Goal: Task Accomplishment & Management: Complete application form

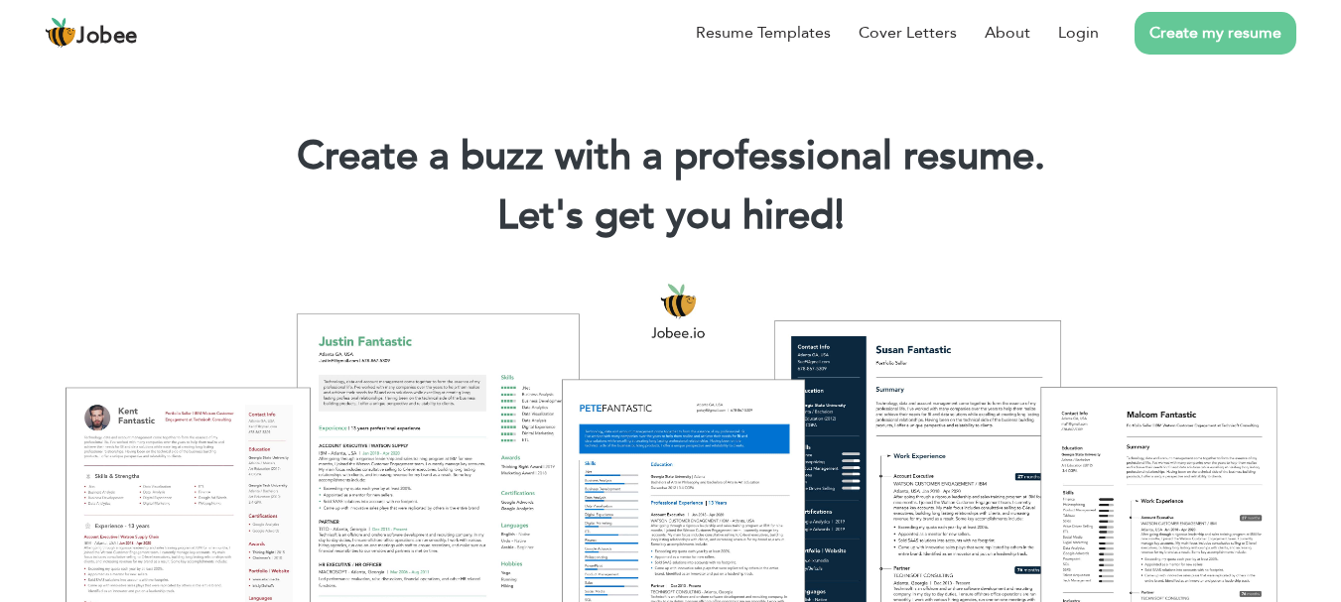
scroll to position [91, 0]
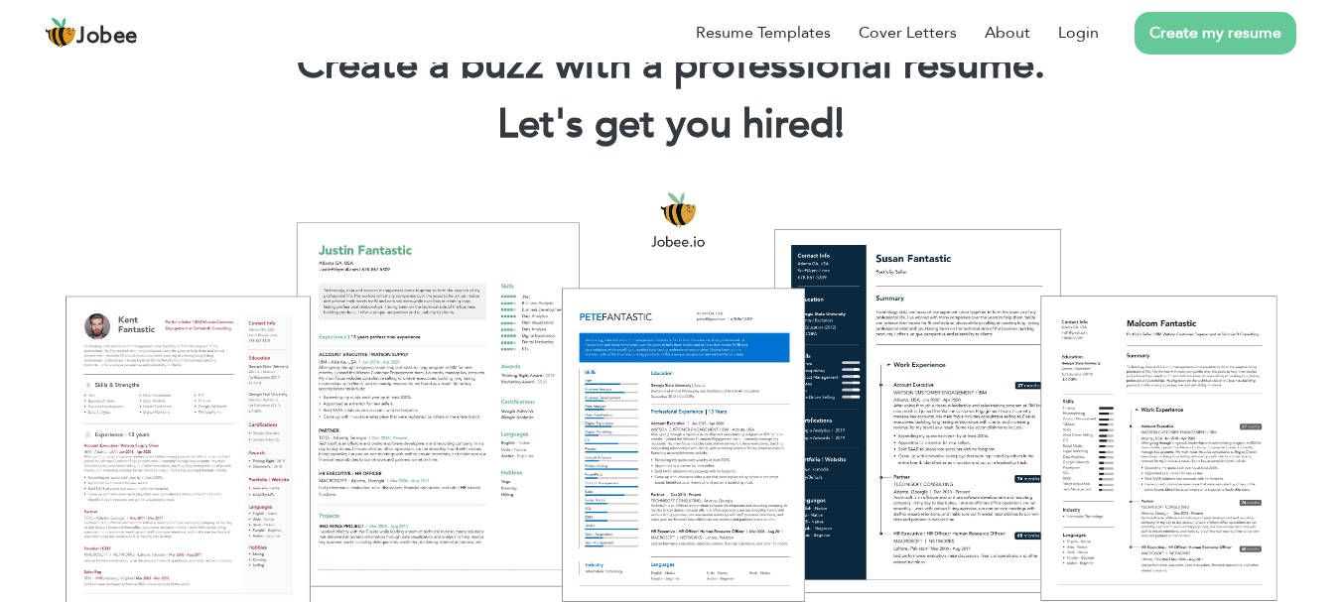
click at [1253, 36] on link "Create my resume" at bounding box center [1216, 33] width 162 height 43
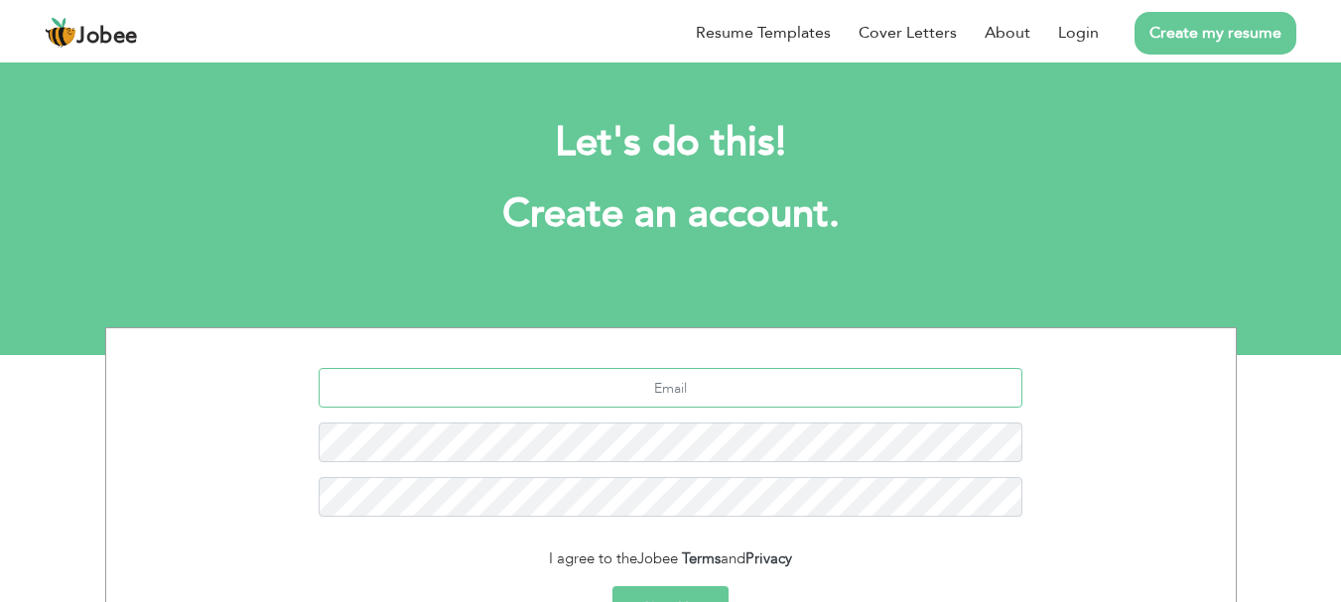
click at [848, 393] on input "text" at bounding box center [671, 388] width 704 height 40
type input "mahamimran529@gmail.com"
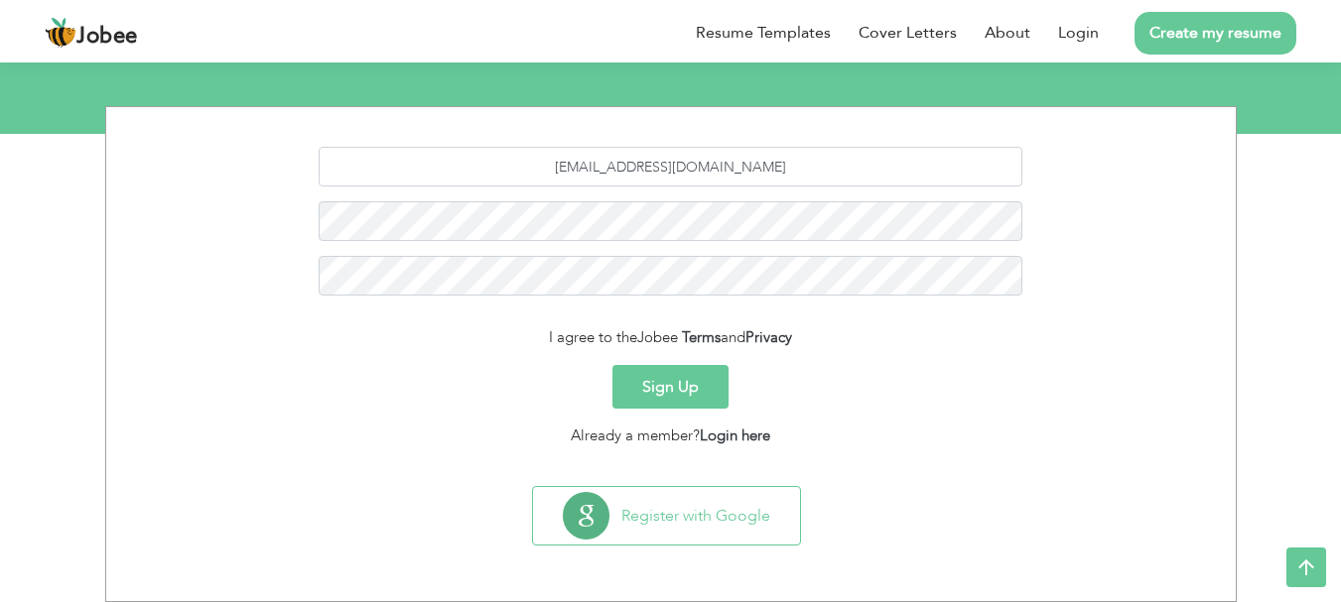
click at [706, 377] on button "Sign Up" at bounding box center [670, 387] width 116 height 44
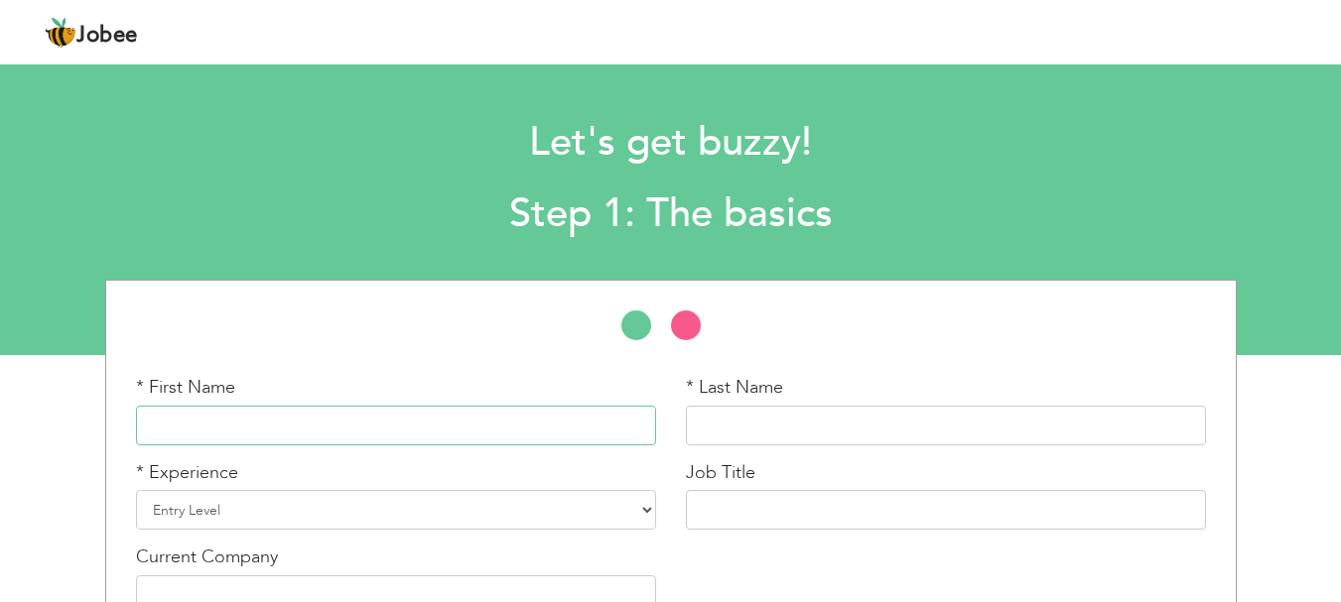
click at [337, 442] on input "text" at bounding box center [396, 426] width 520 height 40
type input "maham"
click at [729, 417] on input "text" at bounding box center [946, 426] width 520 height 40
type input "imran"
click at [404, 508] on select "Entry Level Less than 1 Year 1 Year 2 Years 3 Years 4 Years 5 Years 6 Years 7 Y…" at bounding box center [396, 510] width 520 height 40
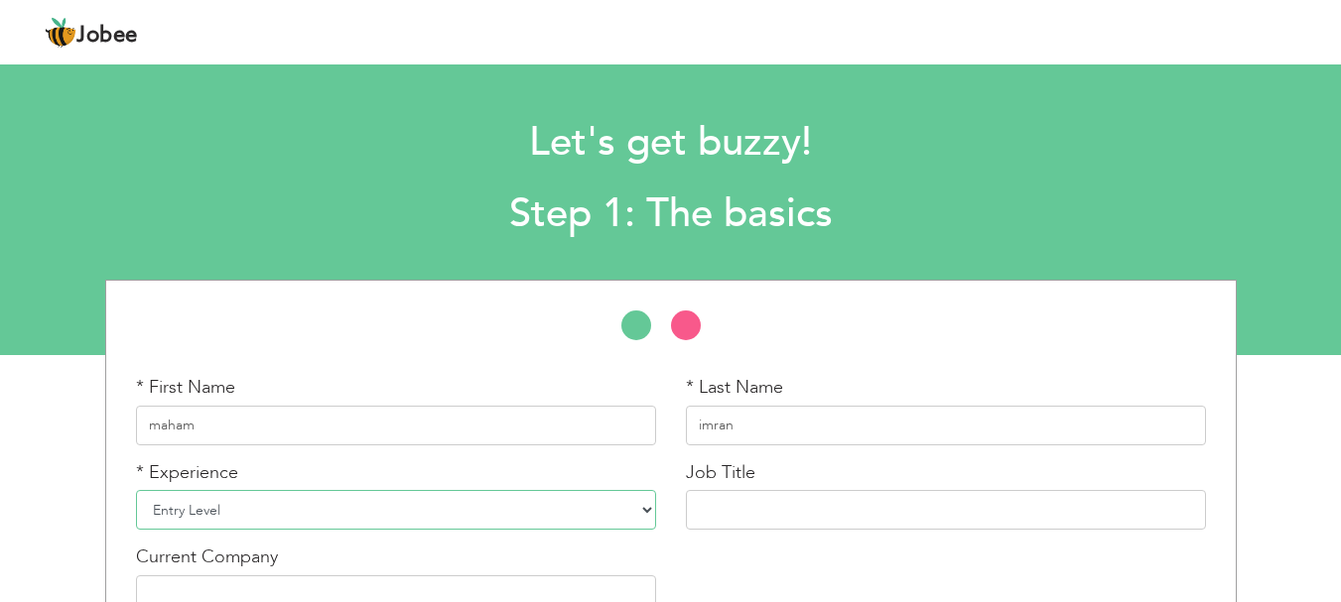
select select "5"
click at [136, 490] on select "Entry Level Less than 1 Year 1 Year 2 Years 3 Years 4 Years 5 Years 6 Years 7 Y…" at bounding box center [396, 510] width 520 height 40
click at [872, 511] on input "text" at bounding box center [946, 510] width 520 height 40
click at [860, 517] on input "di" at bounding box center [946, 510] width 520 height 40
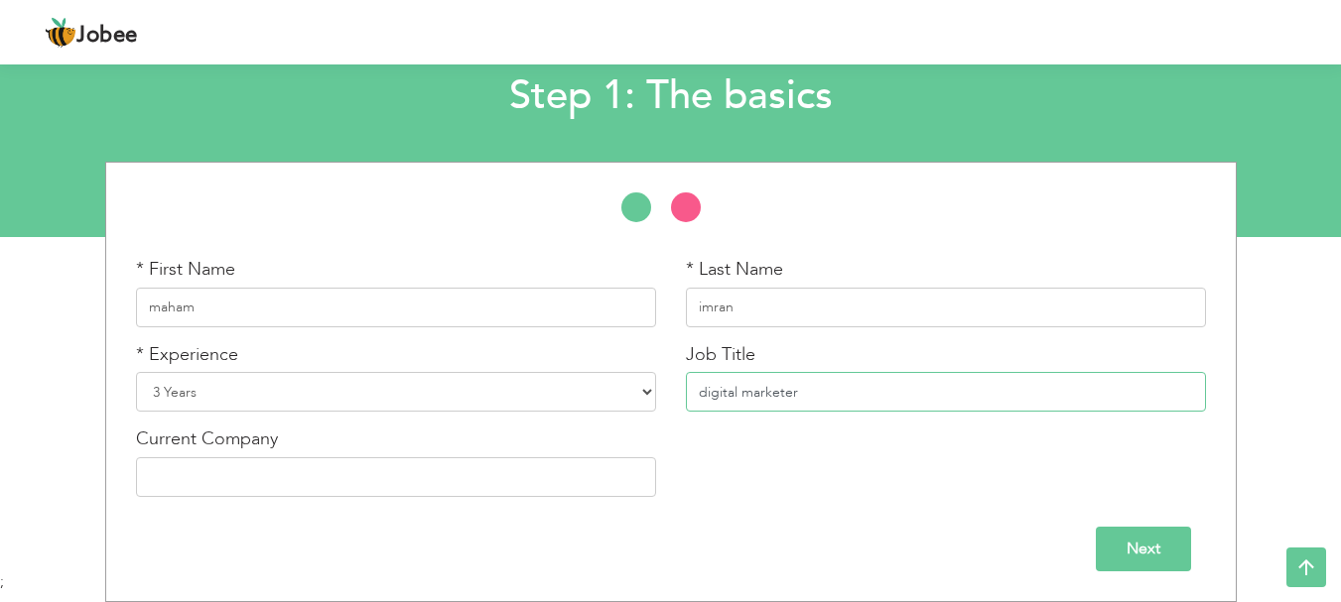
type input "digital marketer"
click at [1104, 534] on input "Next" at bounding box center [1143, 549] width 95 height 45
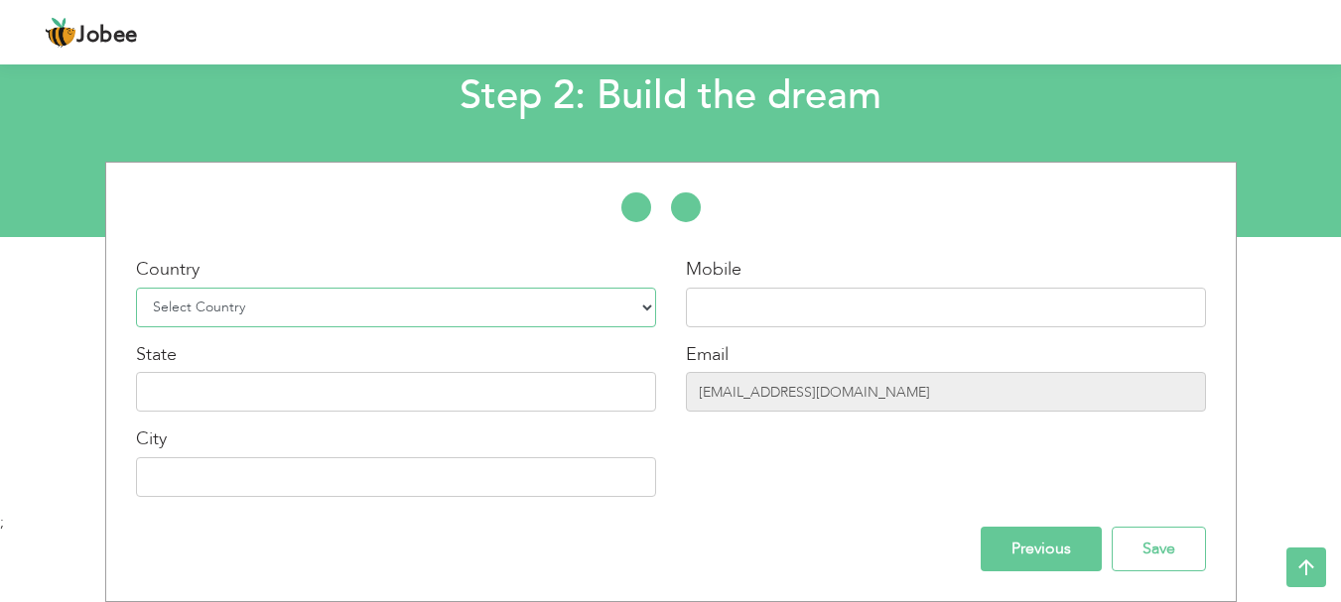
click at [644, 313] on select "Select Country Afghanistan Albania Algeria American Samoa Andorra Angola Anguil…" at bounding box center [396, 308] width 520 height 40
click at [601, 306] on select "Select Country Afghanistan Albania Algeria American Samoa Andorra Angola Anguil…" at bounding box center [396, 308] width 520 height 40
select select "166"
click at [592, 397] on input "text" at bounding box center [396, 392] width 520 height 40
click at [591, 483] on input "text" at bounding box center [396, 478] width 520 height 40
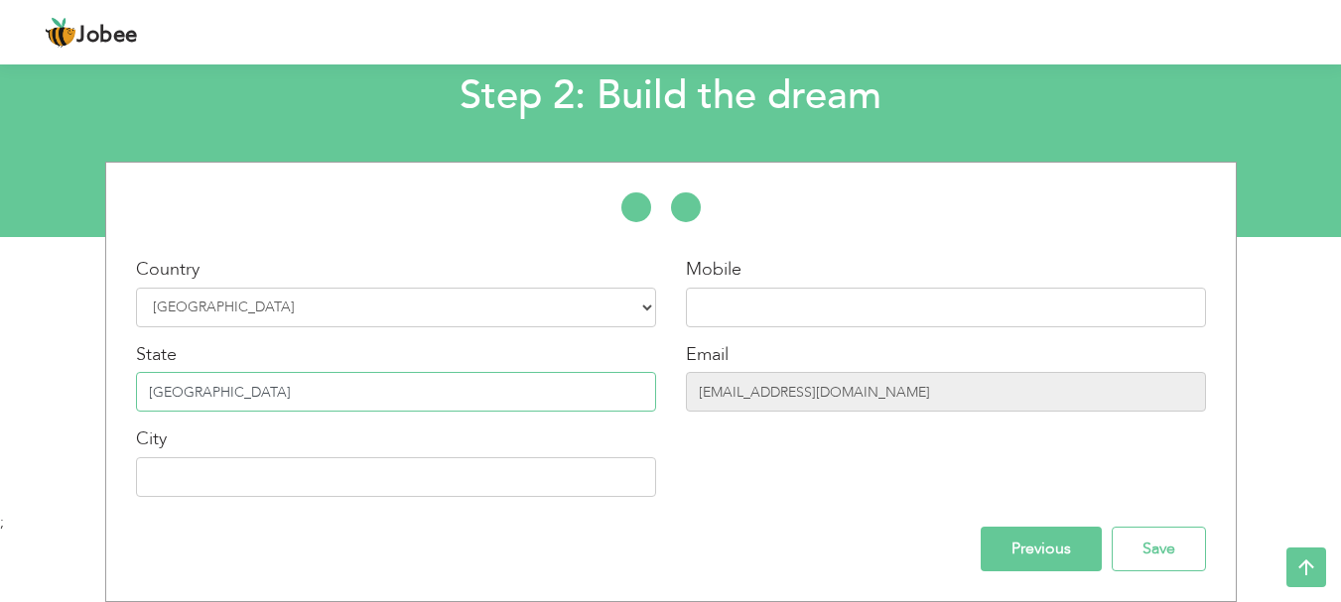
click at [155, 393] on input "punjab" at bounding box center [396, 392] width 520 height 40
type input "[GEOGRAPHIC_DATA]"
click at [214, 467] on input "text" at bounding box center [396, 478] width 520 height 40
click at [151, 474] on input "lahore" at bounding box center [396, 478] width 520 height 40
type input "[GEOGRAPHIC_DATA]"
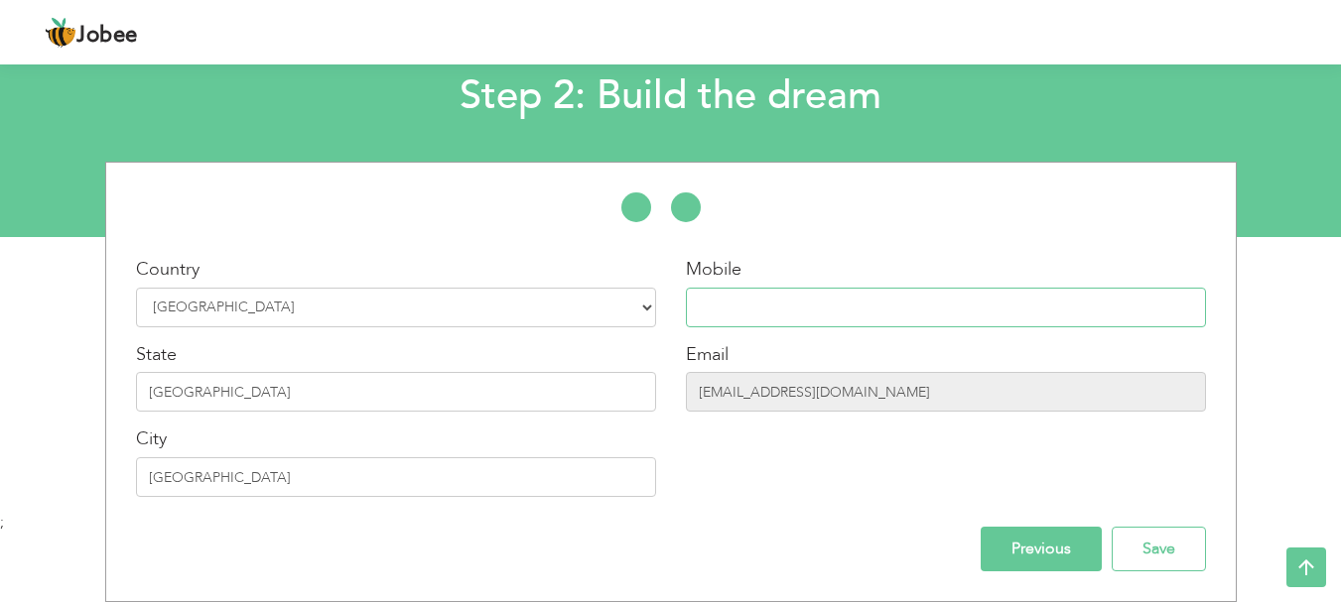
click at [801, 301] on input "text" at bounding box center [946, 308] width 520 height 40
type input "03090303944"
click at [1181, 532] on input "Save" at bounding box center [1159, 549] width 94 height 45
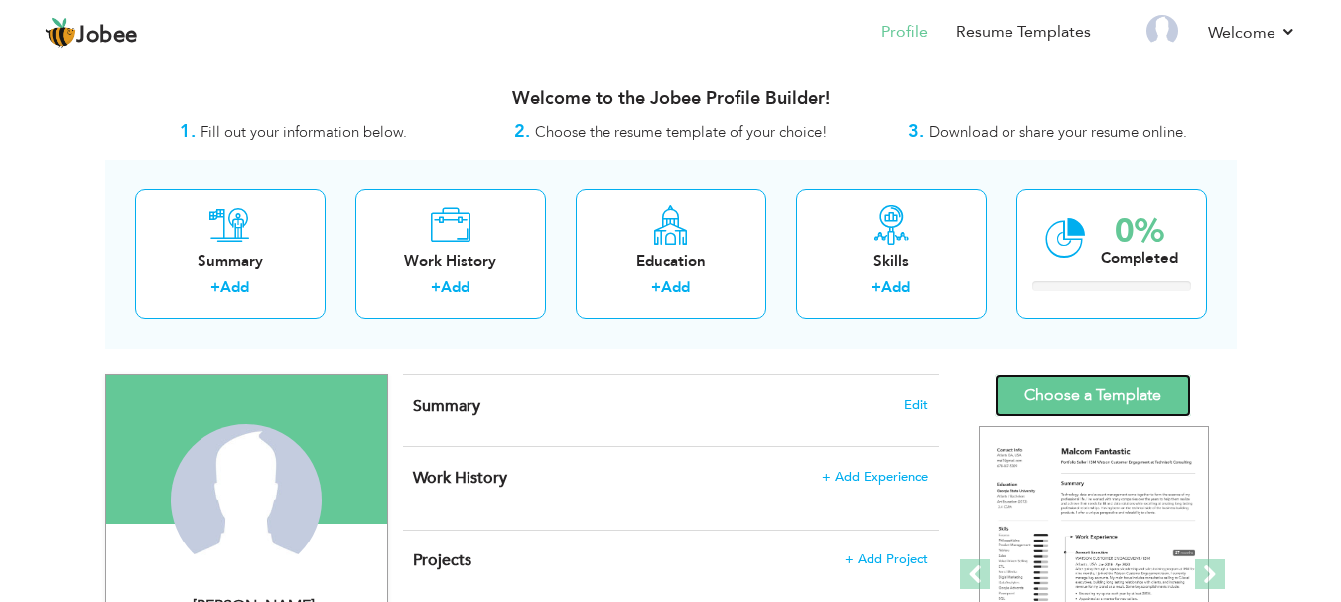
click at [1146, 404] on link "Choose a Template" at bounding box center [1093, 395] width 197 height 43
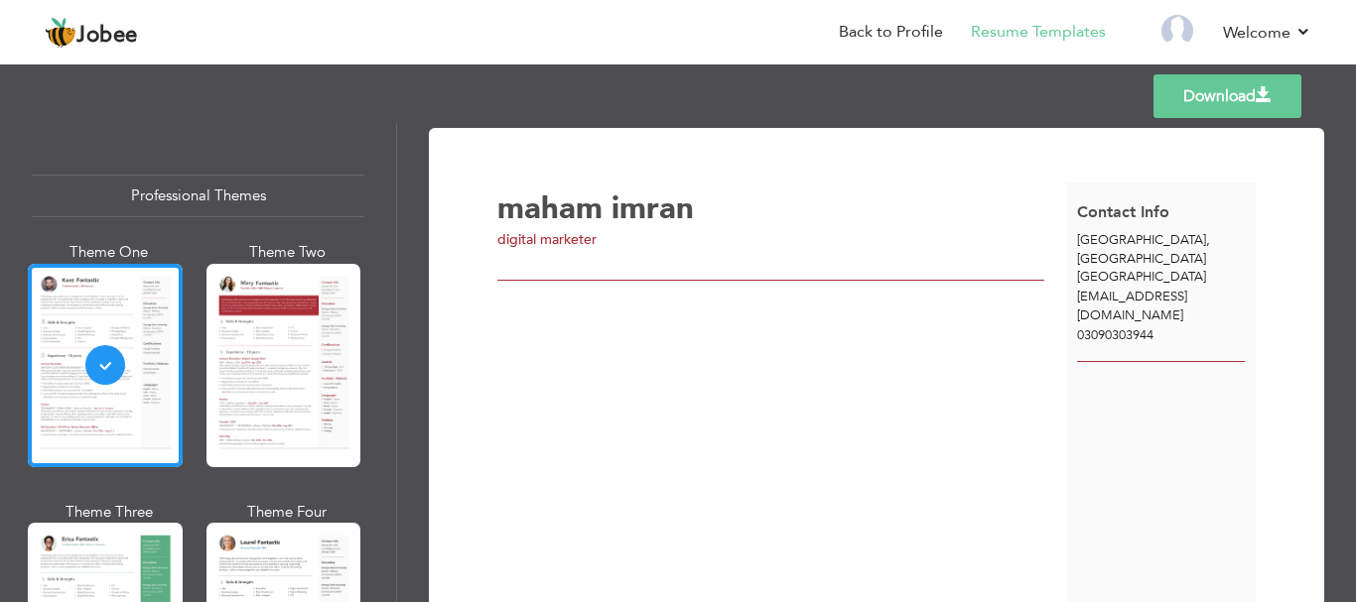
scroll to position [128, 0]
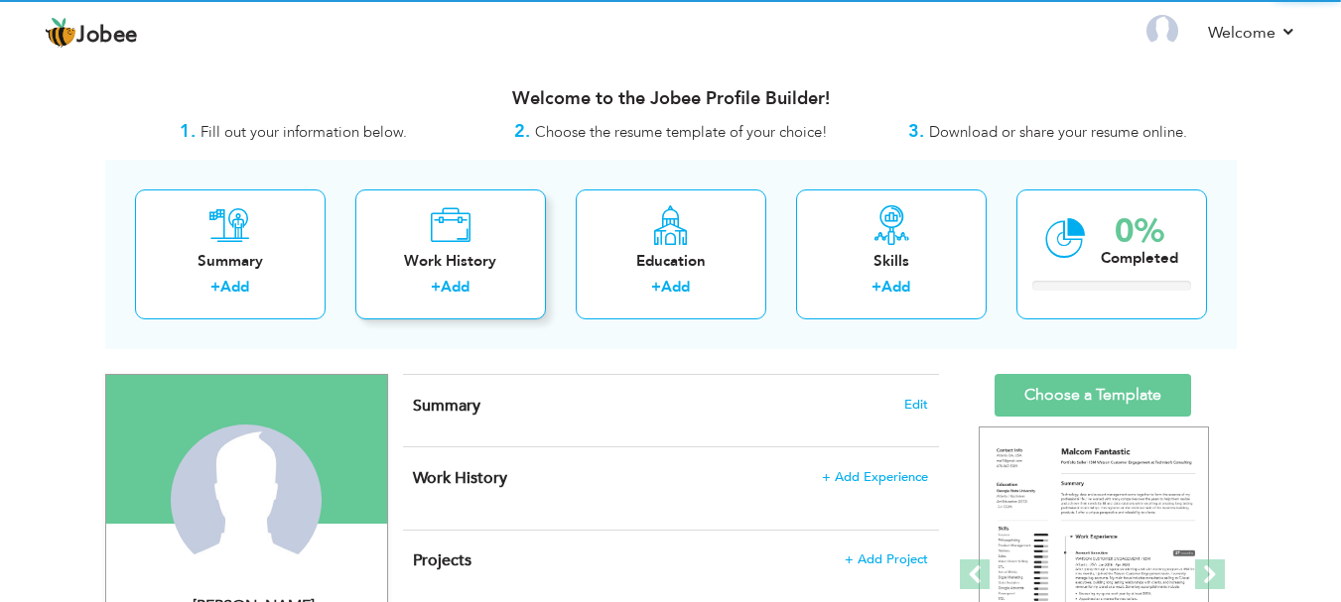
click at [433, 268] on div "Work History" at bounding box center [450, 261] width 159 height 21
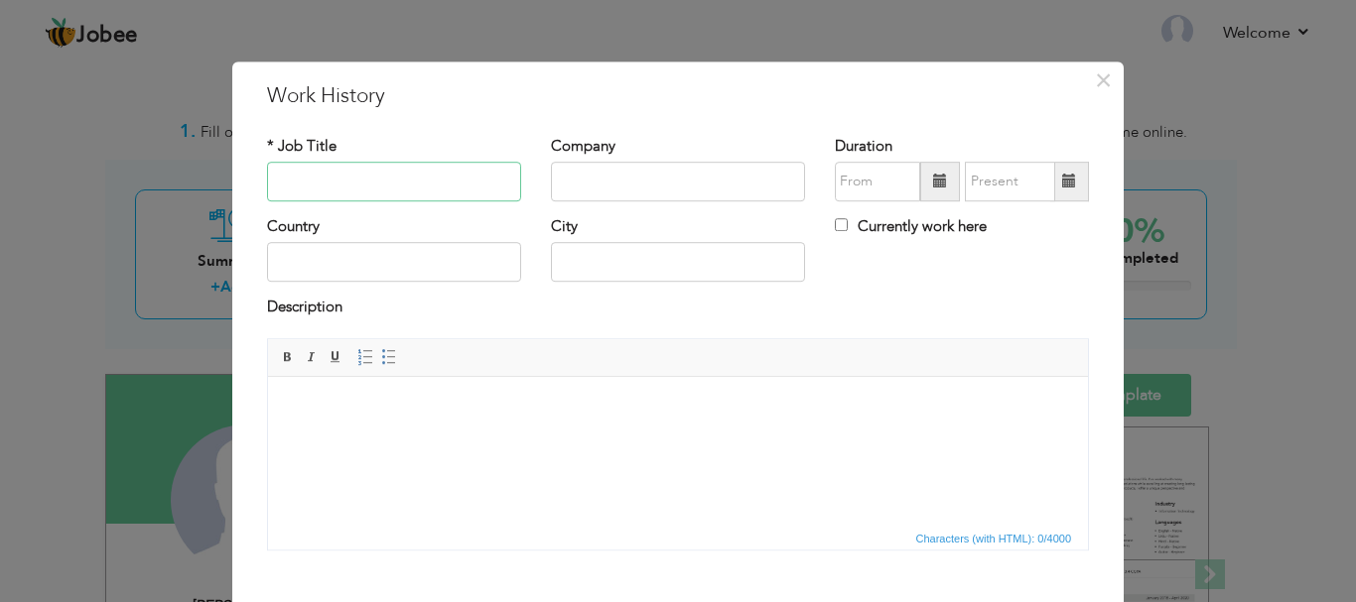
click at [387, 188] on input "text" at bounding box center [394, 182] width 254 height 40
click at [359, 188] on input "Re" at bounding box center [394, 182] width 254 height 40
type input "R"
type input "i"
type input "Internship"
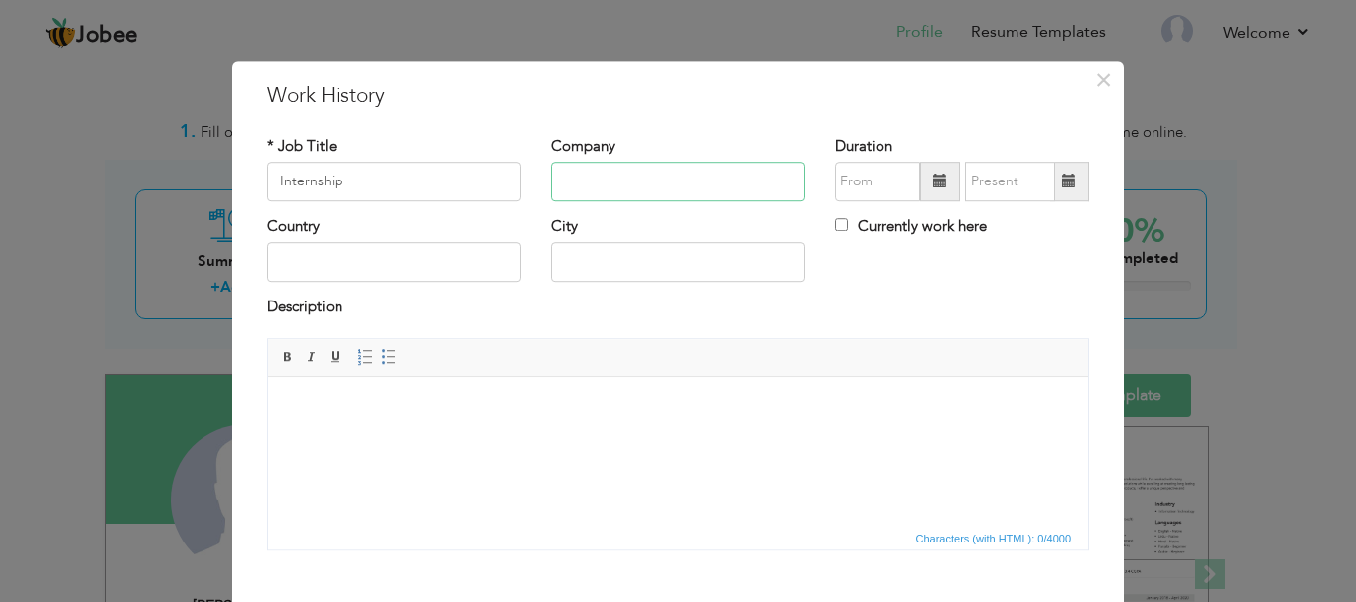
click at [583, 171] on input "text" at bounding box center [678, 182] width 254 height 40
type input "v"
click at [598, 182] on input "Vacational" at bounding box center [678, 182] width 254 height 40
click at [634, 187] on input "Vocational" at bounding box center [678, 182] width 254 height 40
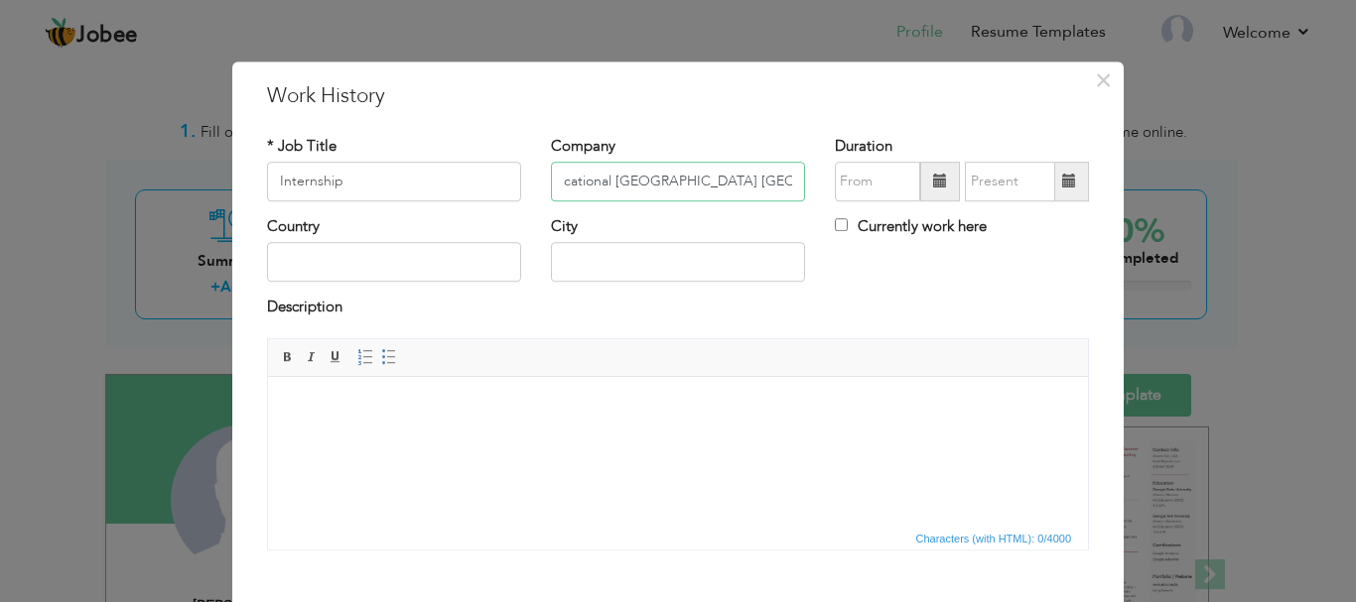
click at [788, 176] on input "Vocational technical Institute Dev Samj" at bounding box center [678, 182] width 254 height 40
click at [778, 182] on input "Vocational technical Institute Dev Samj" at bounding box center [678, 182] width 254 height 40
type input "Vocational [GEOGRAPHIC_DATA] [GEOGRAPHIC_DATA]"
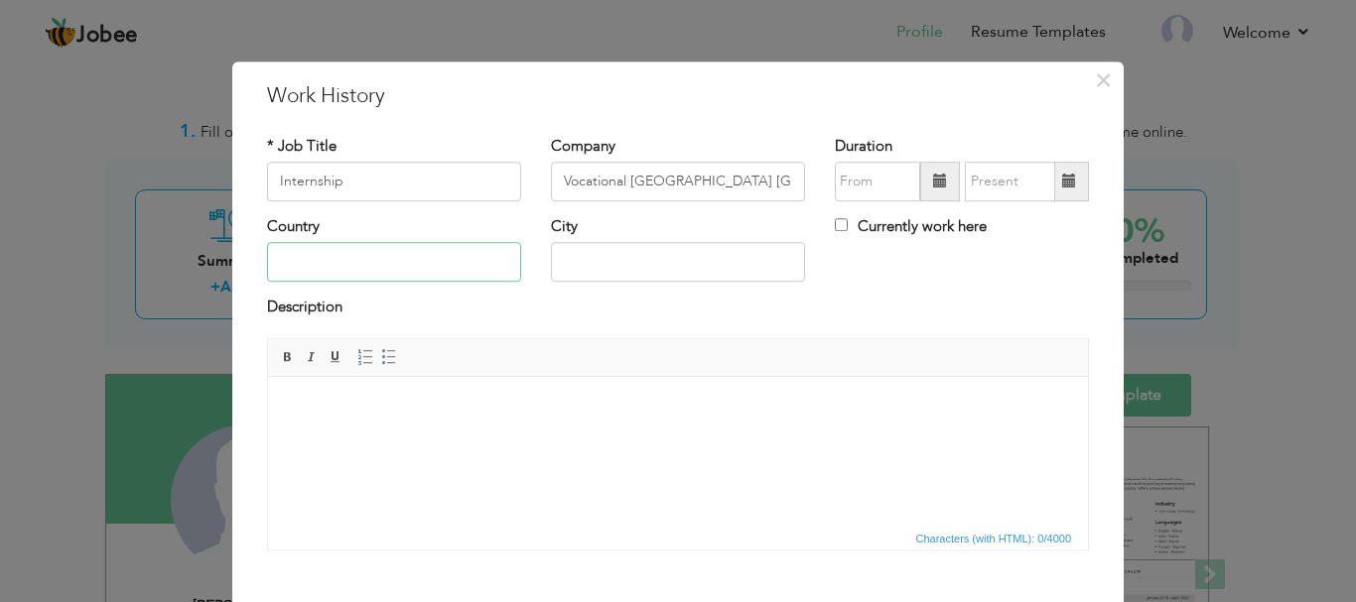
click at [465, 256] on input "text" at bounding box center [394, 263] width 254 height 40
click at [279, 261] on input "pakistan" at bounding box center [394, 263] width 254 height 40
type input "[GEOGRAPHIC_DATA]"
click at [599, 265] on input "text" at bounding box center [678, 263] width 254 height 40
type input "[GEOGRAPHIC_DATA]"
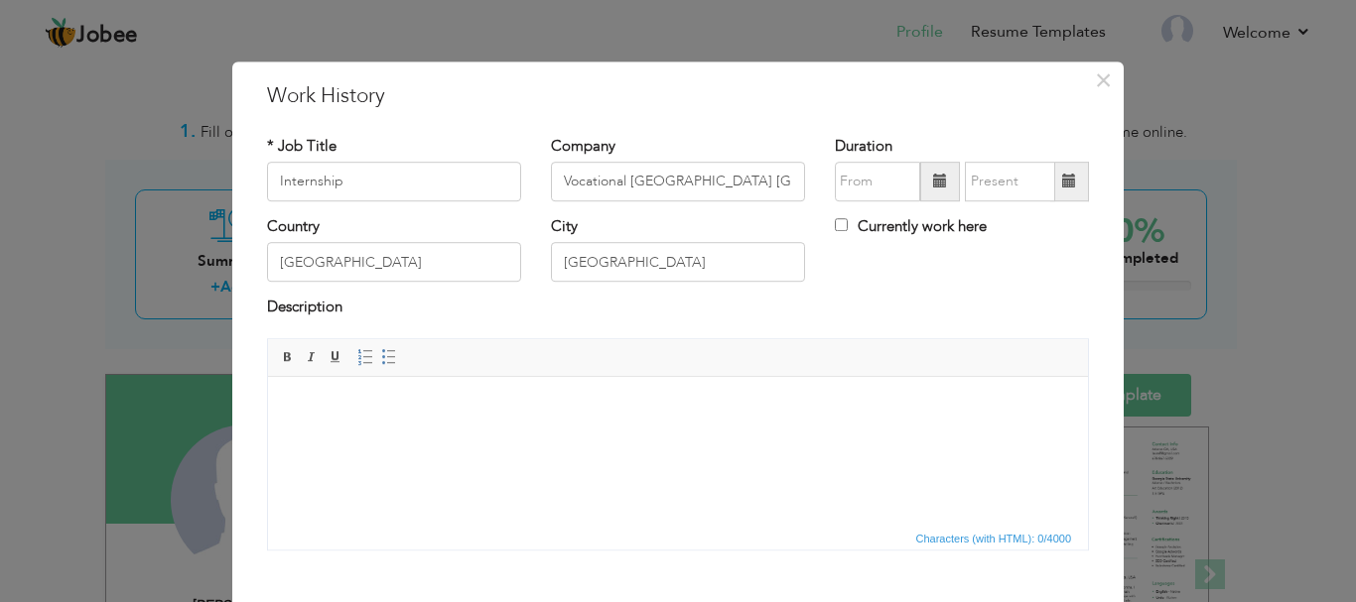
click at [933, 180] on span at bounding box center [940, 182] width 14 height 14
type input "08/2025"
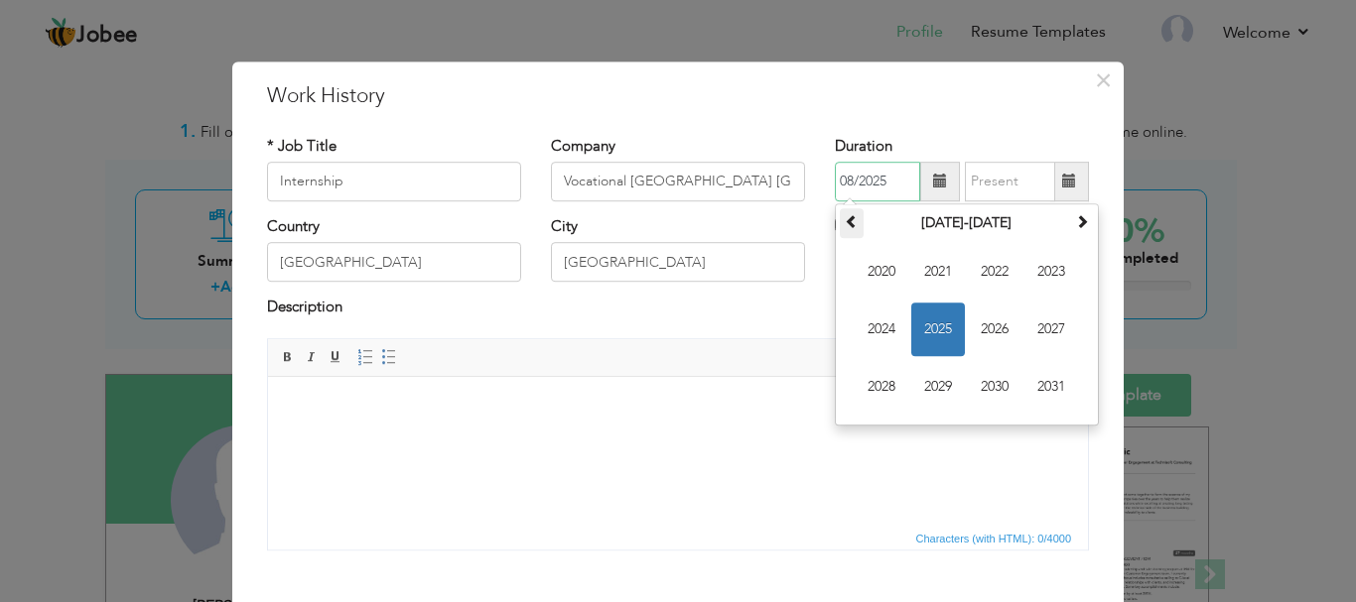
click at [845, 224] on span at bounding box center [852, 221] width 14 height 14
click at [990, 318] on span "2016" at bounding box center [995, 330] width 54 height 54
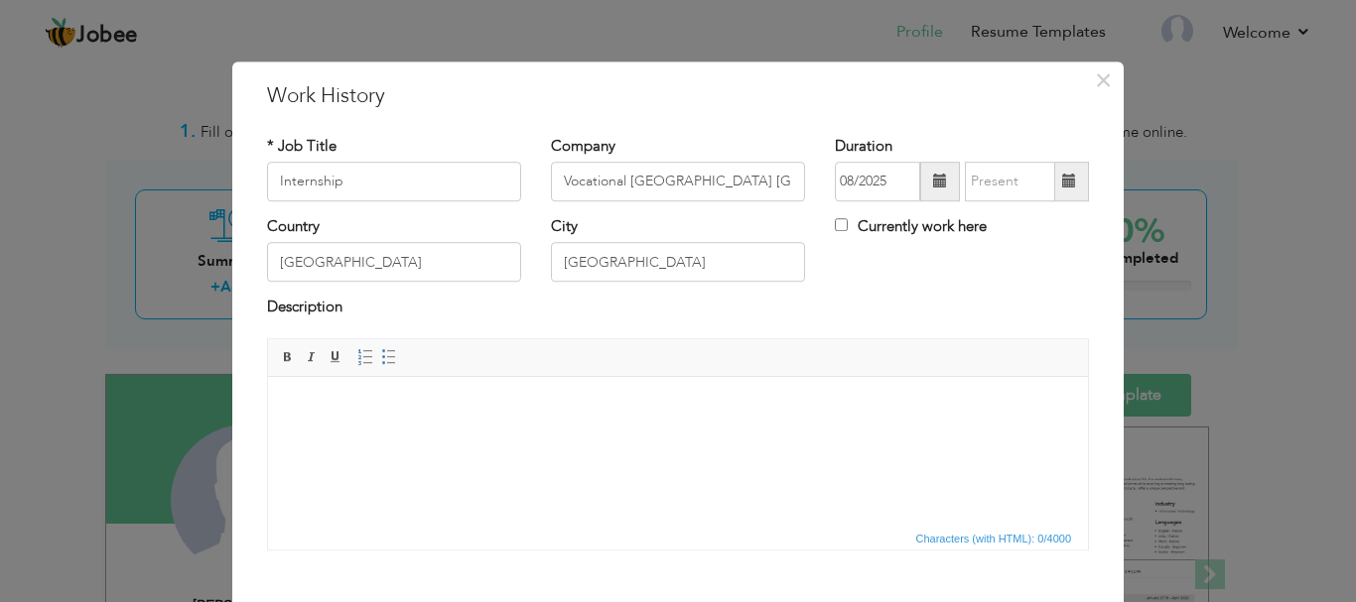
click at [1058, 195] on span at bounding box center [1069, 182] width 39 height 40
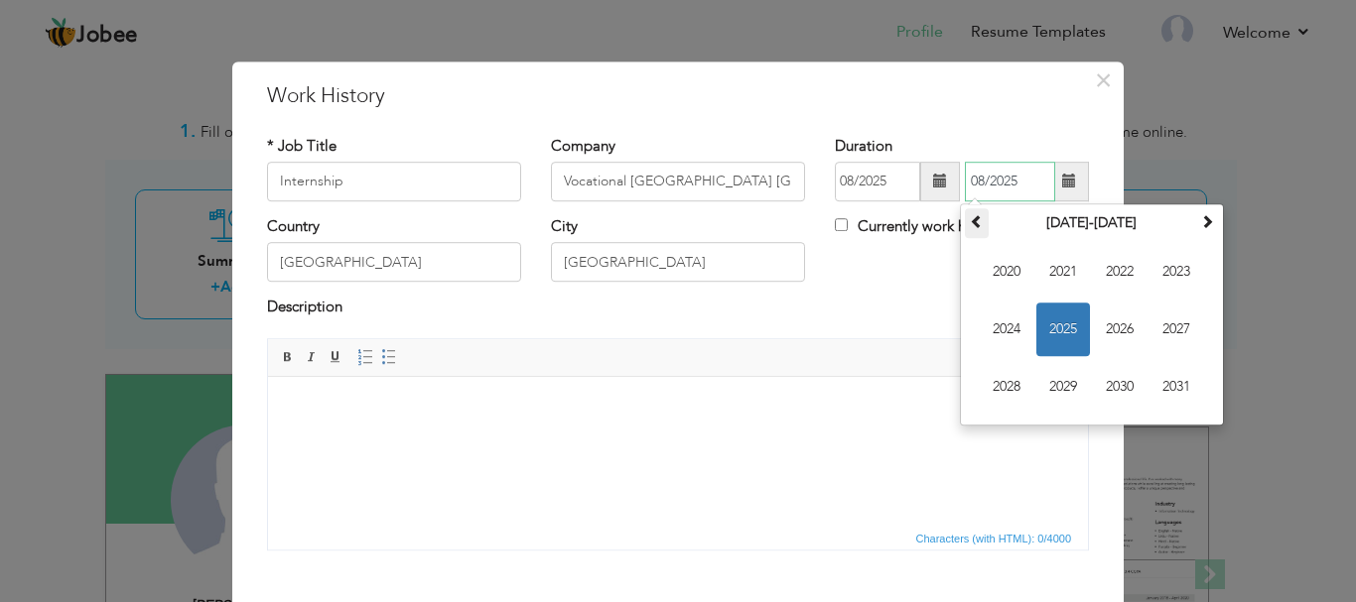
click at [972, 219] on span at bounding box center [977, 221] width 14 height 14
click at [1124, 322] on span "2016" at bounding box center [1120, 330] width 54 height 54
click at [970, 216] on span at bounding box center [977, 221] width 14 height 14
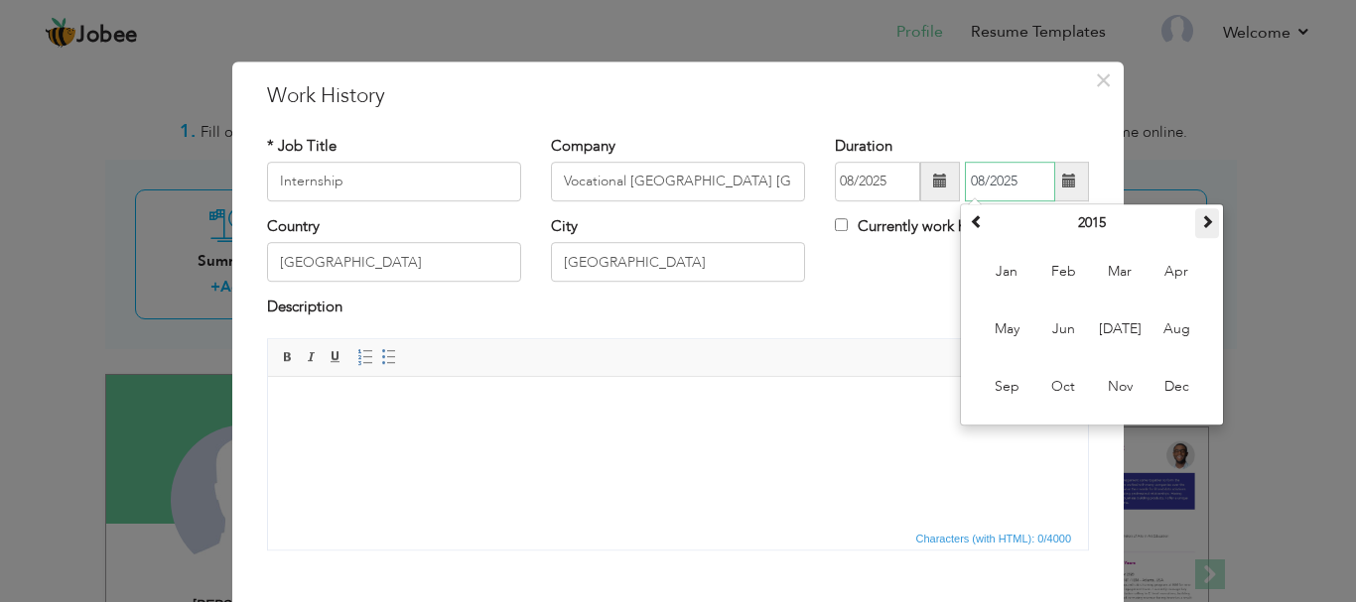
click at [1200, 223] on span at bounding box center [1207, 221] width 14 height 14
click at [1056, 386] on span "Oct" at bounding box center [1063, 387] width 54 height 54
type input "10/2016"
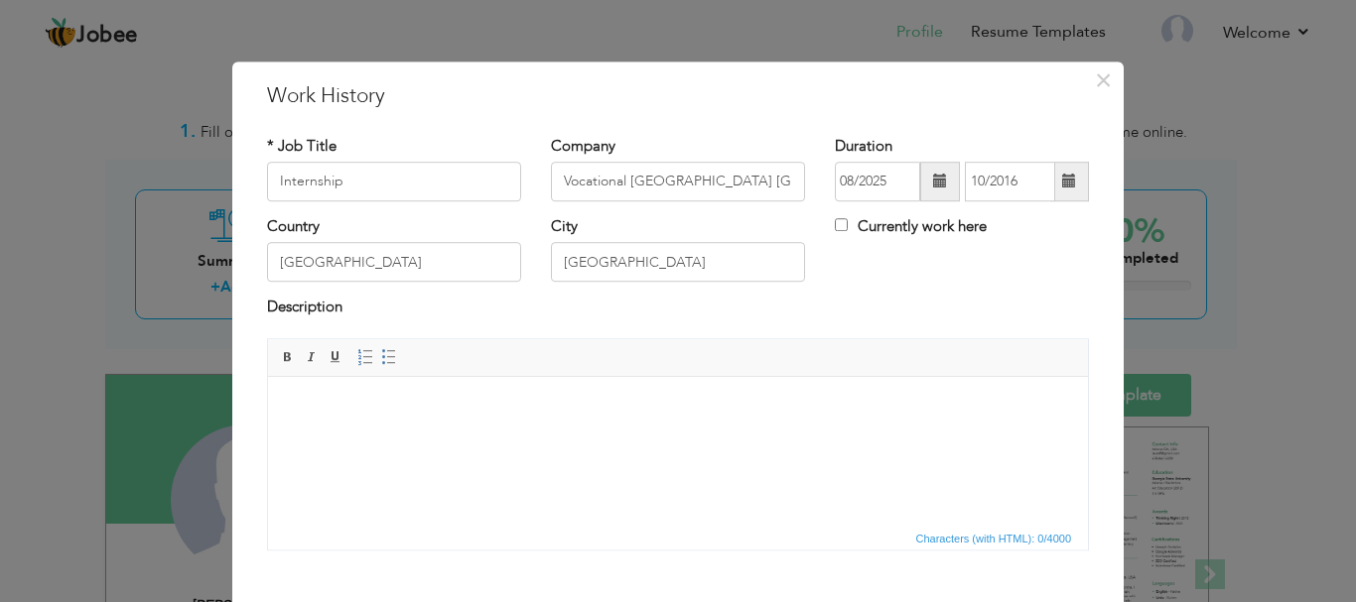
click at [933, 186] on span at bounding box center [940, 182] width 14 height 14
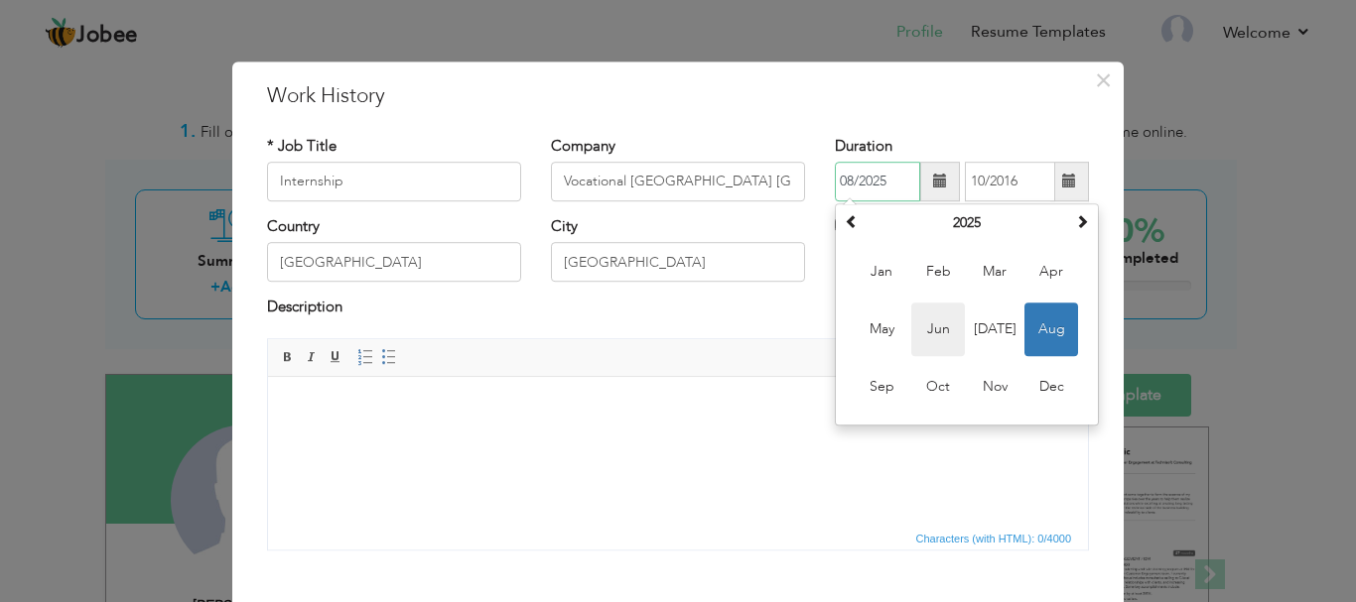
click at [932, 321] on span "Jun" at bounding box center [938, 330] width 54 height 54
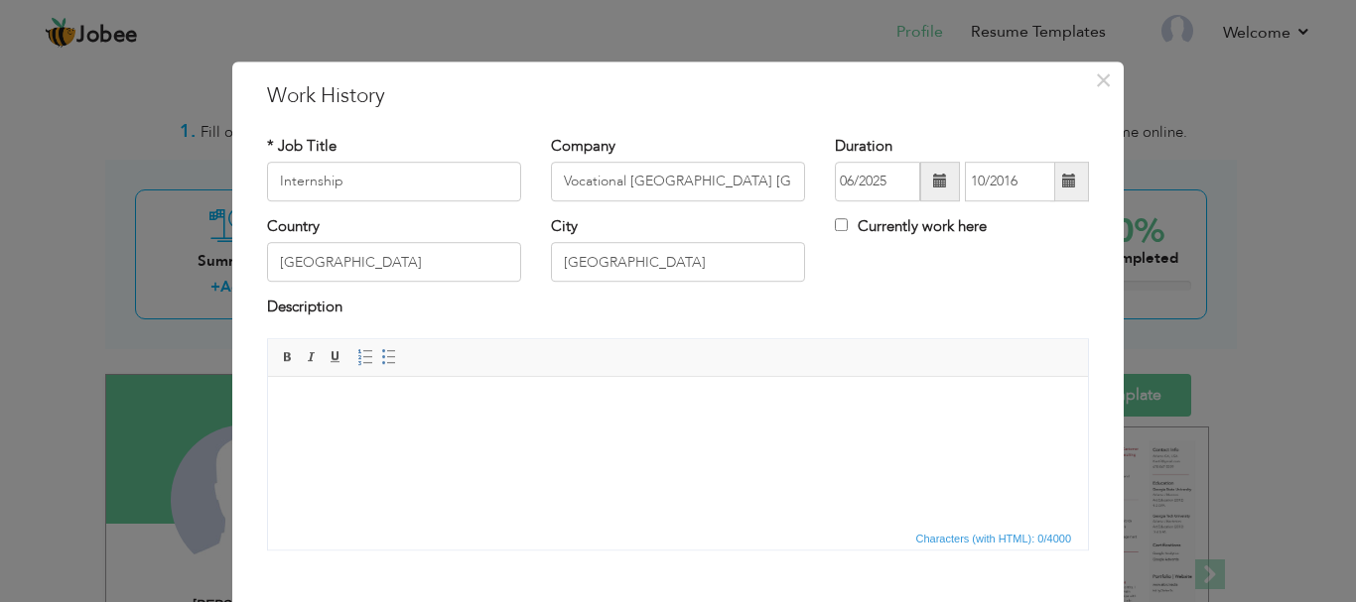
scroll to position [109, 0]
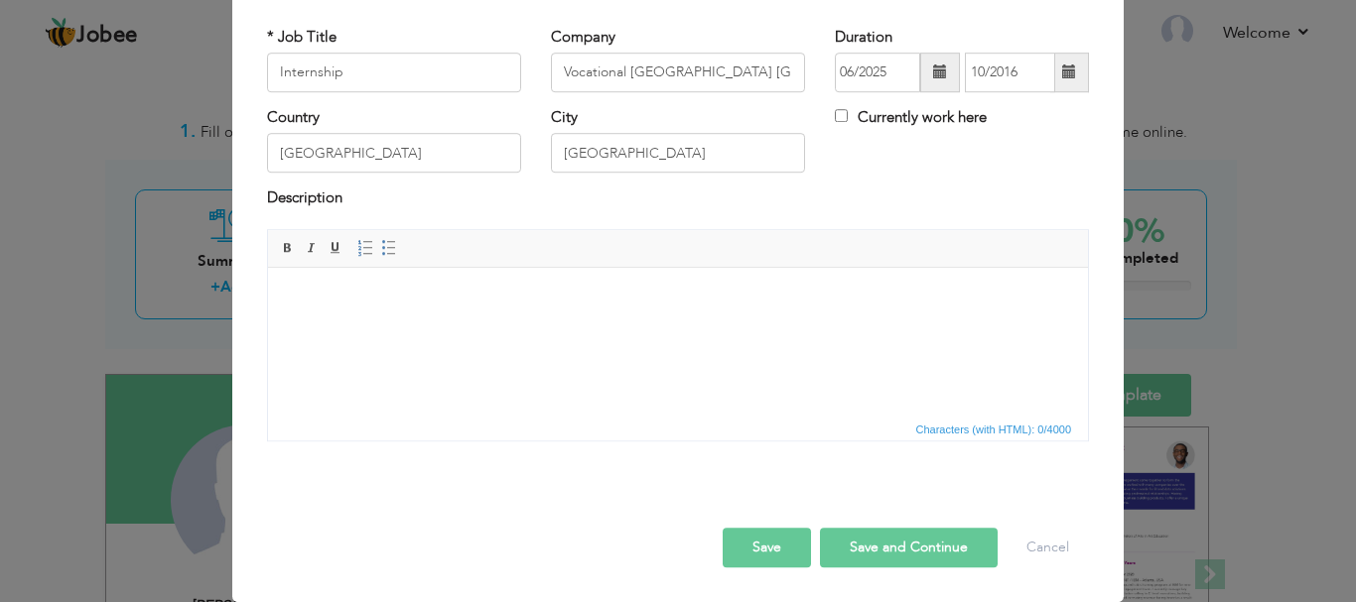
click at [905, 551] on button "Save and Continue" at bounding box center [909, 548] width 178 height 40
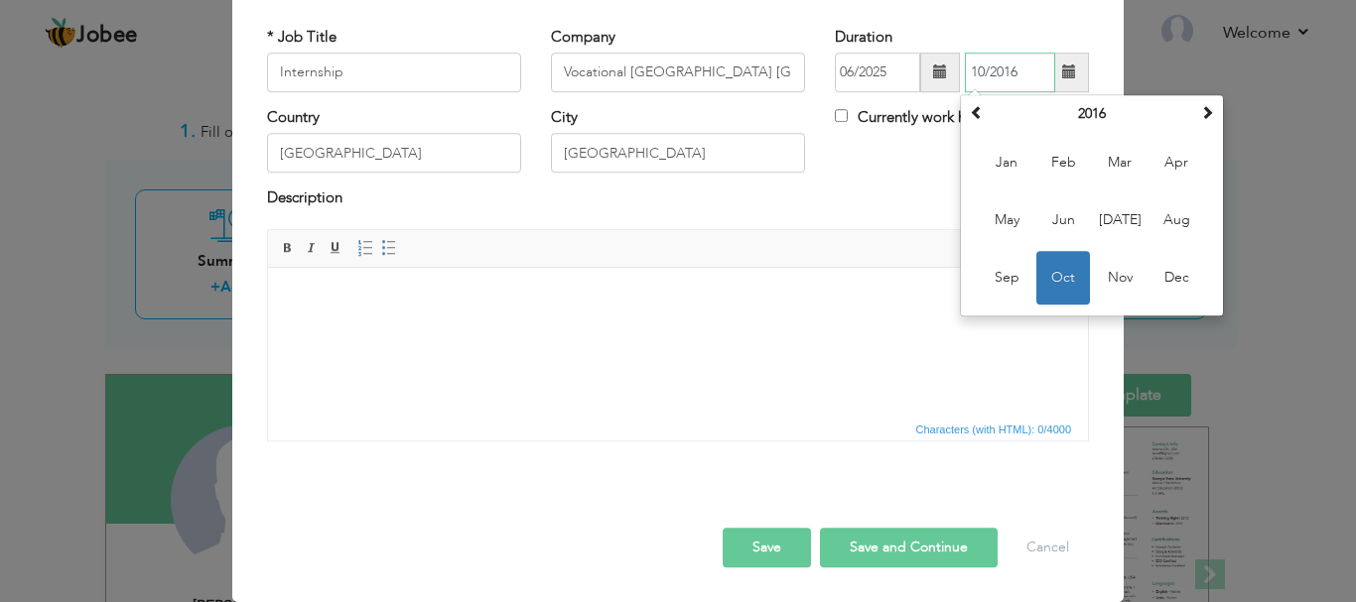
click at [1066, 261] on span "Oct" at bounding box center [1063, 278] width 54 height 54
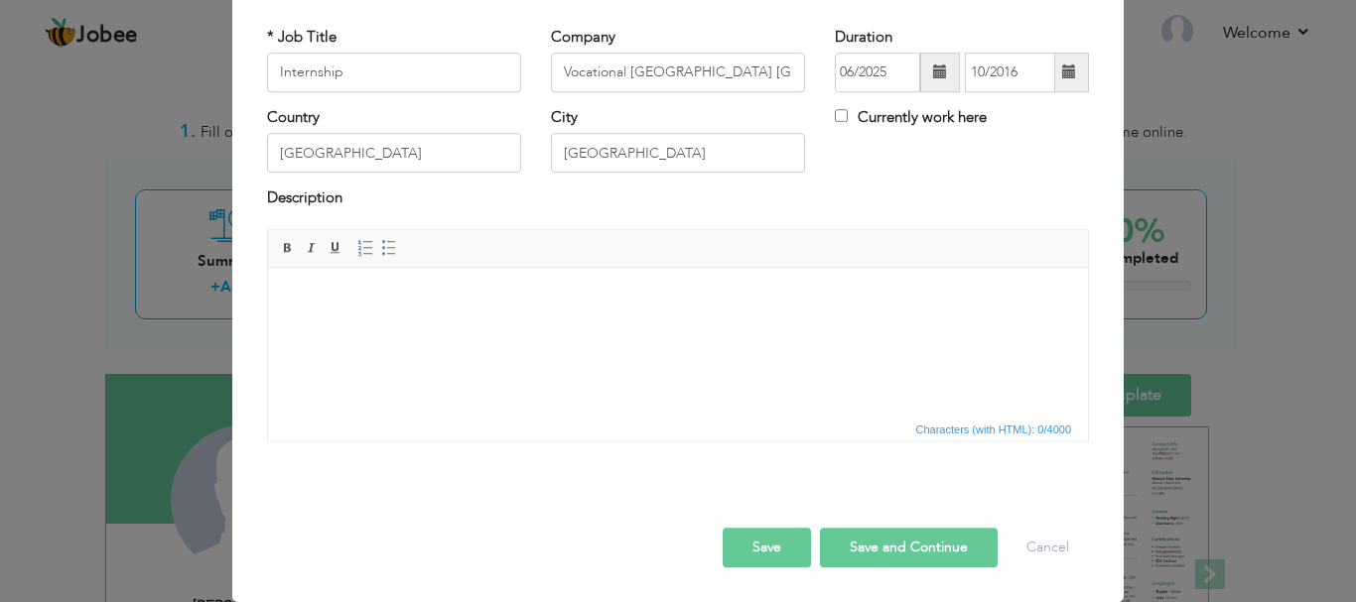
click at [933, 71] on span at bounding box center [940, 73] width 14 height 14
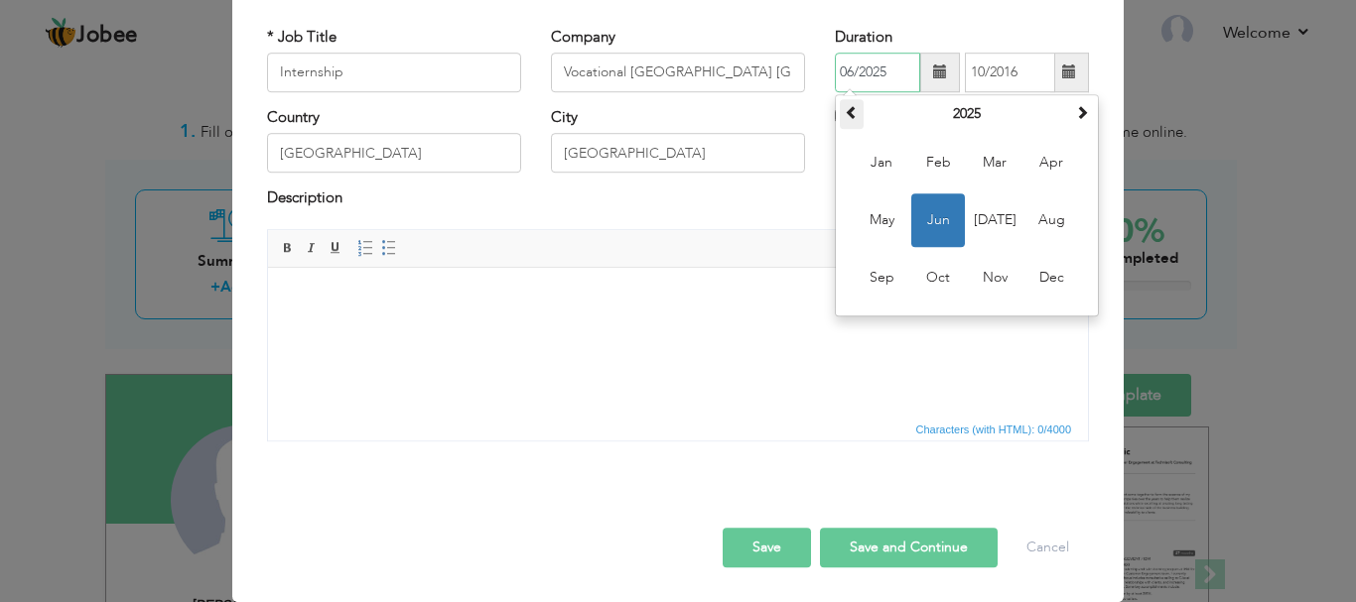
click at [845, 105] on span at bounding box center [852, 112] width 14 height 14
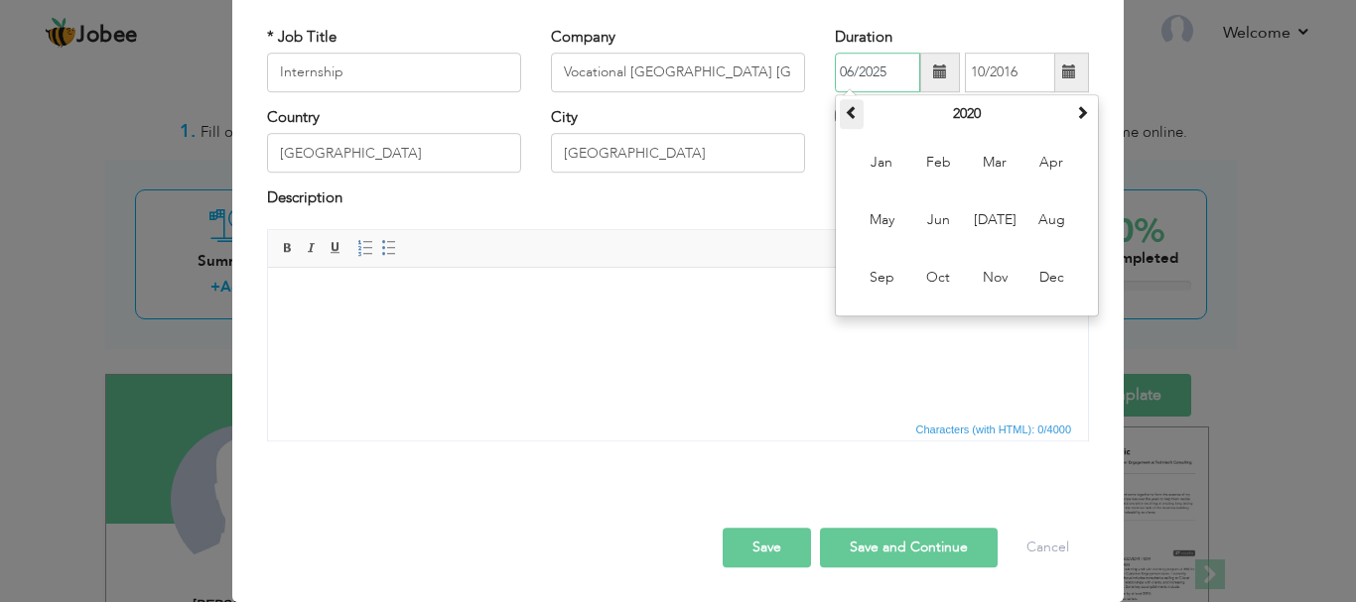
click at [845, 105] on span at bounding box center [852, 112] width 14 height 14
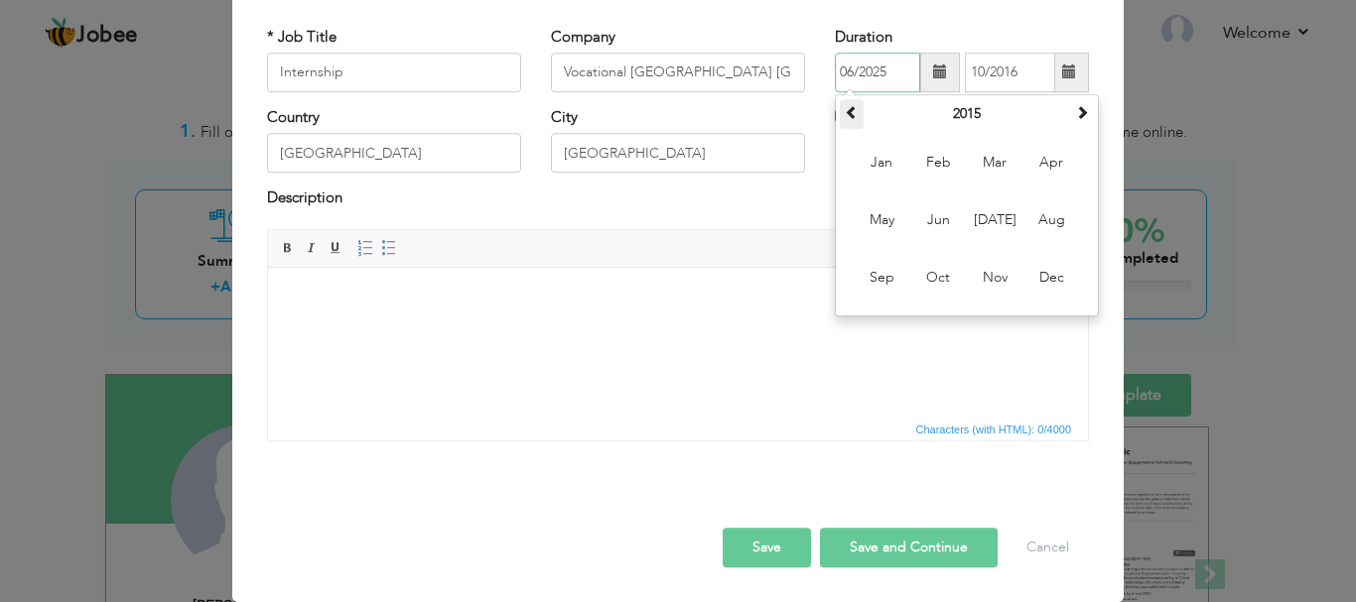
click at [845, 105] on span at bounding box center [852, 112] width 14 height 14
click at [1075, 115] on span at bounding box center [1082, 112] width 14 height 14
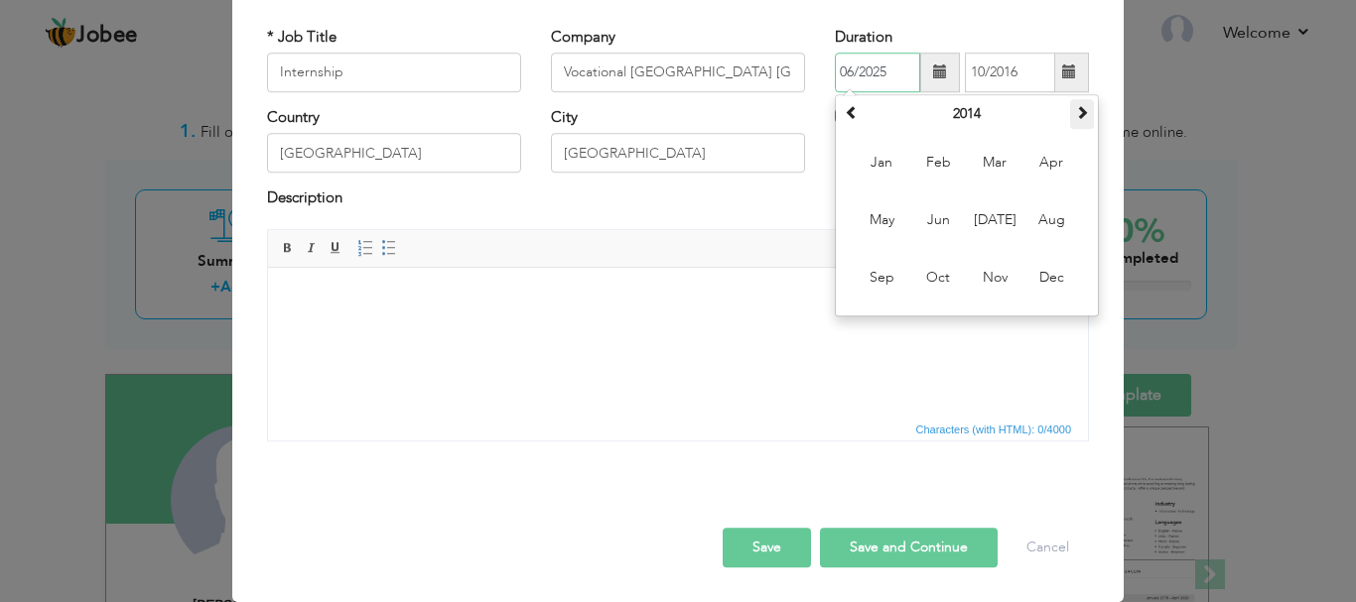
click at [1075, 115] on span at bounding box center [1082, 112] width 14 height 14
click at [940, 229] on span "Jun" at bounding box center [938, 221] width 54 height 54
type input "06/2016"
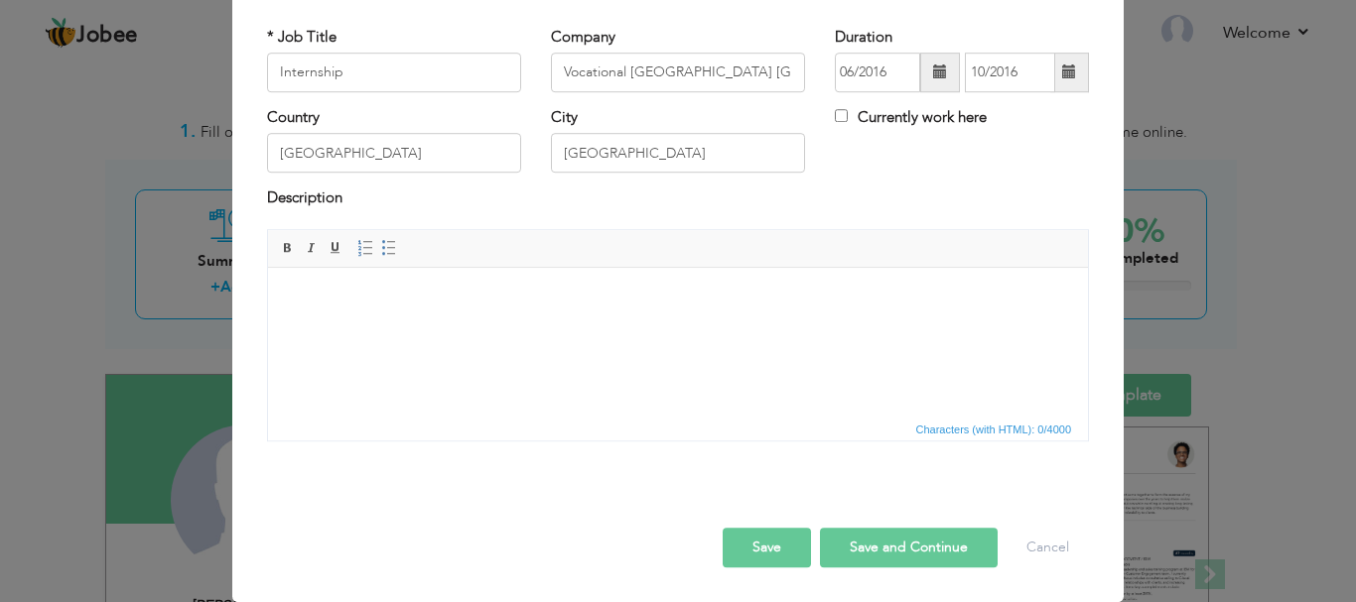
click at [917, 547] on button "Save and Continue" at bounding box center [909, 548] width 178 height 40
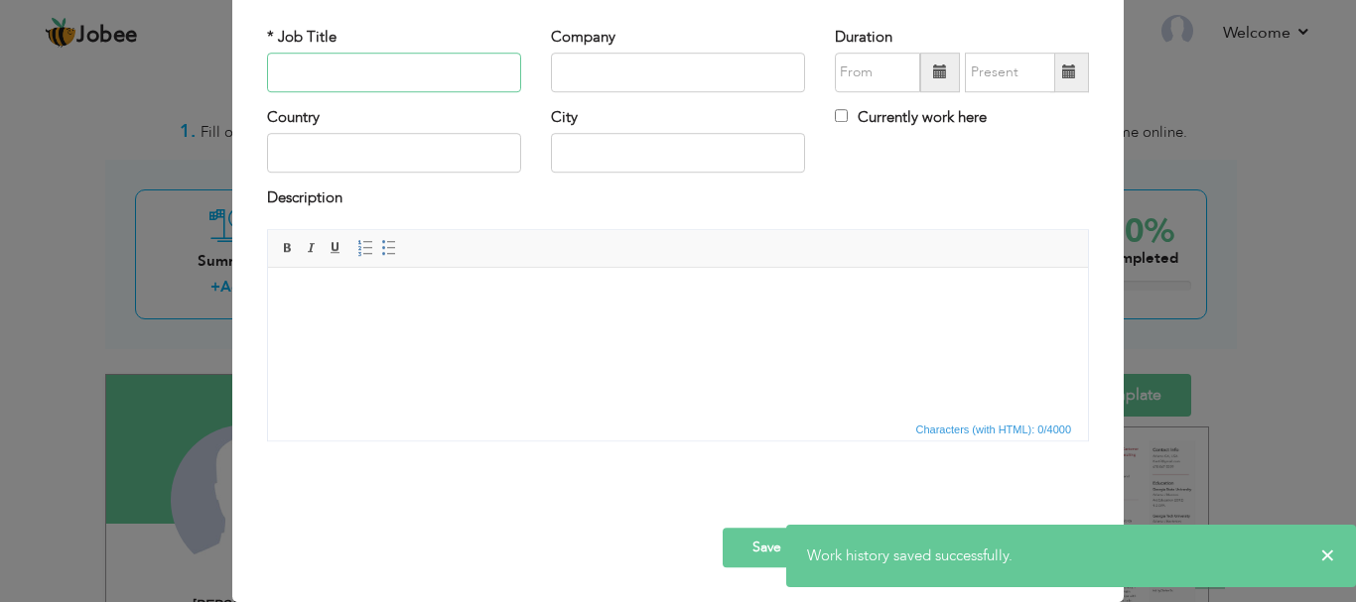
click at [408, 76] on input "text" at bounding box center [394, 73] width 254 height 40
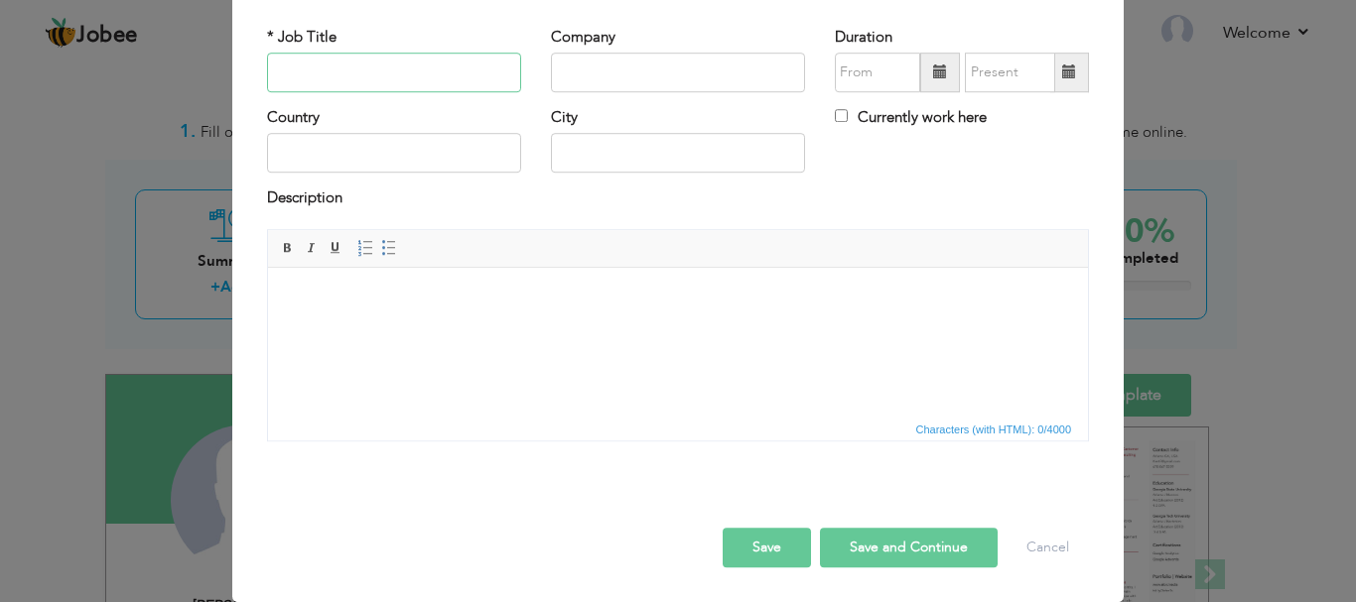
click at [408, 78] on input "text" at bounding box center [394, 73] width 254 height 40
type input "s"
click at [395, 74] on input "Supervisor" at bounding box center [394, 73] width 254 height 40
type input "Supervisor Orange train"
click at [588, 68] on input "text" at bounding box center [678, 73] width 254 height 40
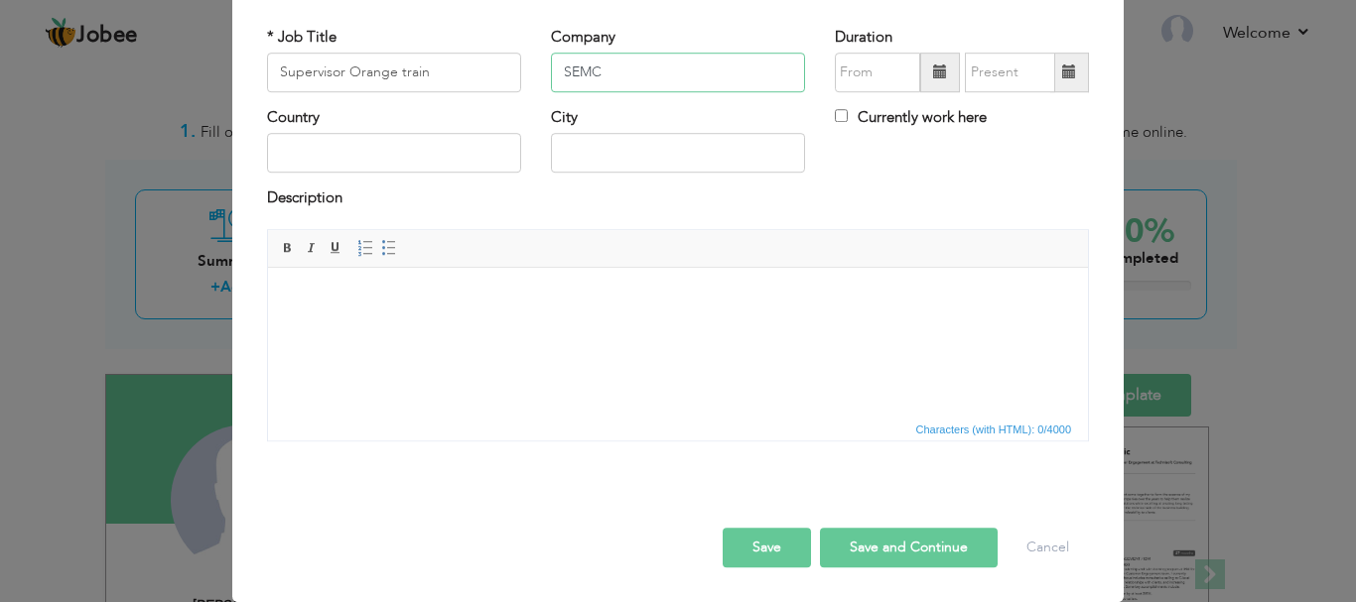
type input "SEMC"
click at [406, 152] on input "text" at bounding box center [394, 154] width 254 height 40
type input "[GEOGRAPHIC_DATA]"
click at [646, 168] on input "text" at bounding box center [678, 154] width 254 height 40
click at [637, 161] on input "text" at bounding box center [678, 154] width 254 height 40
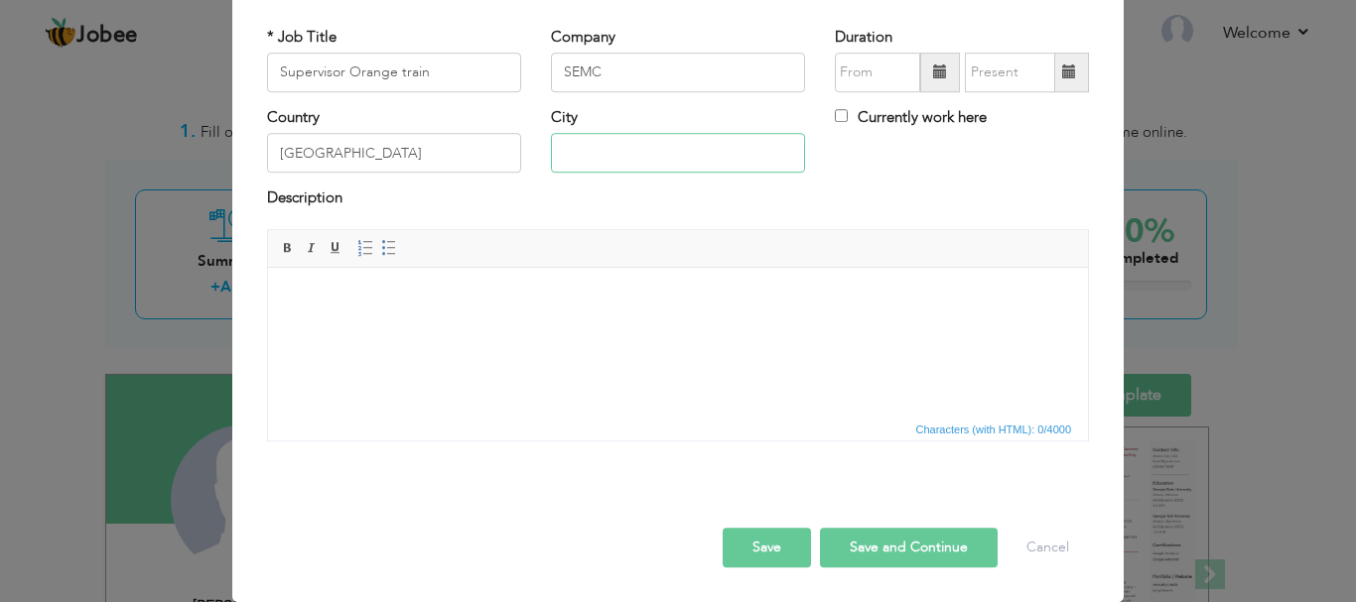
click at [637, 161] on input "text" at bounding box center [678, 154] width 254 height 40
type input "[GEOGRAPHIC_DATA]"
click at [933, 68] on span at bounding box center [940, 73] width 14 height 14
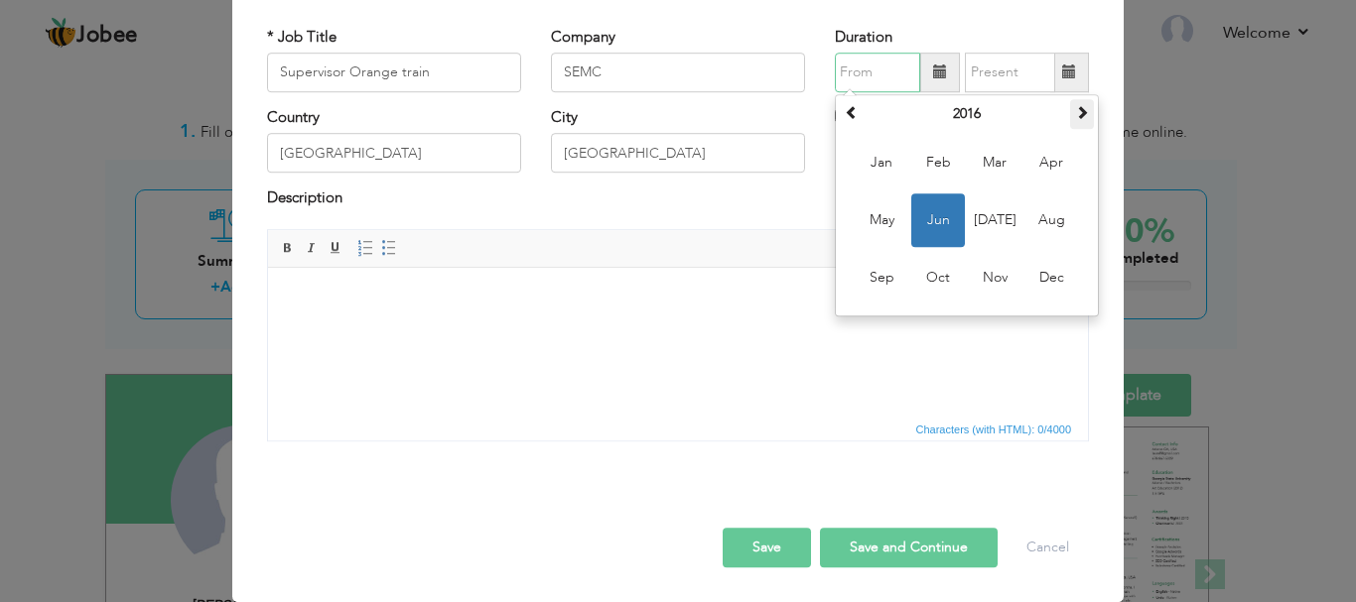
click at [1078, 117] on span at bounding box center [1082, 112] width 14 height 14
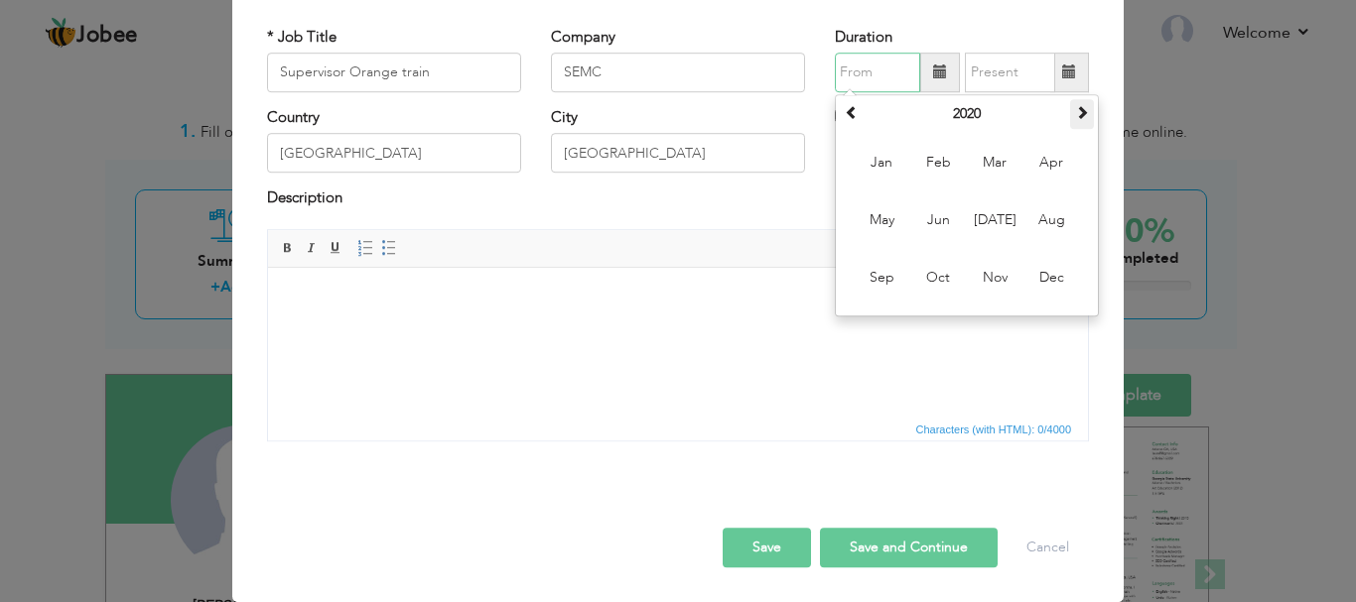
click at [1078, 117] on span at bounding box center [1082, 112] width 14 height 14
click at [850, 114] on span at bounding box center [852, 112] width 14 height 14
click at [1059, 175] on span "Apr" at bounding box center [1051, 163] width 54 height 54
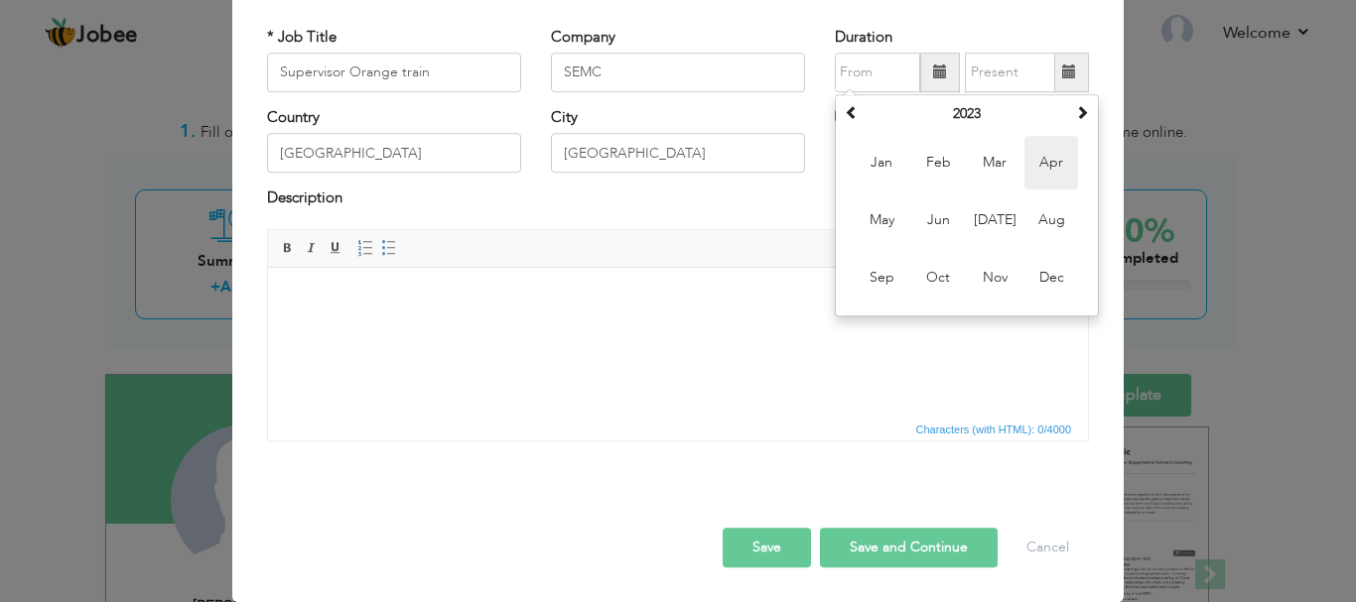
type input "04/2023"
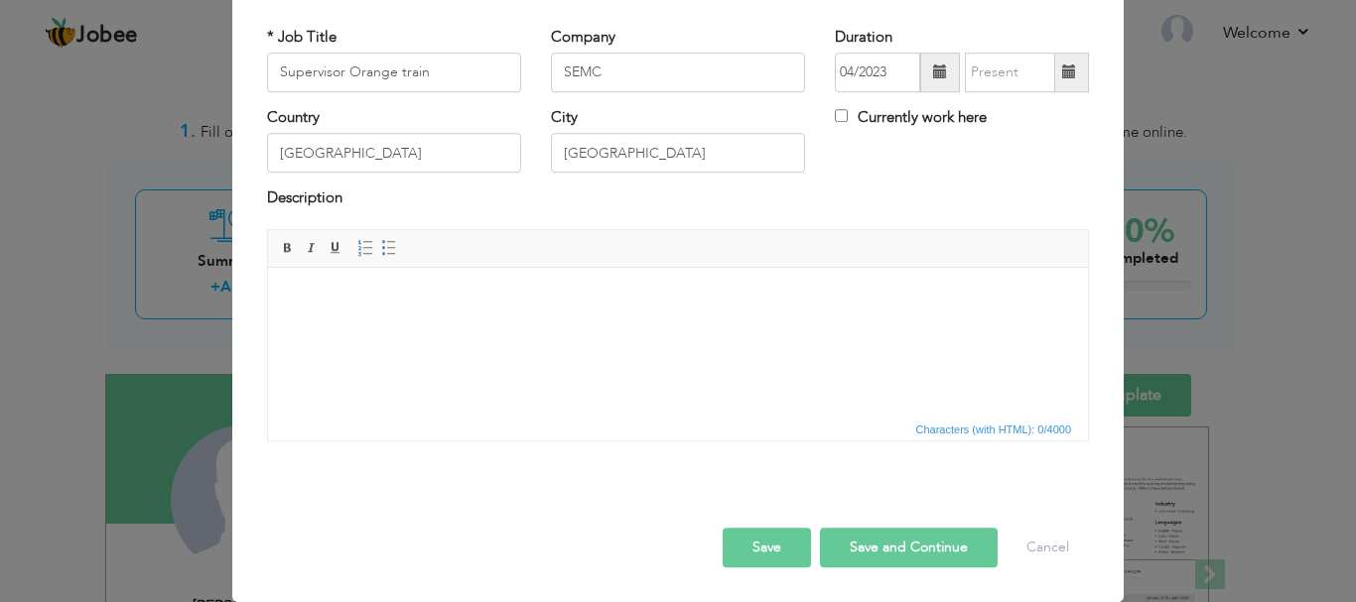
click at [1062, 78] on span at bounding box center [1069, 73] width 14 height 14
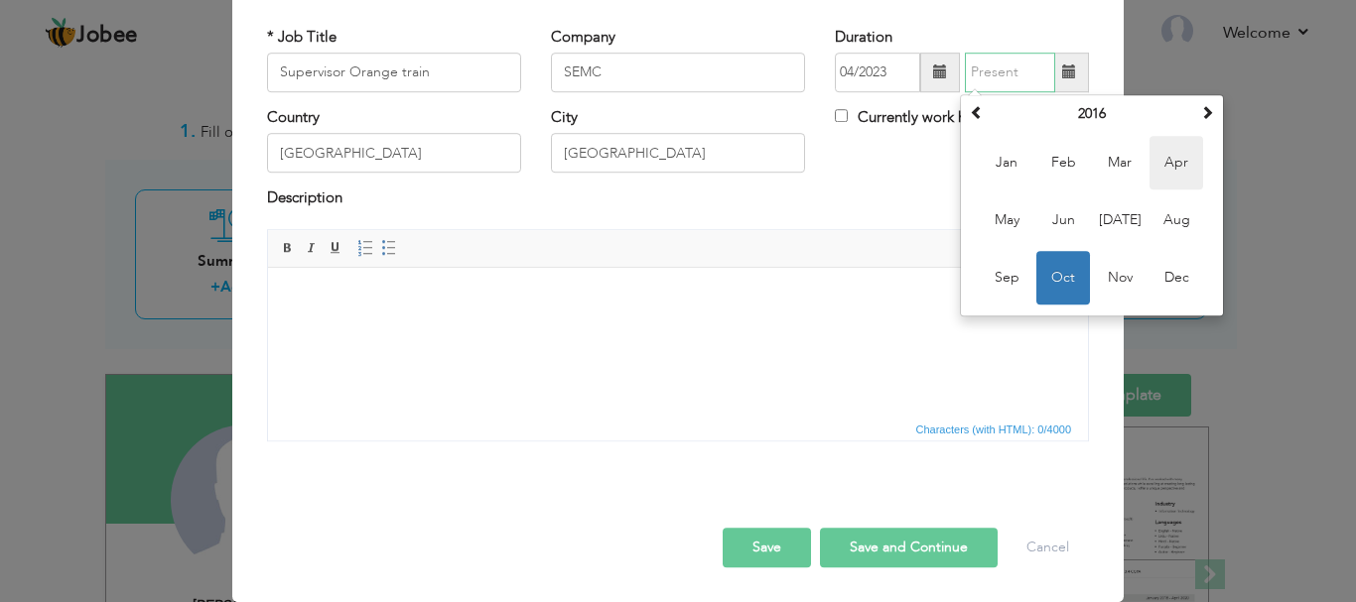
click at [1176, 166] on span "Apr" at bounding box center [1176, 163] width 54 height 54
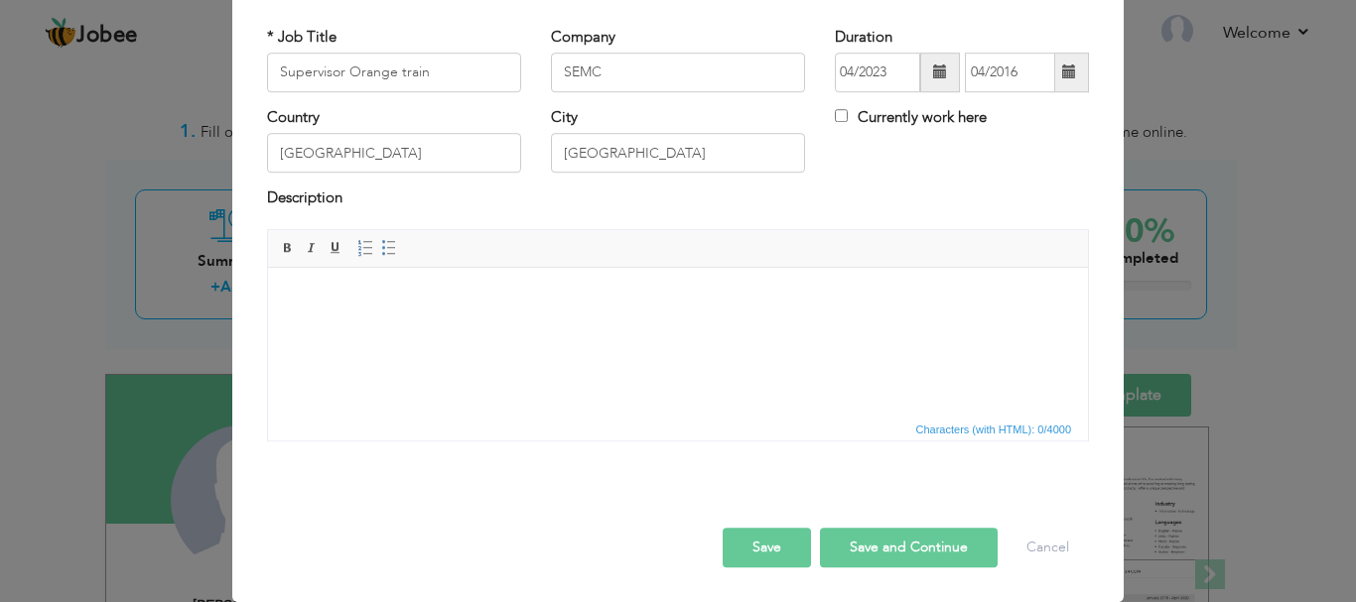
click at [1068, 73] on span at bounding box center [1069, 73] width 14 height 14
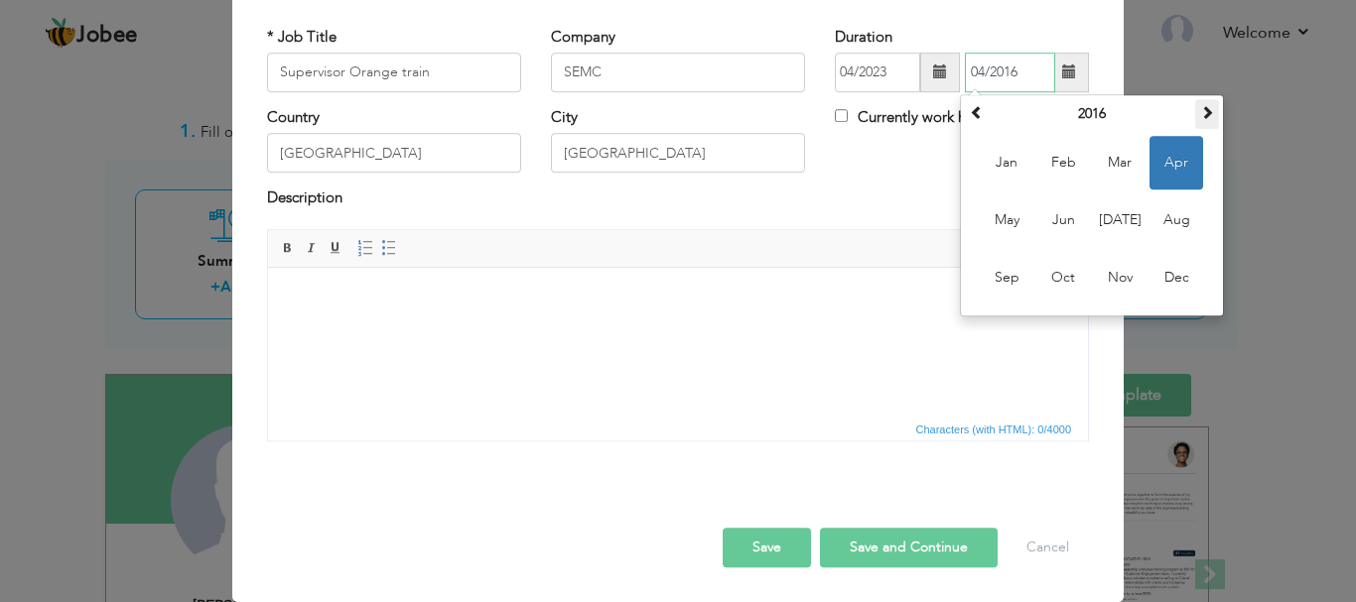
click at [1209, 112] on th at bounding box center [1207, 114] width 24 height 30
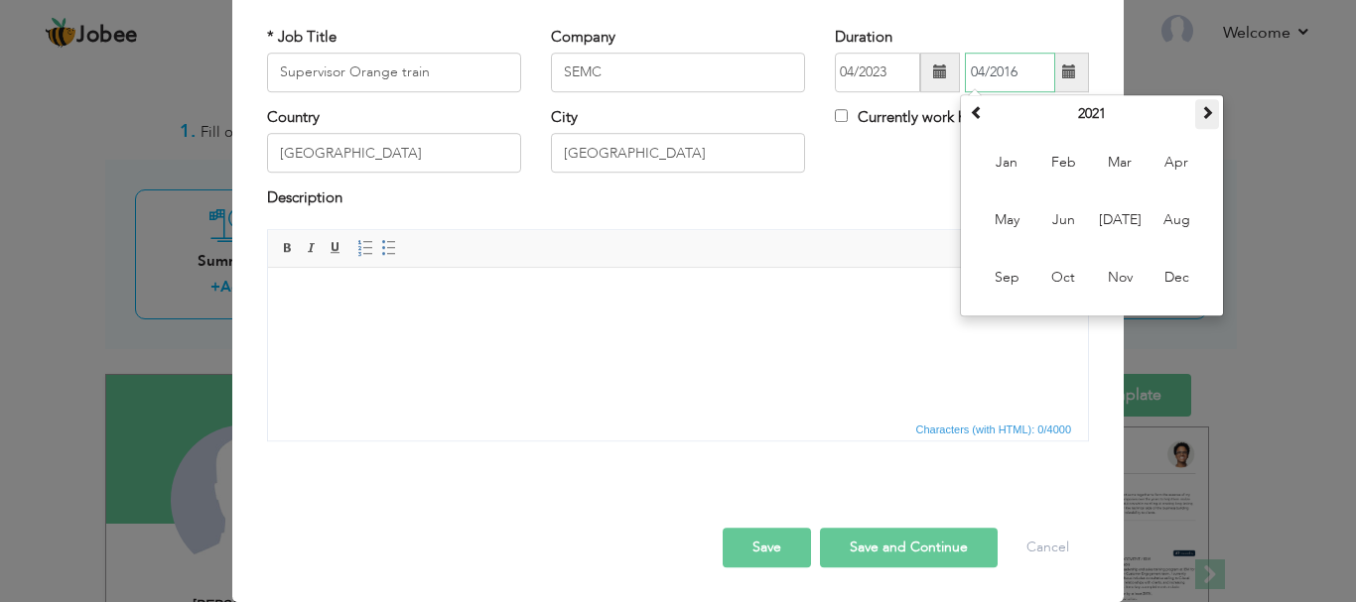
click at [1209, 112] on th at bounding box center [1207, 114] width 24 height 30
click at [904, 328] on html at bounding box center [678, 297] width 820 height 61
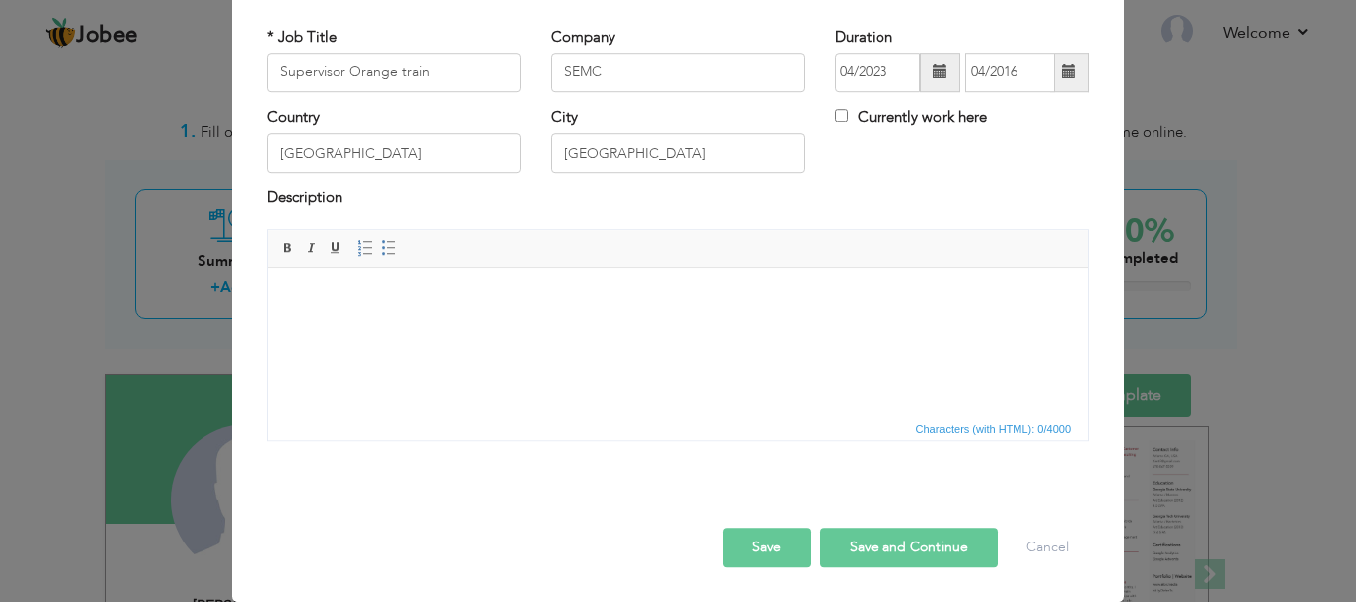
click at [1068, 71] on span at bounding box center [1069, 73] width 14 height 14
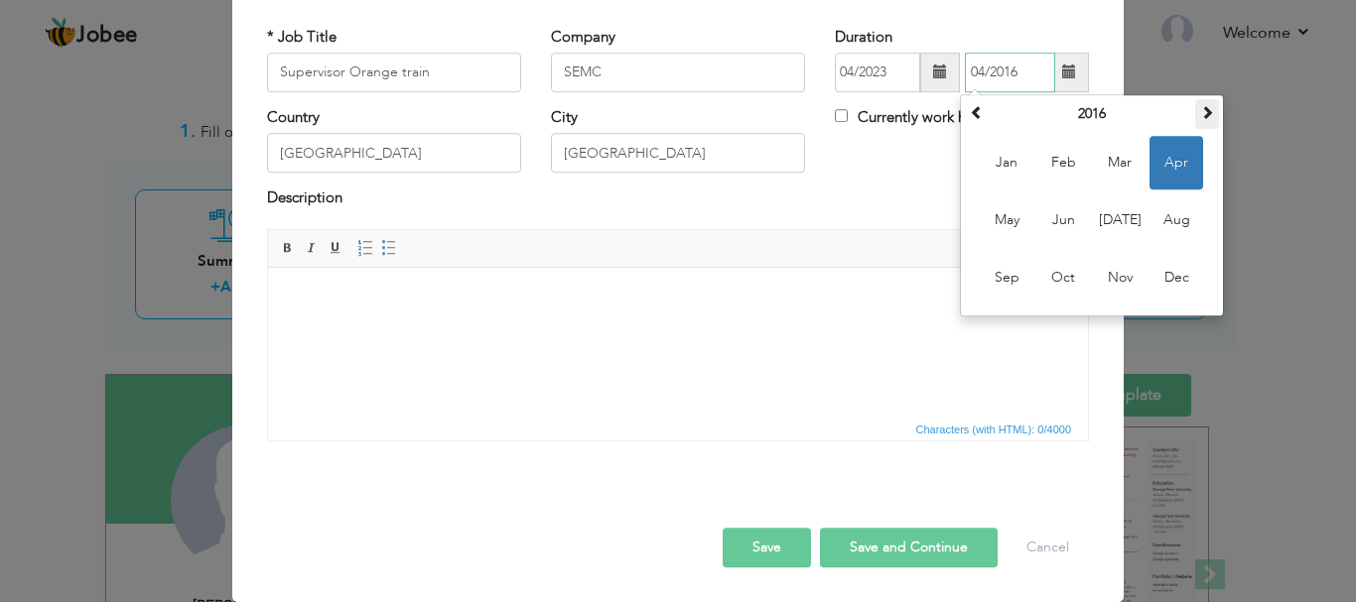
click at [1200, 109] on span at bounding box center [1207, 112] width 14 height 14
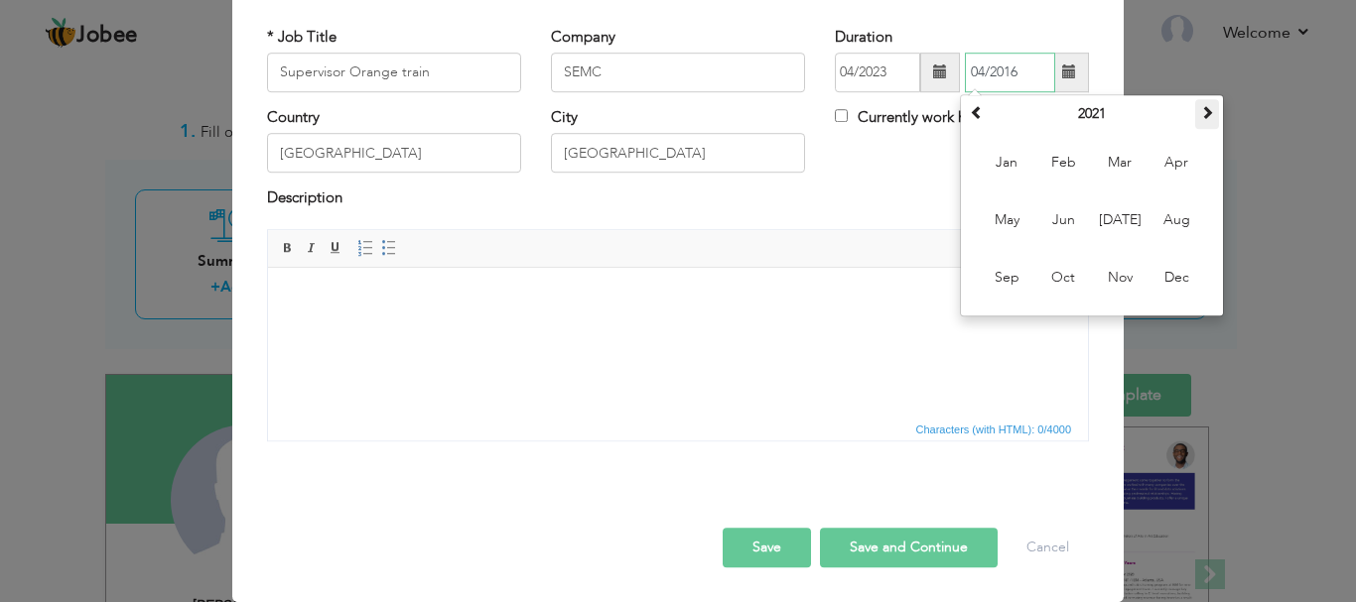
click at [1200, 109] on span at bounding box center [1207, 112] width 14 height 14
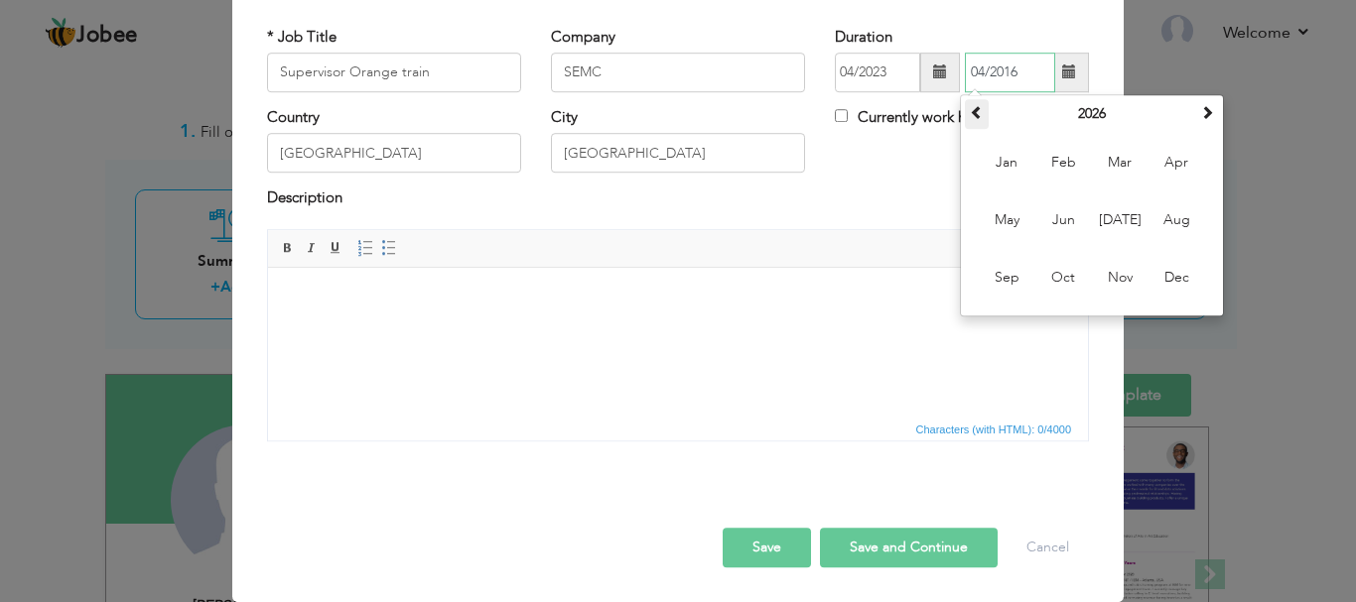
click at [980, 110] on th at bounding box center [977, 114] width 24 height 30
click at [1098, 110] on th "2024" at bounding box center [1092, 114] width 206 height 30
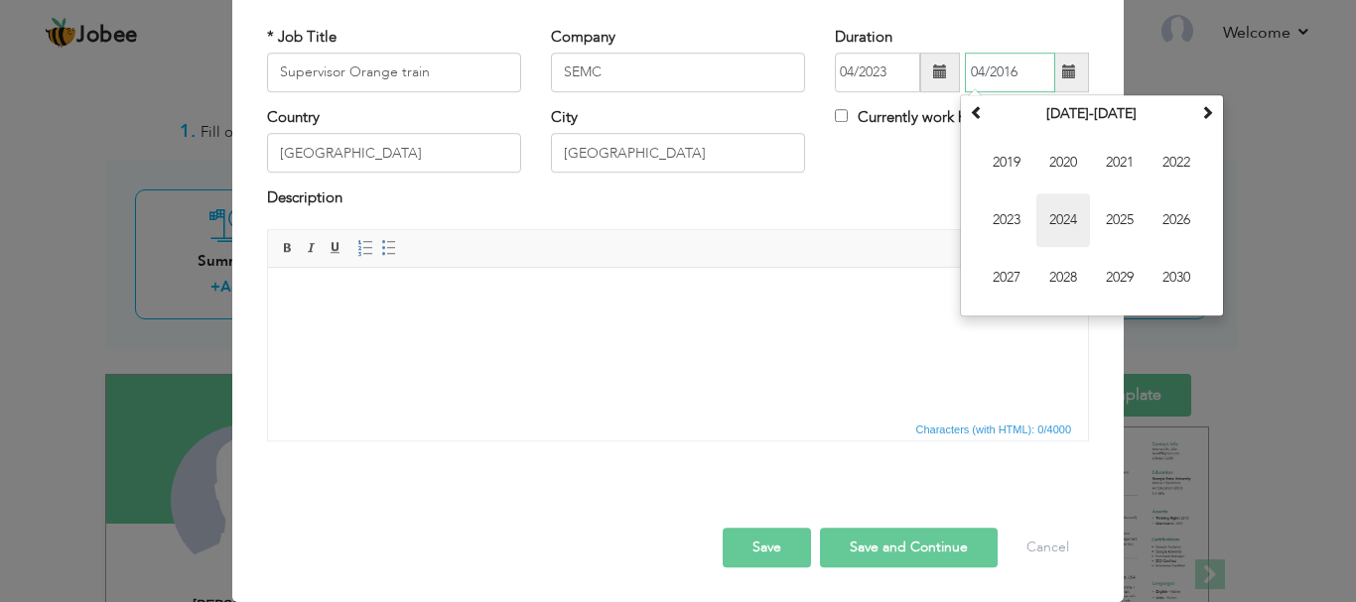
click at [1069, 232] on span "2024" at bounding box center [1063, 221] width 54 height 54
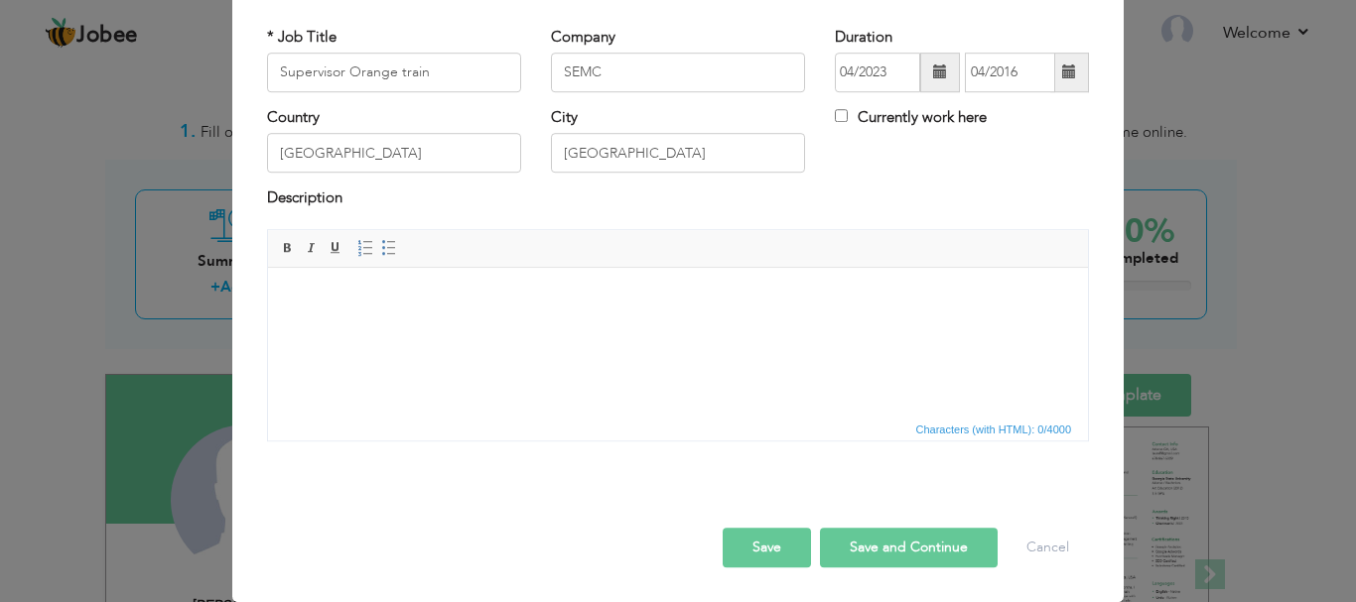
click at [997, 328] on html at bounding box center [678, 297] width 820 height 61
click at [1062, 77] on span at bounding box center [1069, 73] width 14 height 14
click at [881, 160] on div "Country Pakistan City Lahore Currently work here" at bounding box center [678, 147] width 852 height 80
click at [1063, 74] on span at bounding box center [1069, 73] width 14 height 14
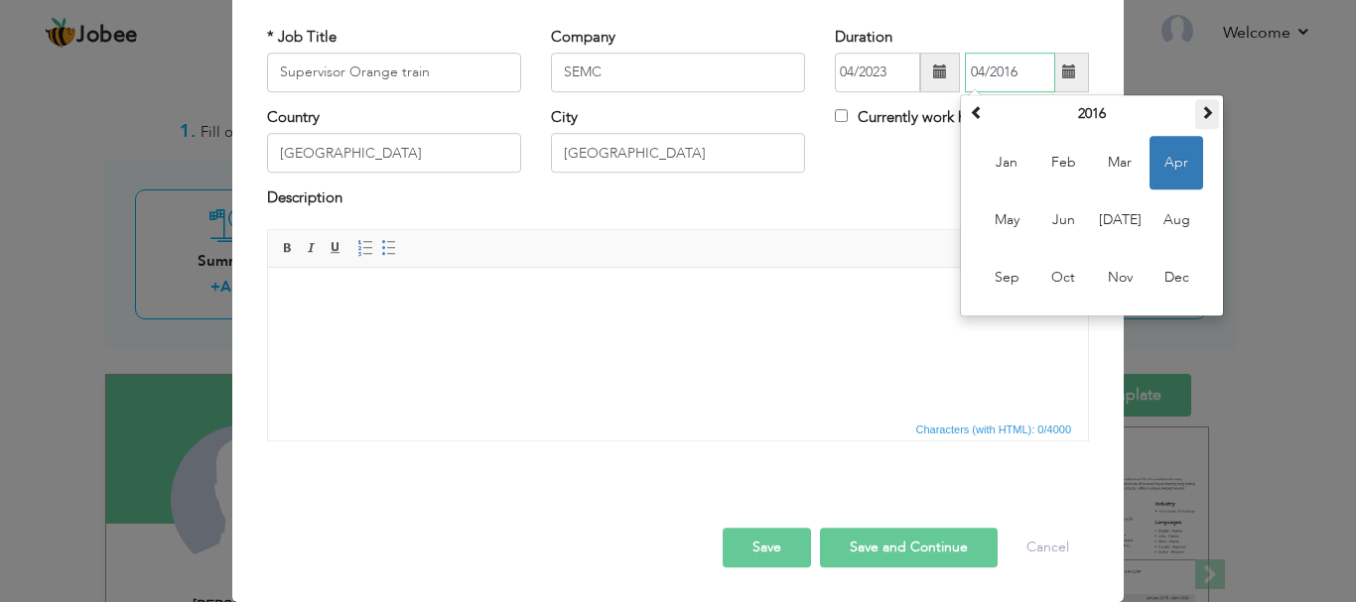
click at [1200, 109] on span at bounding box center [1207, 112] width 14 height 14
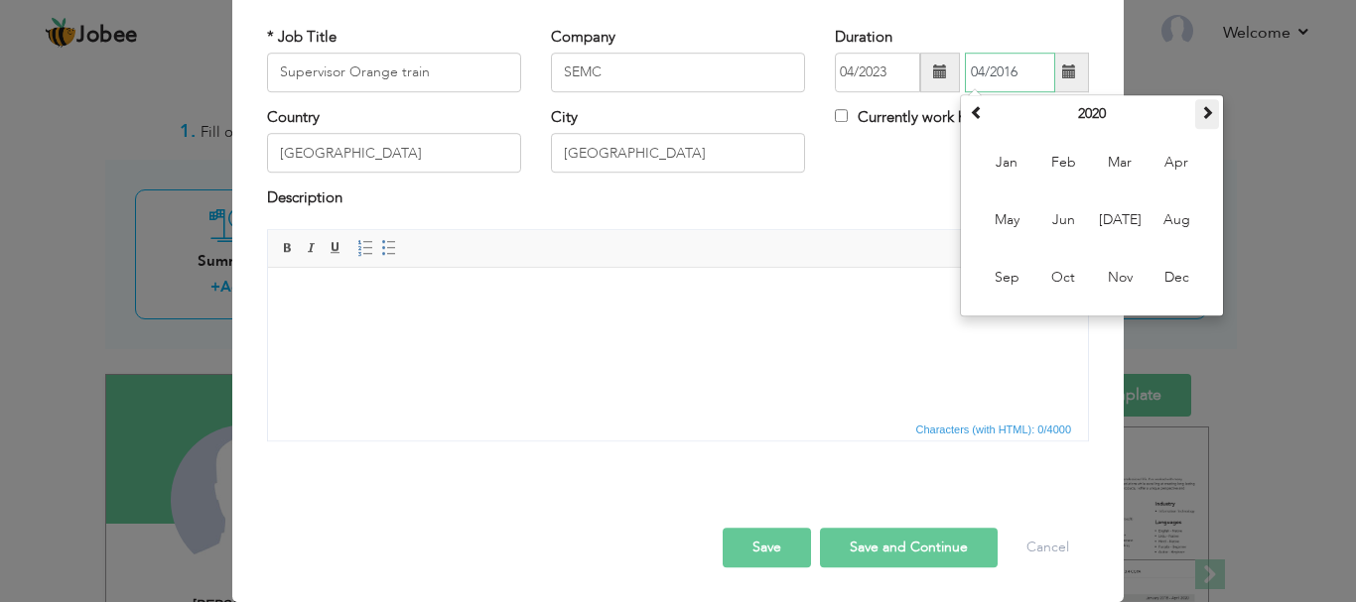
click at [1200, 109] on span at bounding box center [1207, 112] width 14 height 14
click at [1200, 113] on span at bounding box center [1207, 112] width 14 height 14
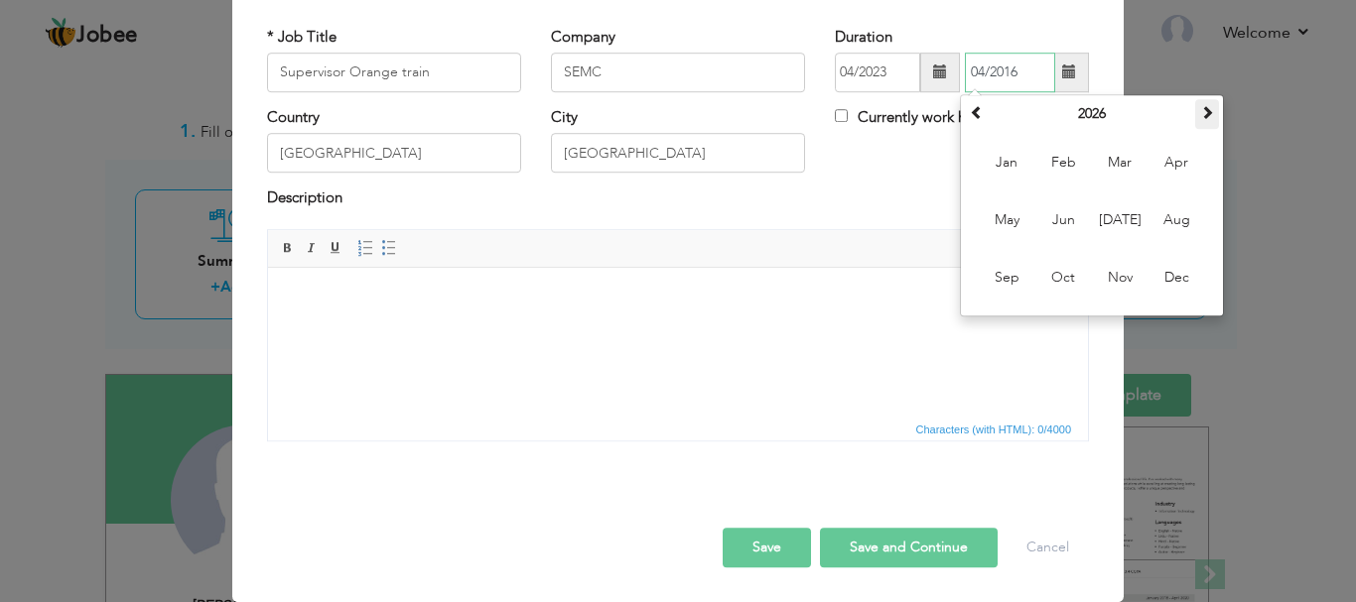
click at [1200, 113] on span at bounding box center [1207, 112] width 14 height 14
click at [975, 105] on span at bounding box center [977, 112] width 14 height 14
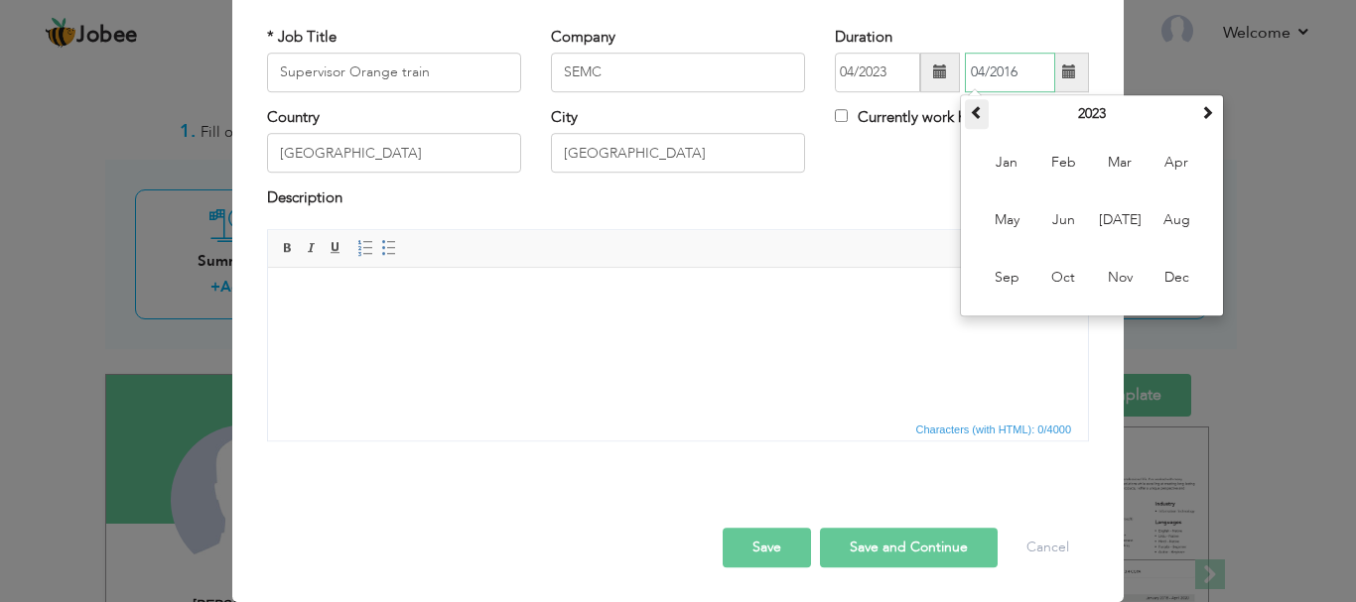
click at [975, 105] on span at bounding box center [977, 112] width 14 height 14
click at [1201, 116] on span at bounding box center [1207, 112] width 14 height 14
click at [1200, 110] on span at bounding box center [1207, 112] width 14 height 14
click at [1184, 165] on span "Apr" at bounding box center [1176, 163] width 54 height 54
type input "04/2024"
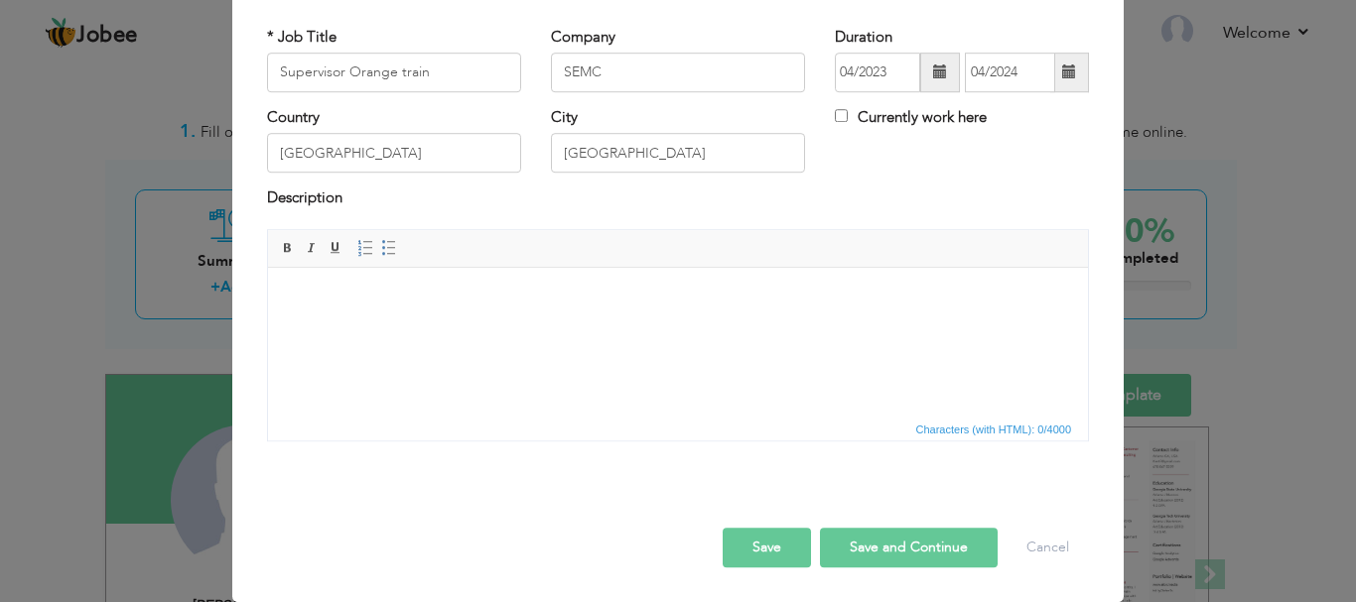
click at [864, 543] on button "Save and Continue" at bounding box center [909, 548] width 178 height 40
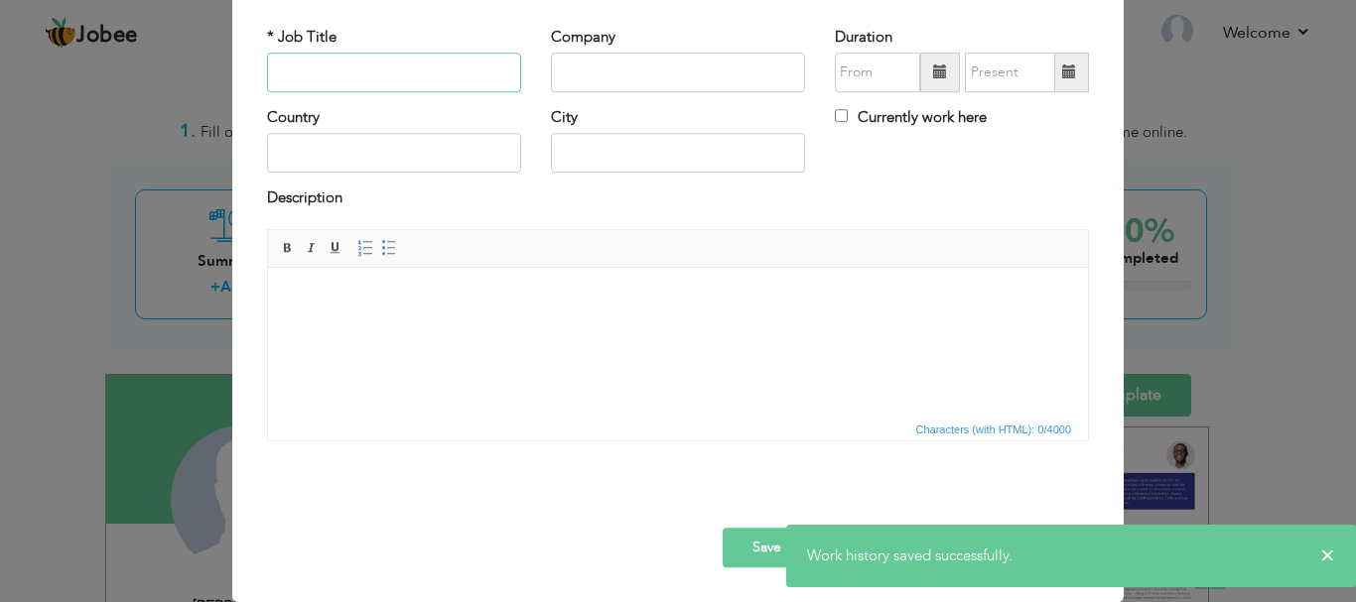
click at [448, 68] on input "text" at bounding box center [394, 73] width 254 height 40
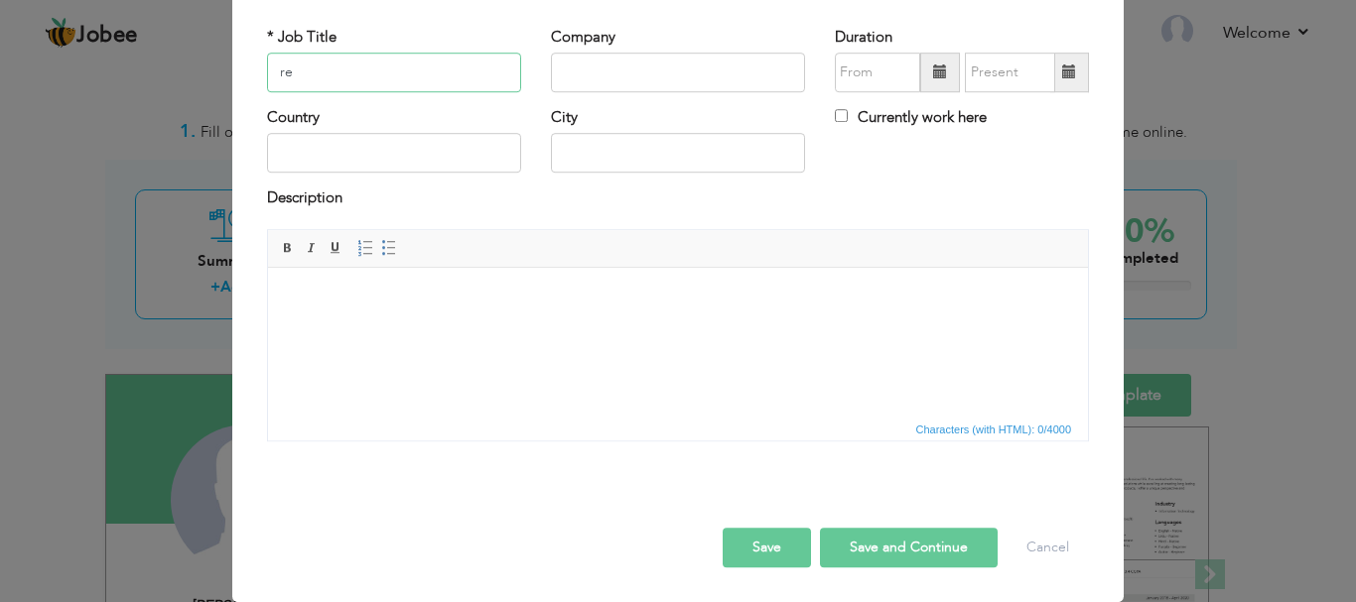
type input "r"
click at [359, 68] on input "Restaurant" at bounding box center [394, 73] width 254 height 40
click at [378, 67] on input "Restaurant chef" at bounding box center [394, 73] width 254 height 40
drag, startPoint x: 360, startPoint y: 76, endPoint x: 347, endPoint y: 65, distance: 17.6
click at [347, 65] on input "Restaurant chef" at bounding box center [394, 73] width 254 height 40
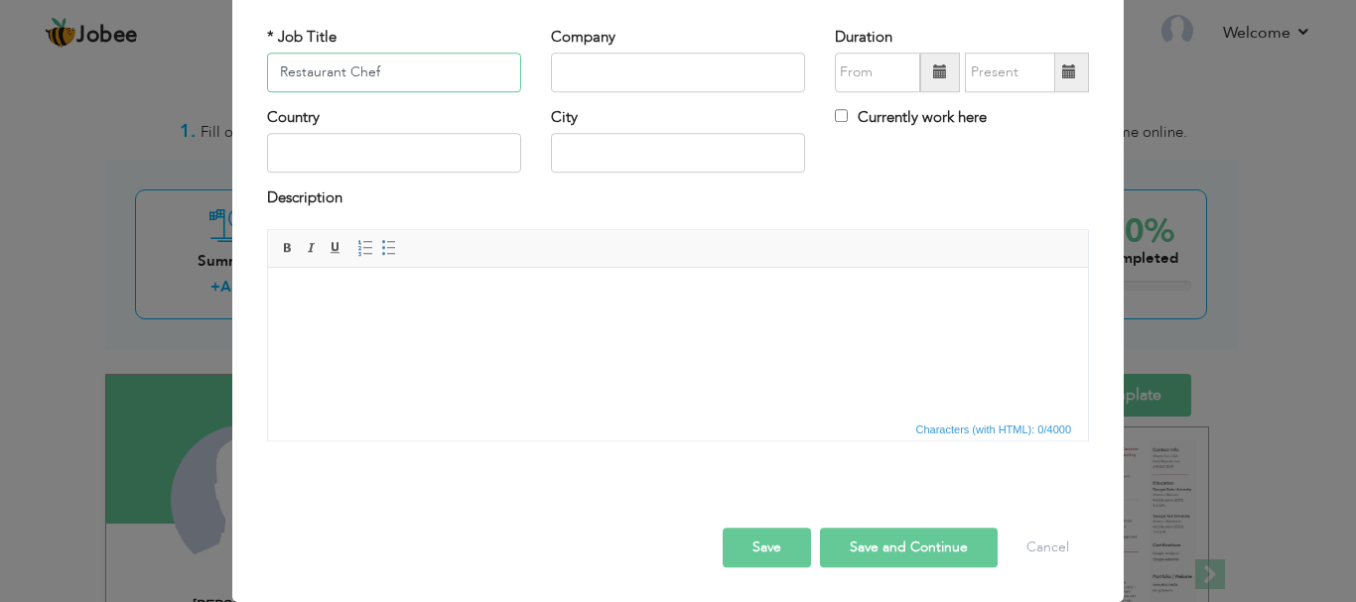
click at [371, 73] on input "Restaurant Chef" at bounding box center [394, 73] width 254 height 40
click at [421, 67] on input "Restaurant Supervisor" at bounding box center [394, 73] width 254 height 40
type input "Restaurant Supervisor"
click at [632, 58] on input "text" at bounding box center [678, 73] width 254 height 40
click at [704, 69] on input "lucky halal food hotel &restaurant" at bounding box center [678, 73] width 254 height 40
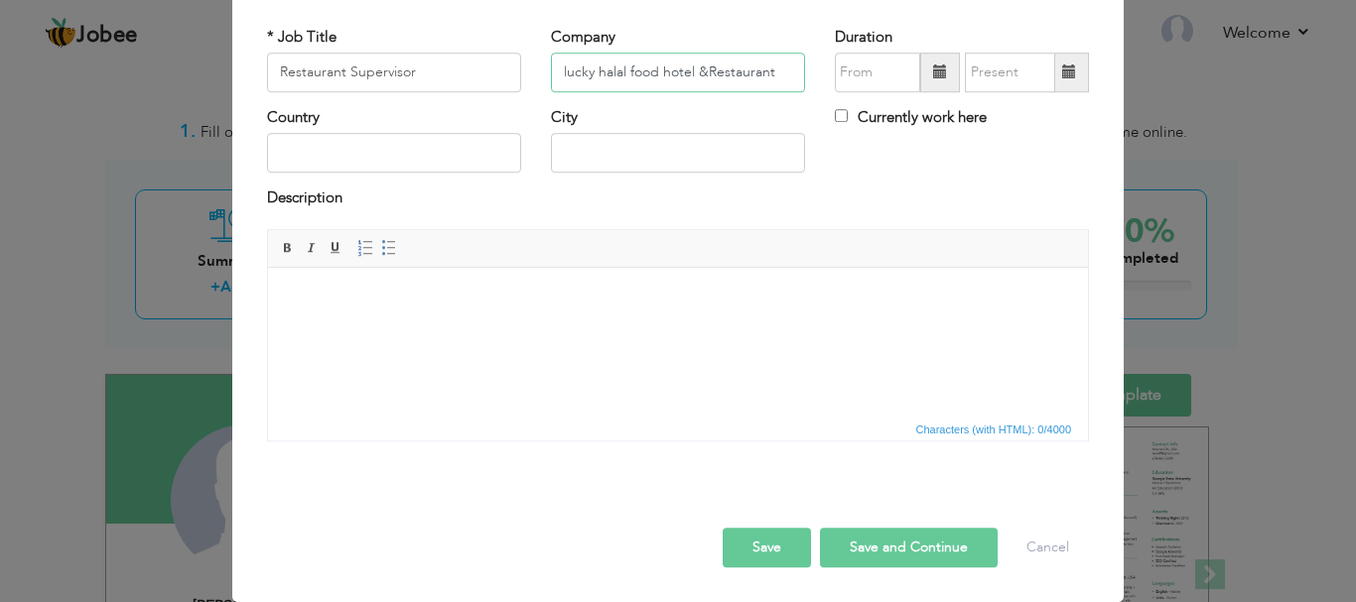
click at [663, 69] on input "lucky halal food hotel &Restaurant" at bounding box center [678, 73] width 254 height 40
click at [558, 72] on input "lucky halal food Hotel &Restaurant" at bounding box center [678, 73] width 254 height 40
click at [559, 71] on input "lucky halal food Hotel &Restaurant" at bounding box center [678, 73] width 254 height 40
click at [601, 71] on input "Lucky halal food Hotel &Restaurant" at bounding box center [678, 73] width 254 height 40
type input "Lucky Halal food Hotel &Restaurant"
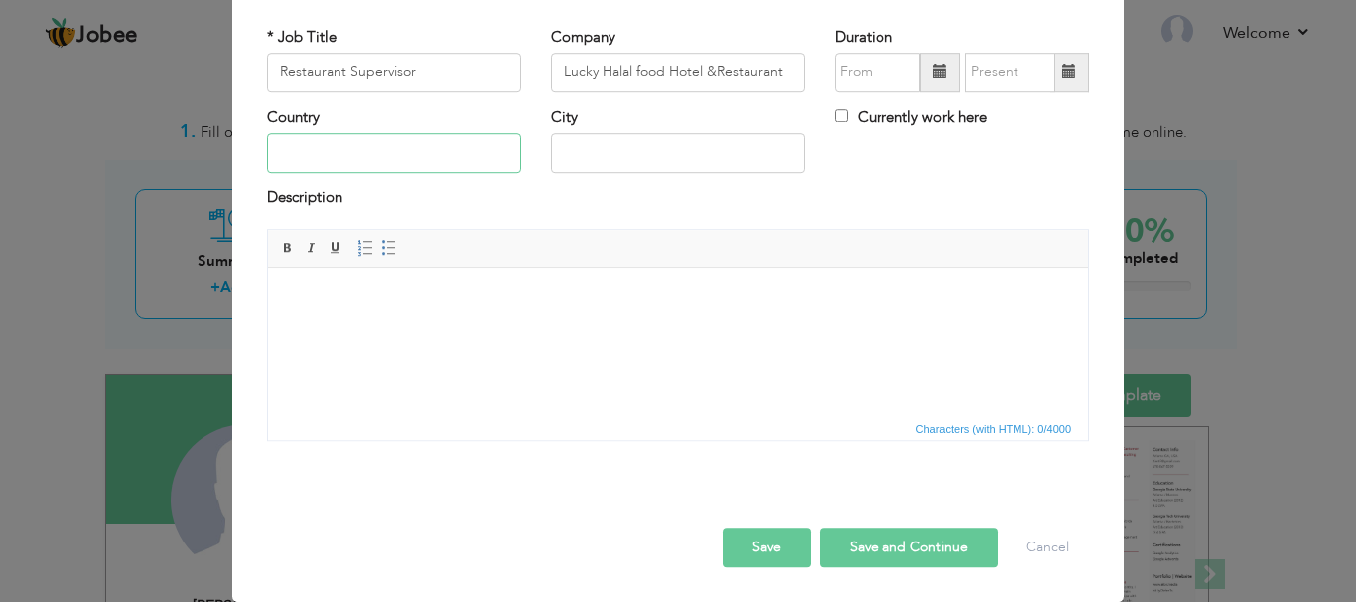
click at [406, 141] on input "text" at bounding box center [394, 154] width 254 height 40
type input "[GEOGRAPHIC_DATA]"
click at [602, 152] on input "text" at bounding box center [678, 154] width 254 height 40
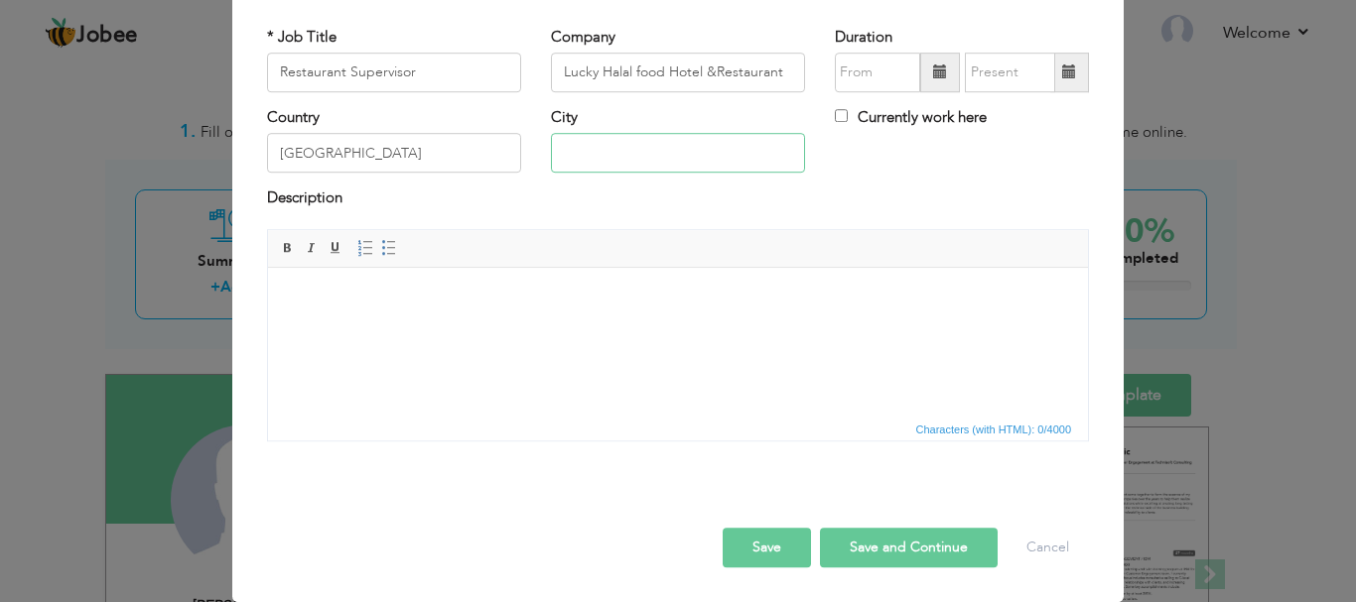
paste input "sihanoukville"
click at [560, 153] on input "sihanoukville" at bounding box center [678, 154] width 254 height 40
type input "Sihanoukville"
click at [932, 82] on span at bounding box center [940, 73] width 40 height 40
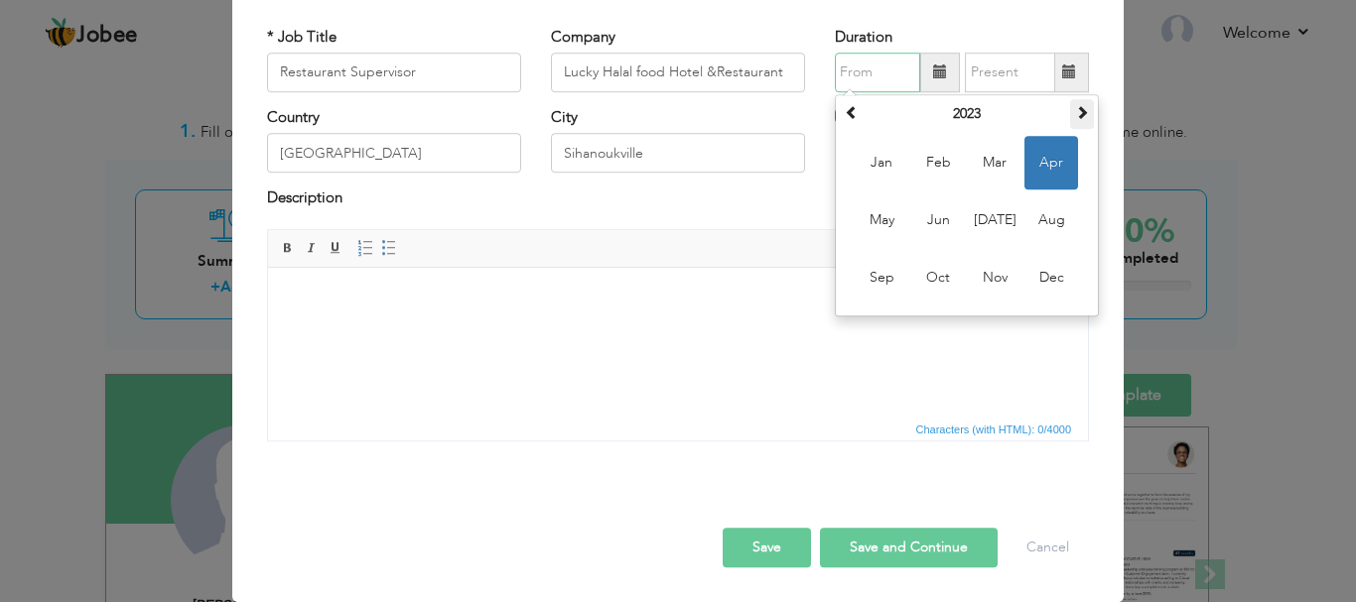
click at [1075, 105] on span at bounding box center [1082, 112] width 14 height 14
click at [936, 221] on span "Jun" at bounding box center [938, 221] width 54 height 54
type input "06/2024"
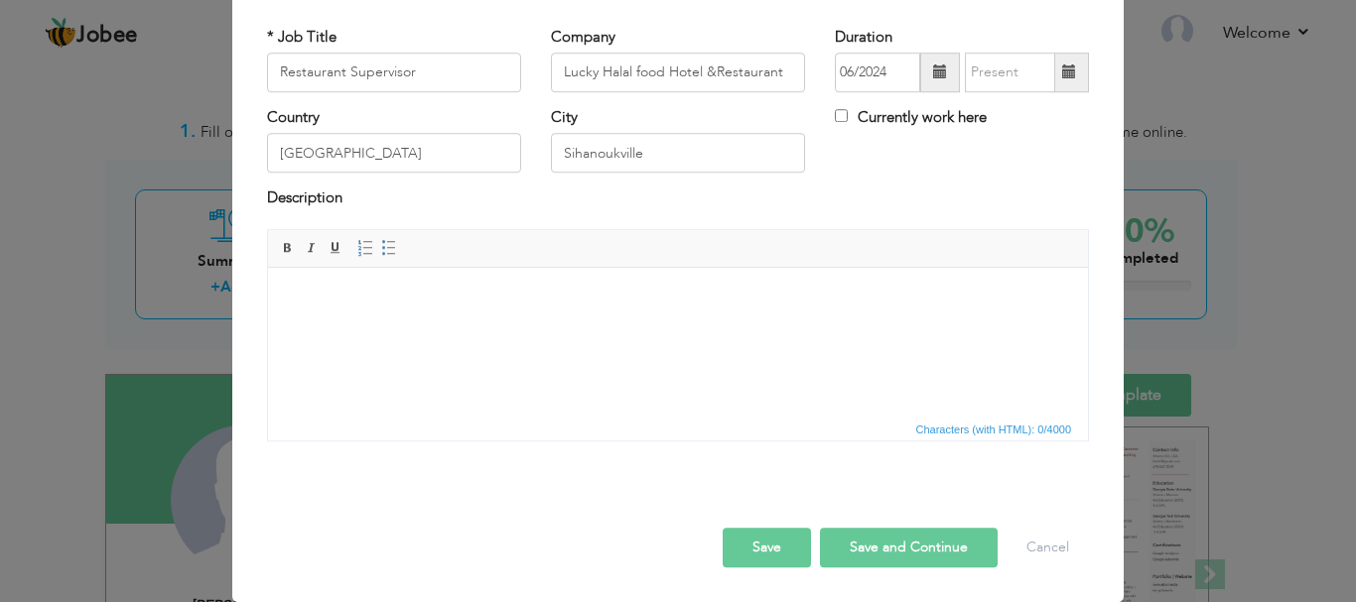
click at [1062, 73] on span at bounding box center [1069, 73] width 14 height 14
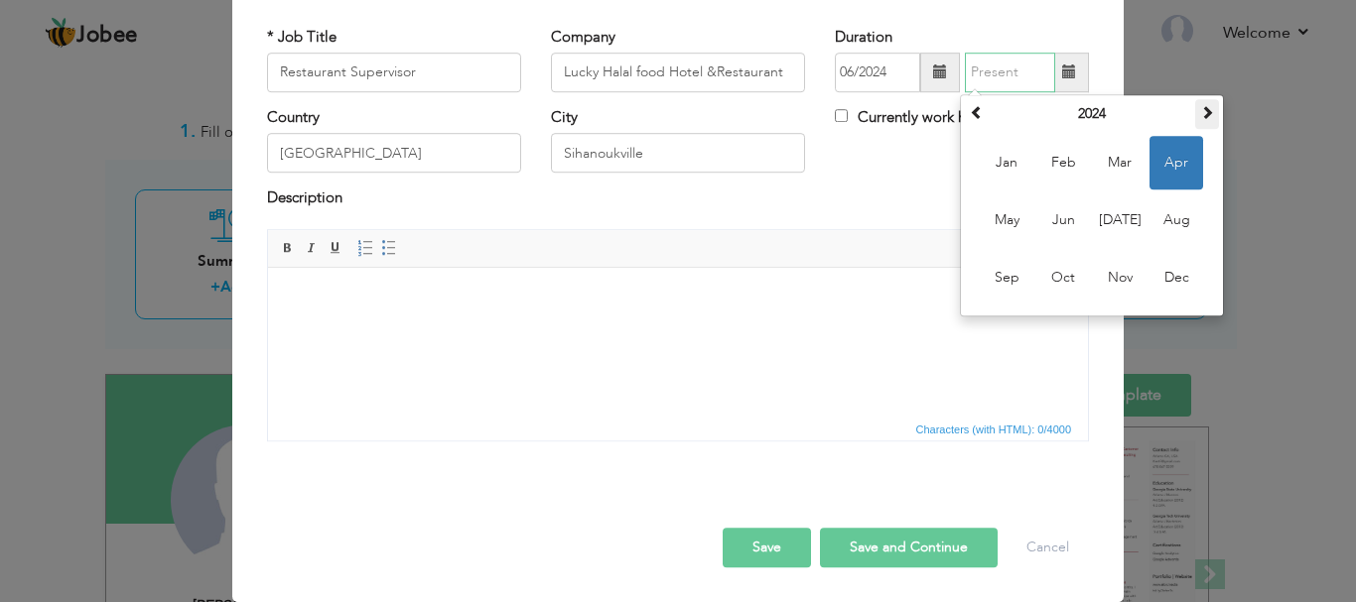
click at [1205, 110] on span at bounding box center [1207, 112] width 14 height 14
click at [1069, 222] on span "Jun" at bounding box center [1063, 221] width 54 height 54
type input "06/2025"
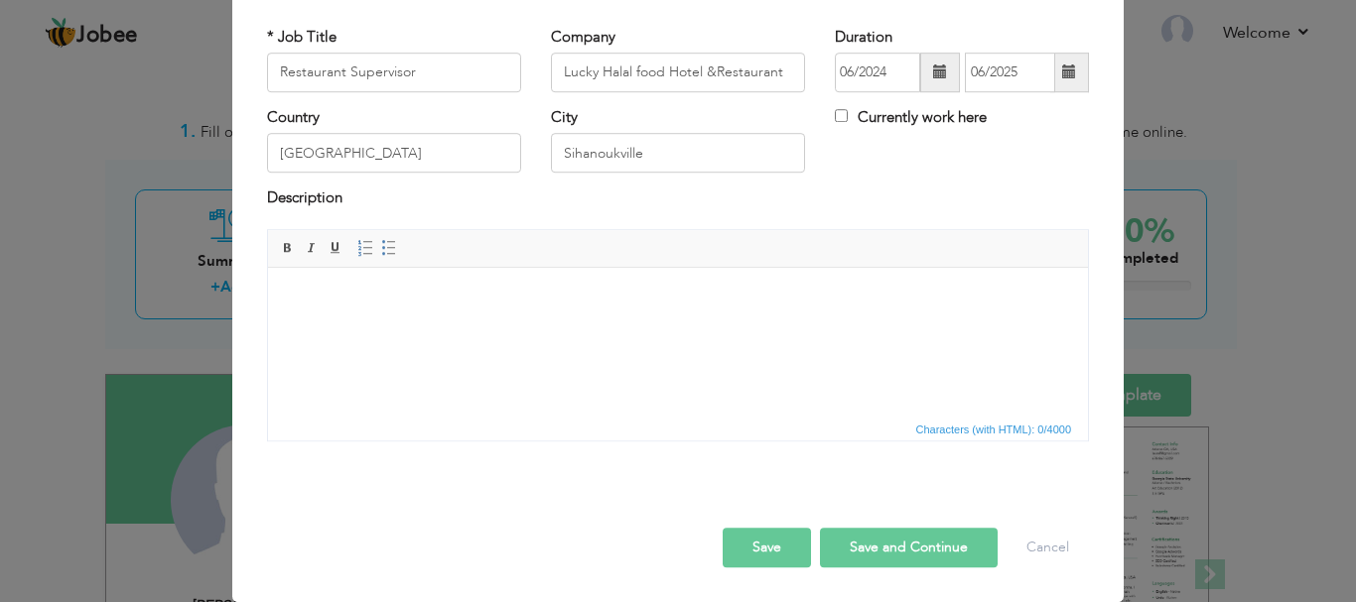
click at [871, 541] on button "Save and Continue" at bounding box center [909, 548] width 178 height 40
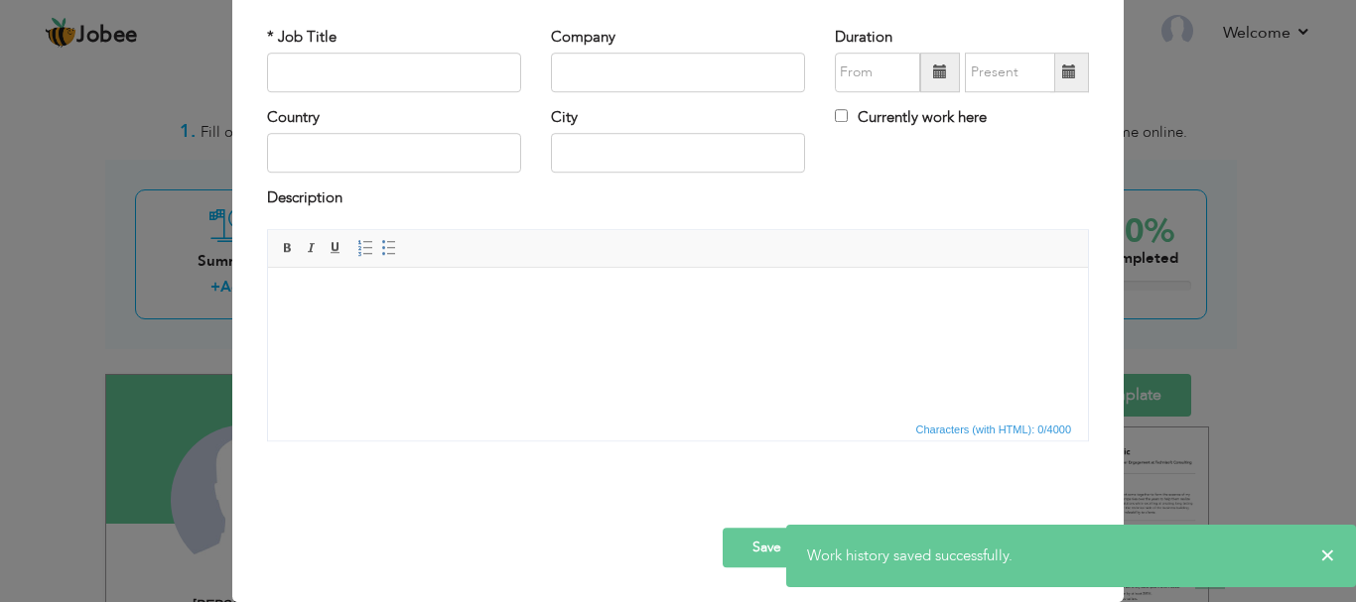
click at [746, 560] on button "Save" at bounding box center [767, 548] width 88 height 40
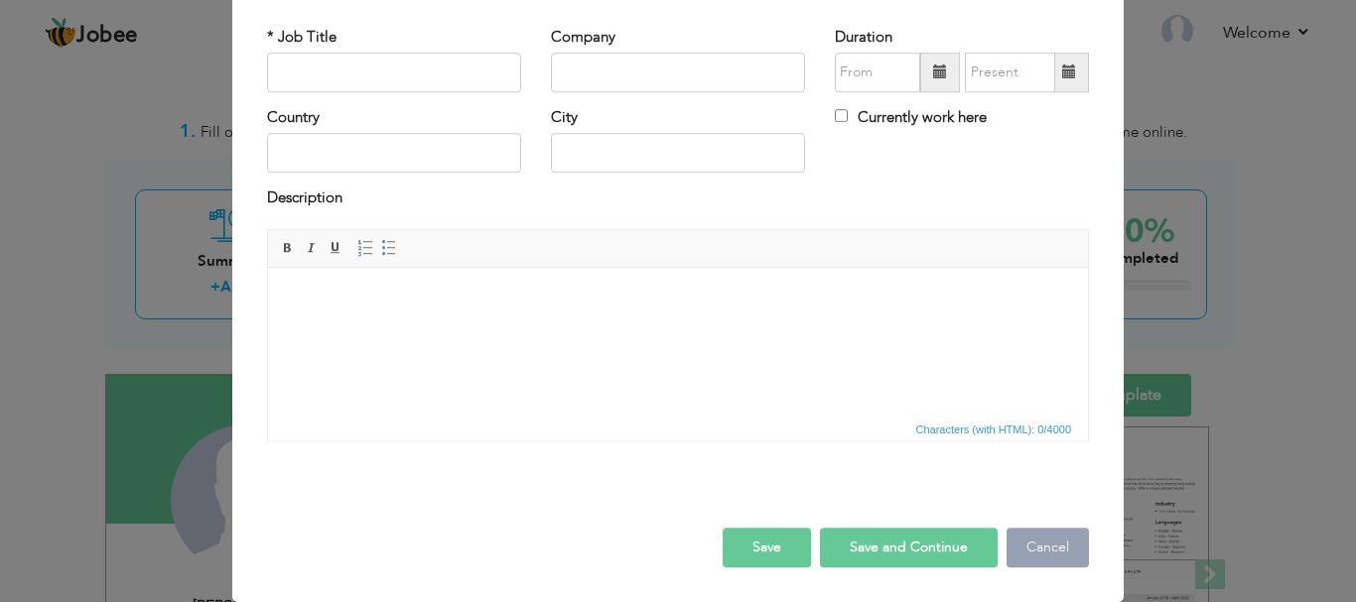
click at [1030, 546] on button "Cancel" at bounding box center [1047, 548] width 82 height 40
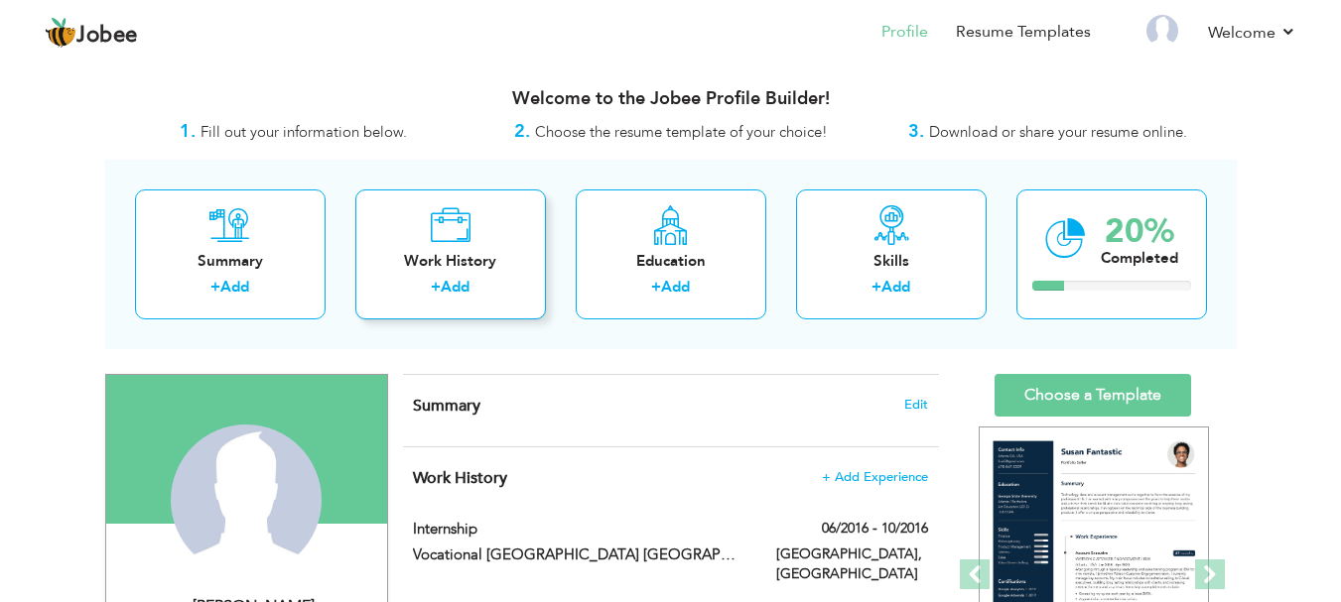
click at [503, 266] on div "Work History" at bounding box center [450, 261] width 159 height 21
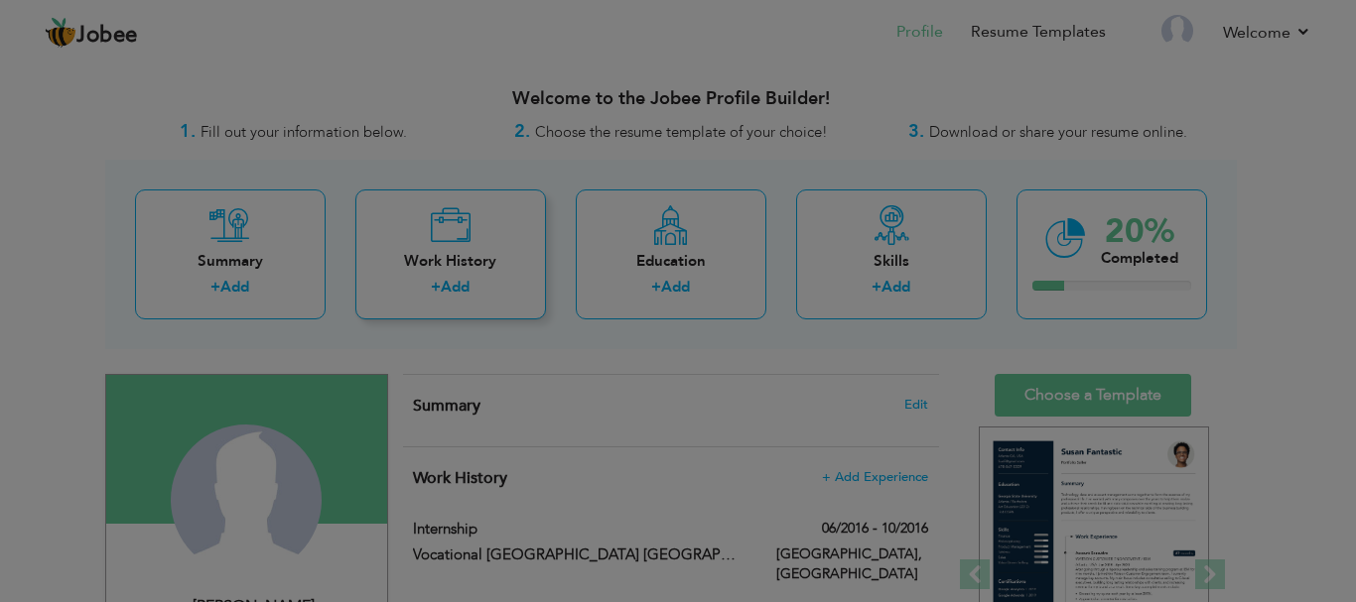
scroll to position [0, 0]
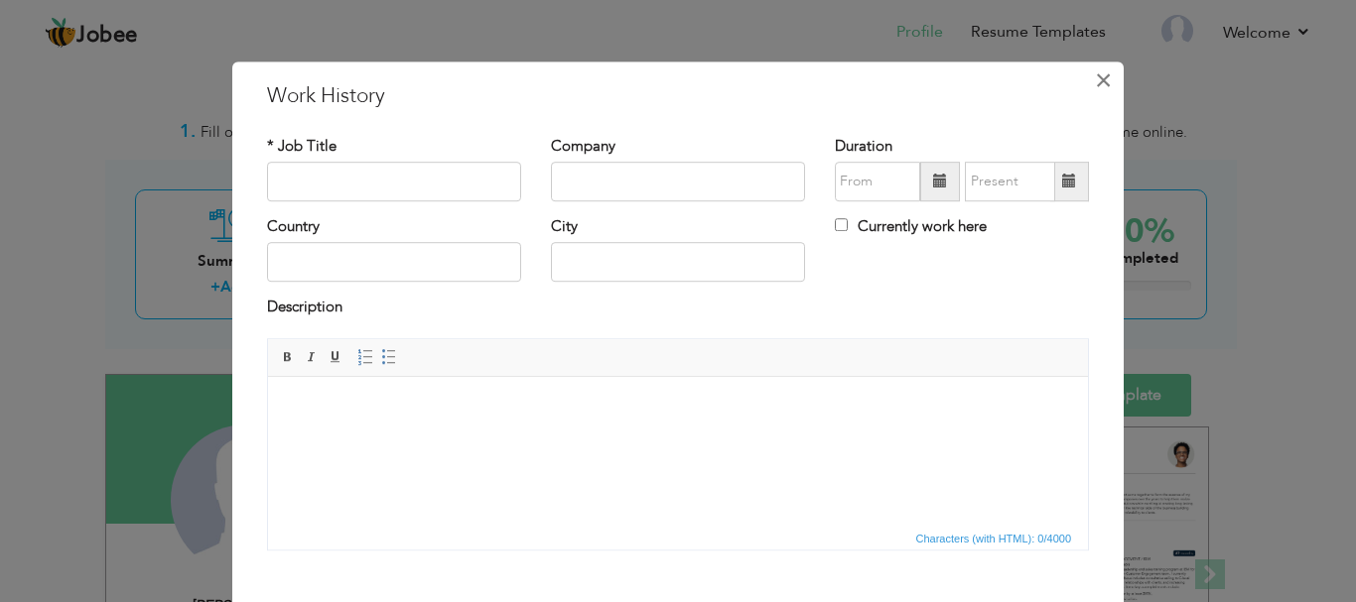
click at [1107, 81] on button "×" at bounding box center [1103, 81] width 32 height 32
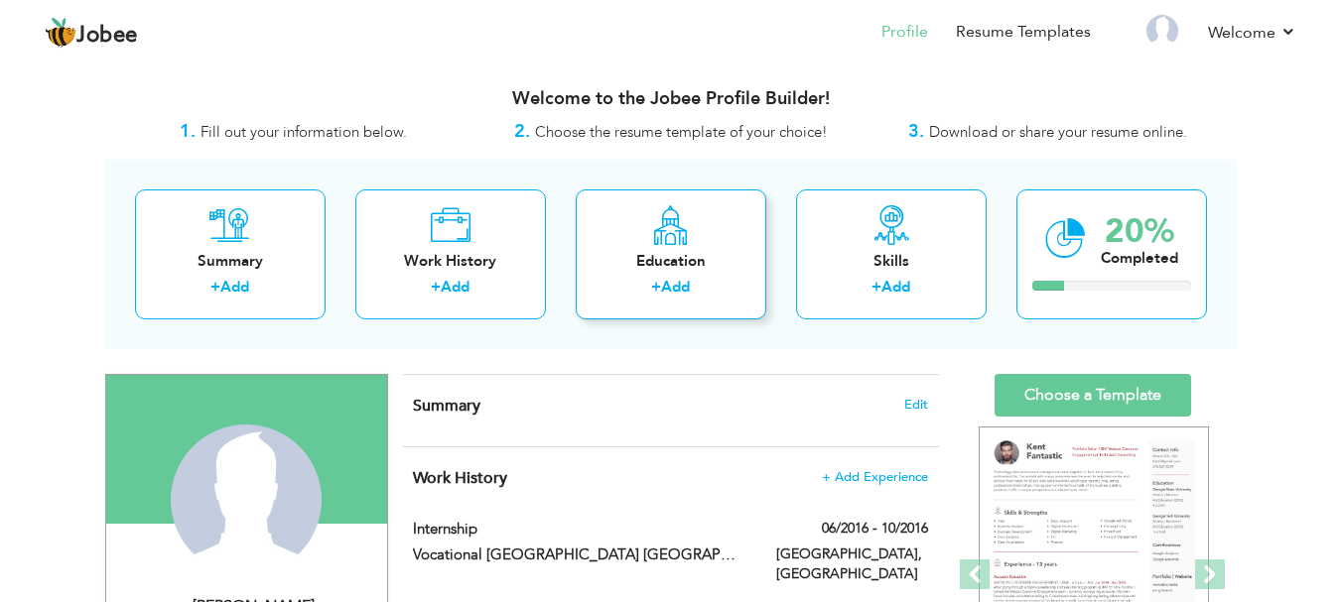
click at [721, 244] on div "Education + Add" at bounding box center [671, 255] width 191 height 130
radio input "true"
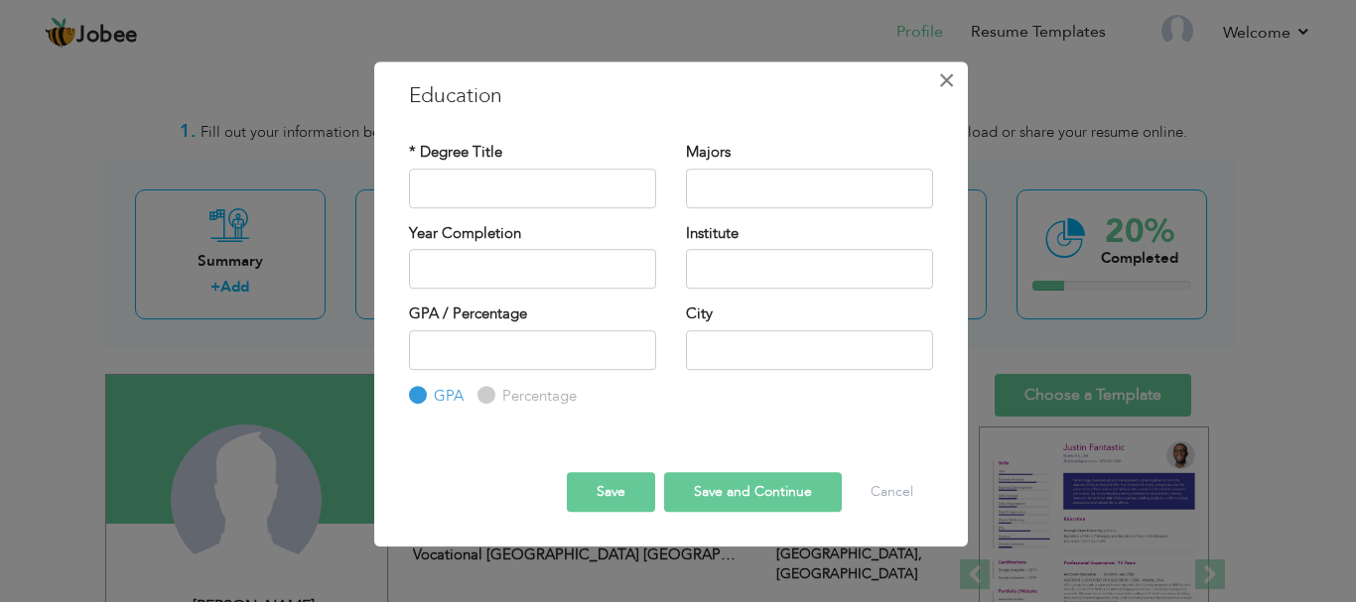
click at [947, 82] on span "×" at bounding box center [946, 81] width 17 height 36
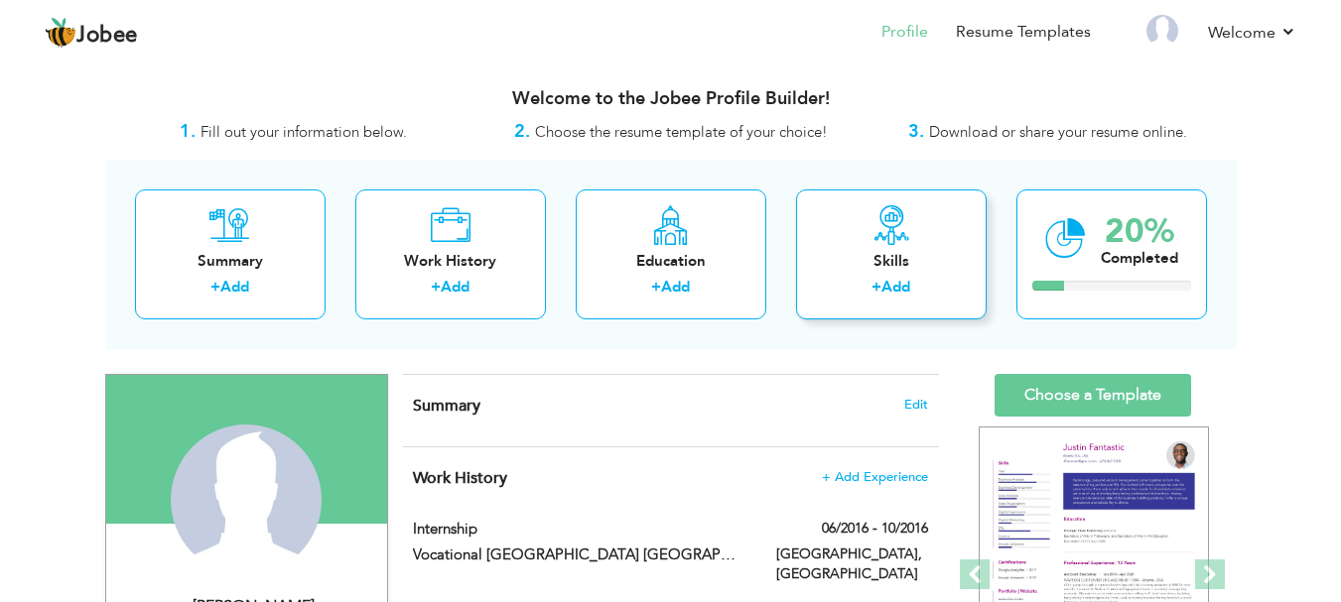
click at [906, 281] on link "Add" at bounding box center [895, 287] width 29 height 20
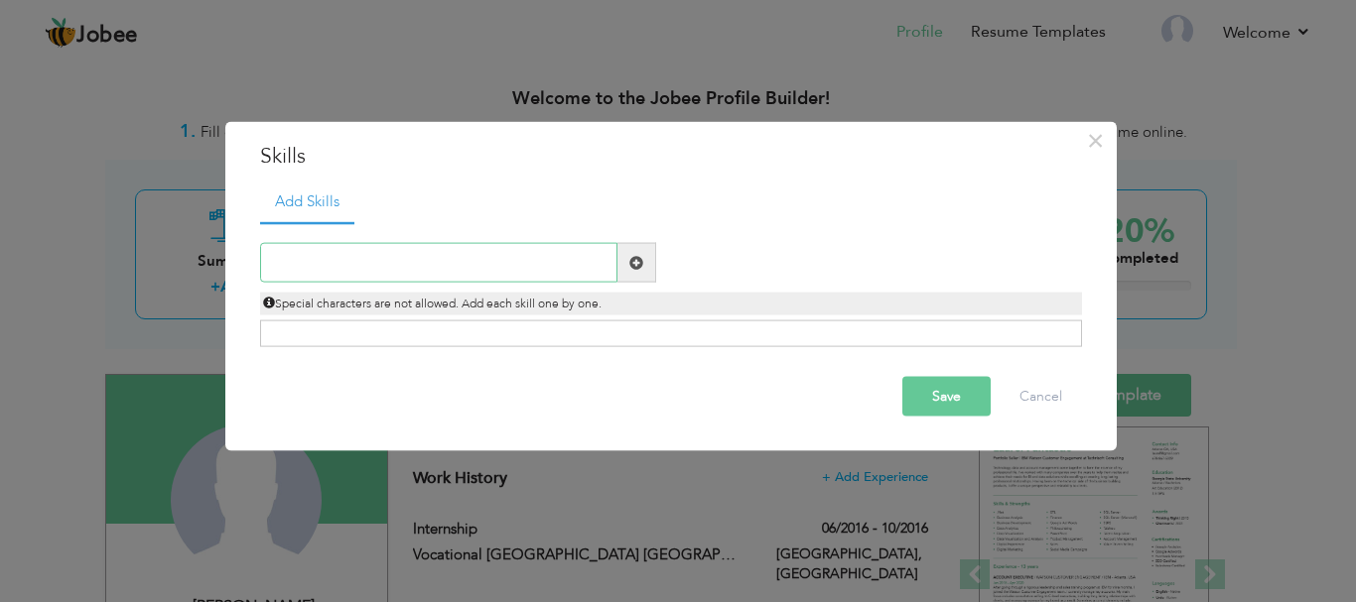
click at [544, 263] on input "text" at bounding box center [438, 263] width 357 height 40
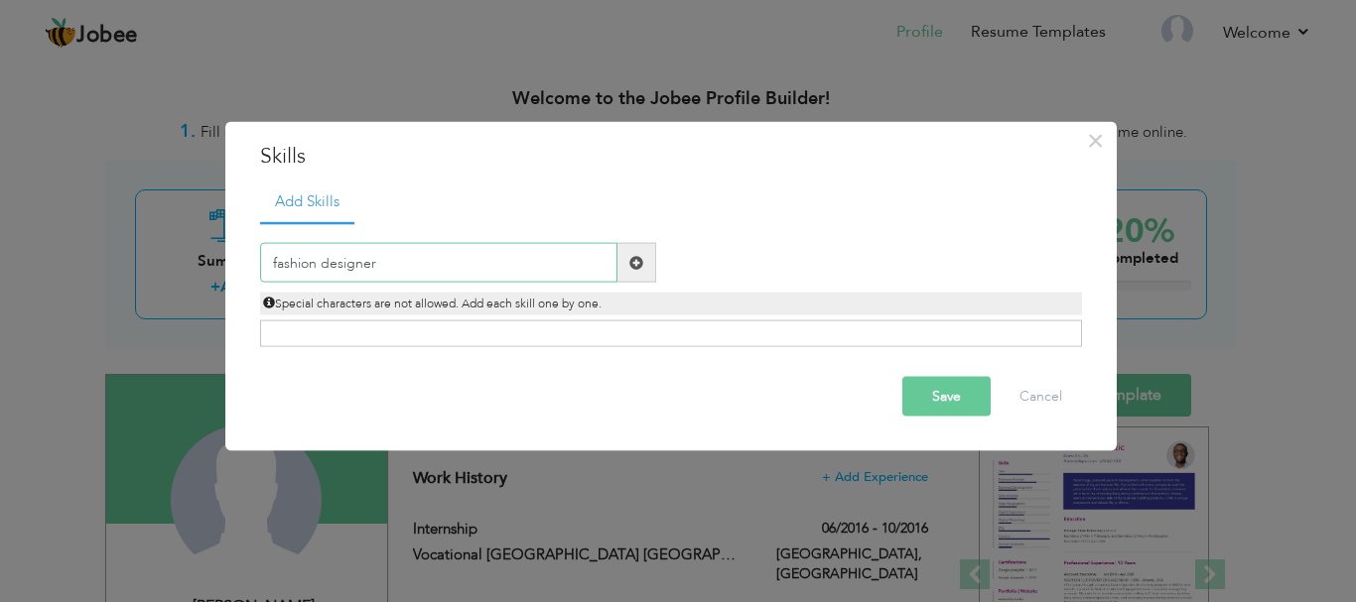
type input "fashion designer"
click at [559, 331] on div "Click on , to mark skill as primary." at bounding box center [671, 334] width 822 height 27
click at [631, 258] on span at bounding box center [636, 262] width 14 height 14
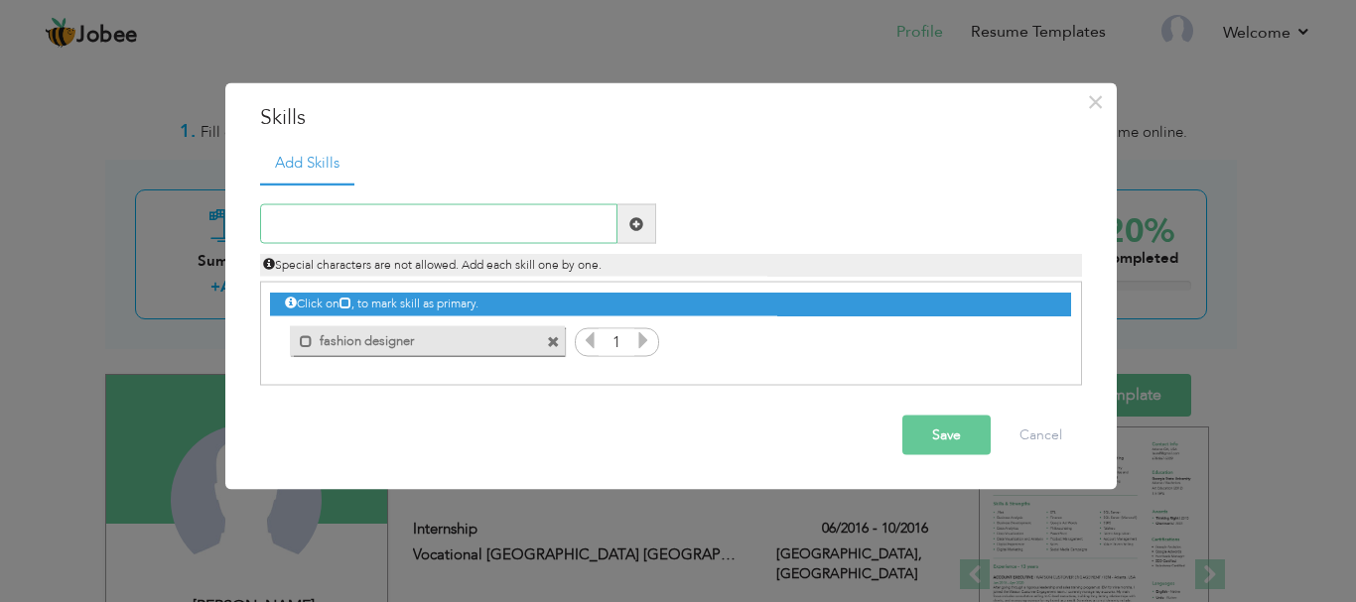
click at [556, 233] on input "text" at bounding box center [438, 224] width 357 height 40
type input "d"
click at [563, 339] on span at bounding box center [556, 336] width 18 height 21
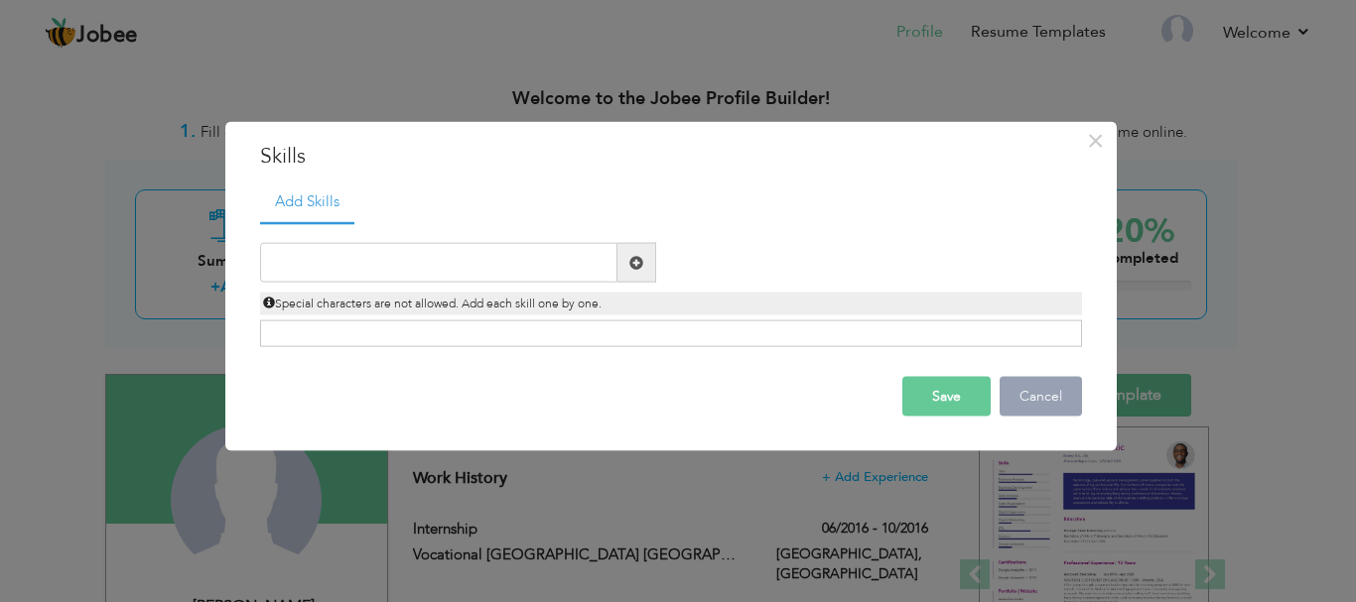
click at [1048, 408] on button "Cancel" at bounding box center [1041, 397] width 82 height 40
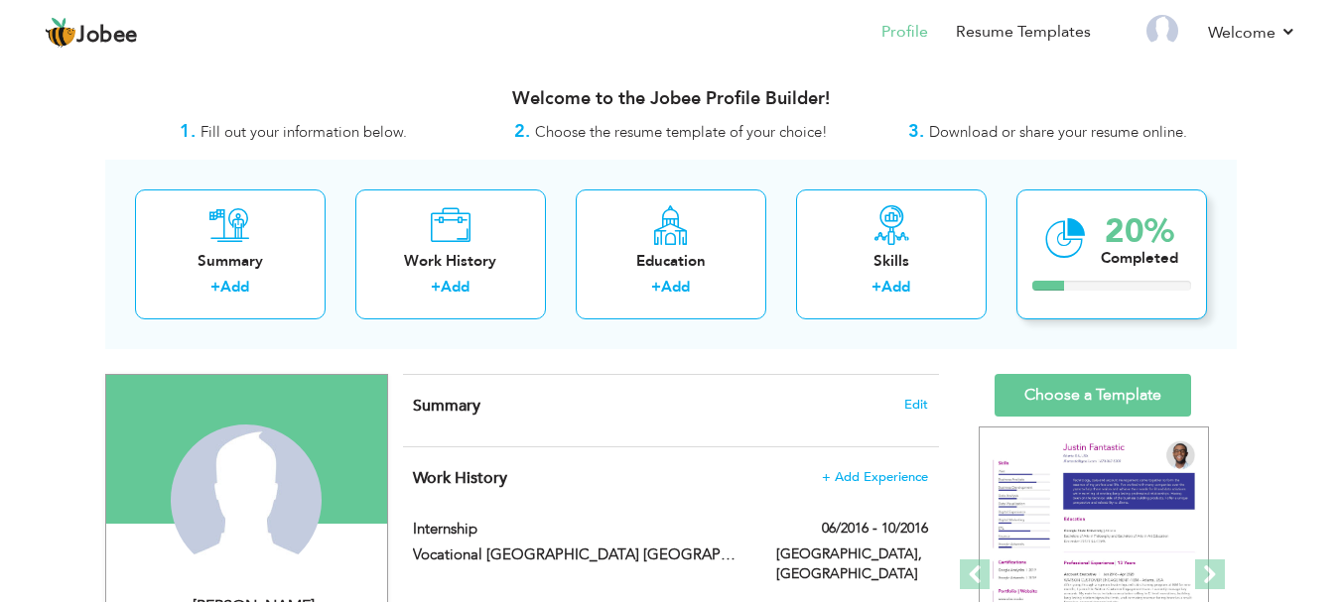
click at [1137, 279] on div "20% Completed" at bounding box center [1111, 255] width 191 height 130
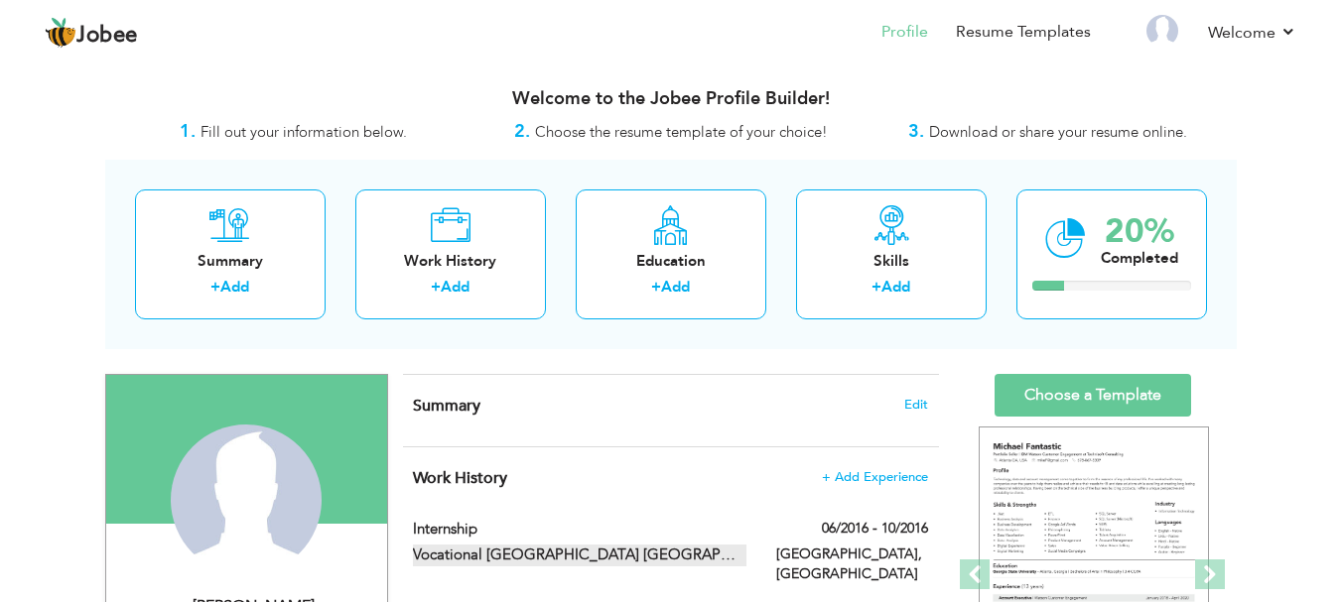
click at [796, 553] on span at bounding box center [803, 554] width 15 height 15
type input "Internship"
type input "Vocational [GEOGRAPHIC_DATA] [GEOGRAPHIC_DATA]"
type input "06/2016"
type input "10/2016"
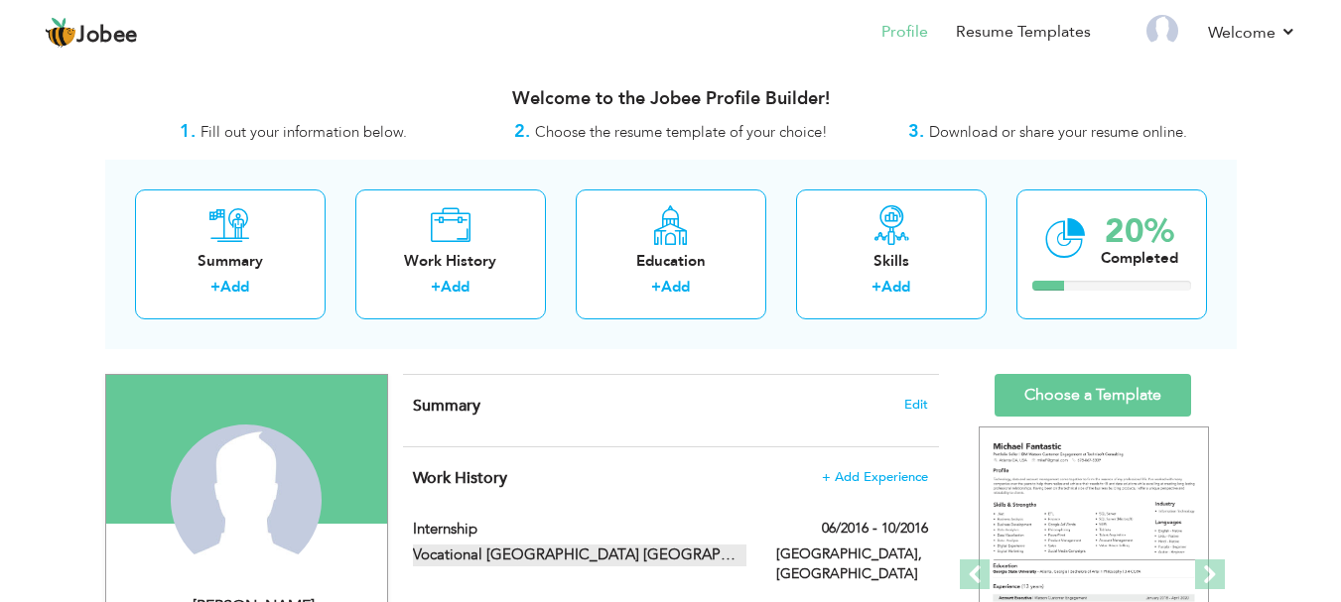
type input "[GEOGRAPHIC_DATA]"
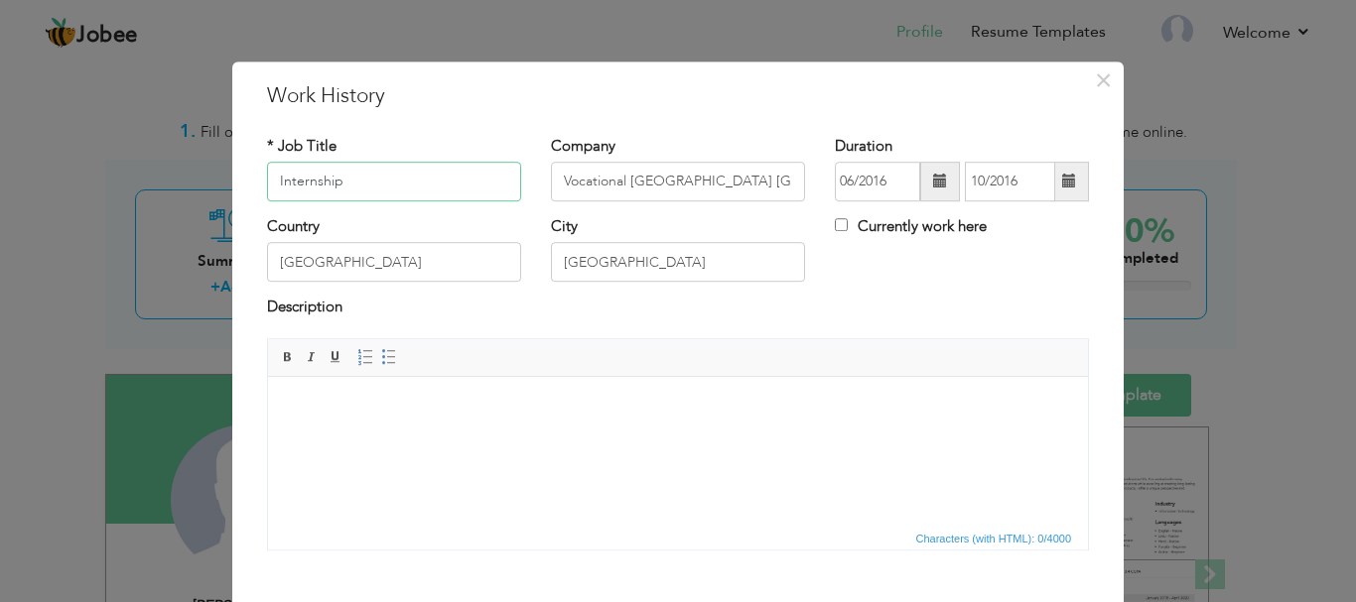
click at [405, 195] on input "Internship" at bounding box center [394, 182] width 254 height 40
click at [401, 184] on input "Internship" at bounding box center [394, 182] width 254 height 40
type input "Internship Fashion designer teacher"
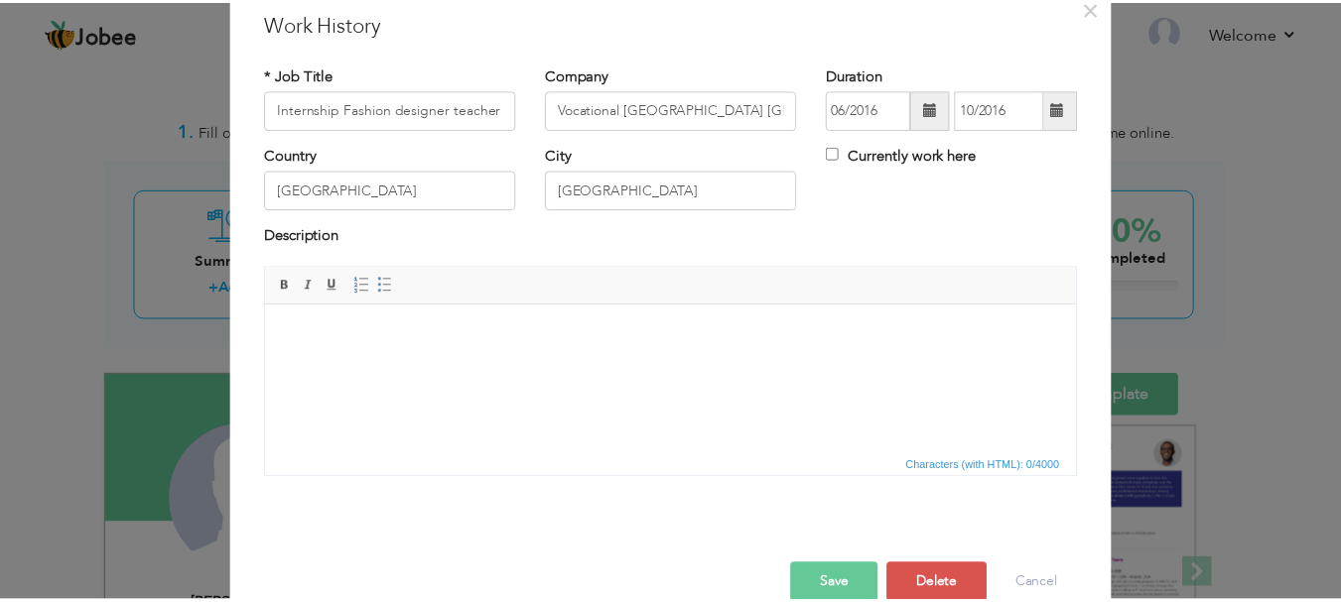
scroll to position [79, 0]
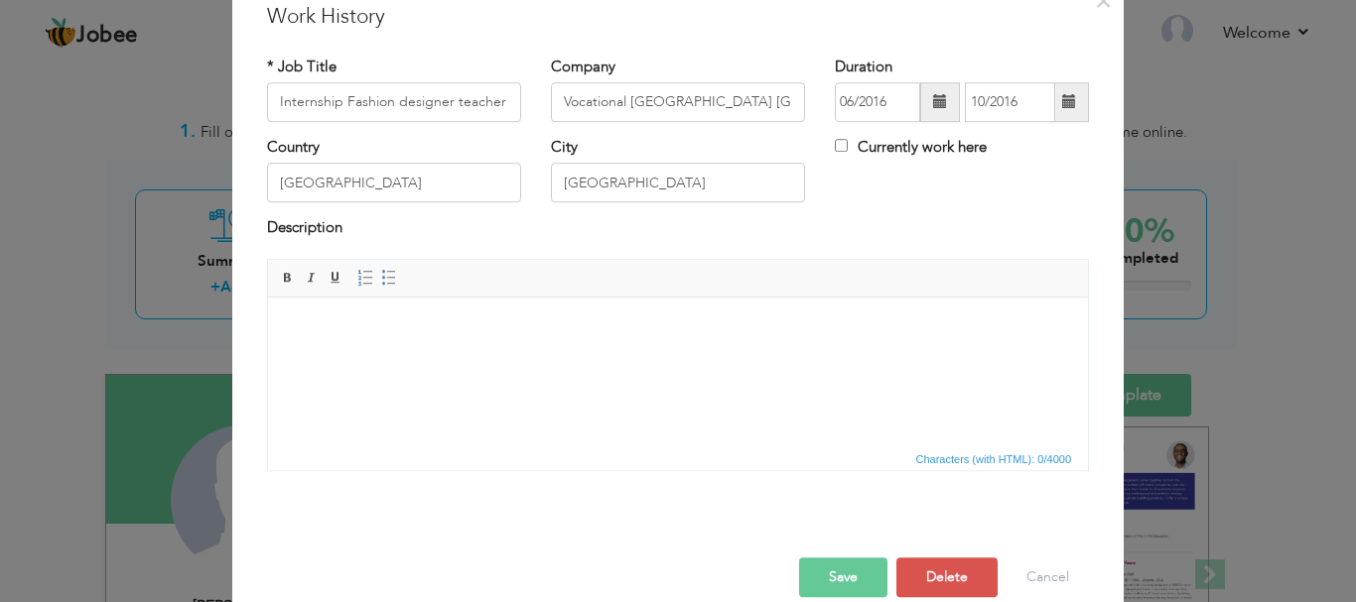
click at [828, 578] on button "Save" at bounding box center [843, 578] width 88 height 40
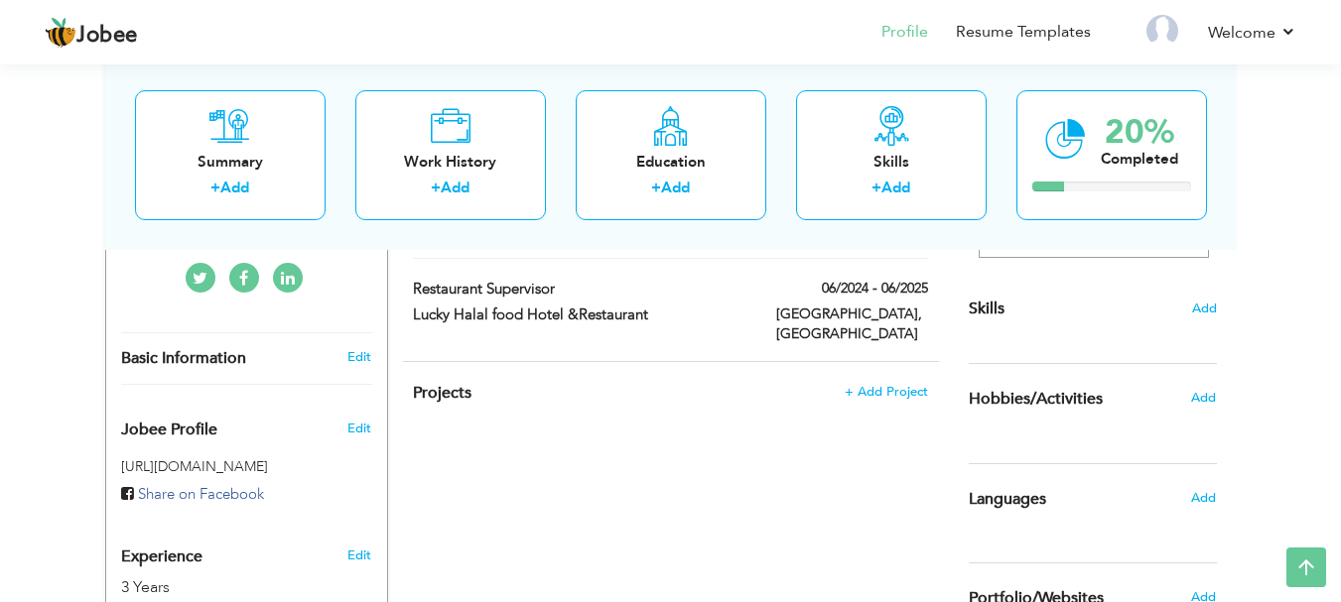
scroll to position [516, 0]
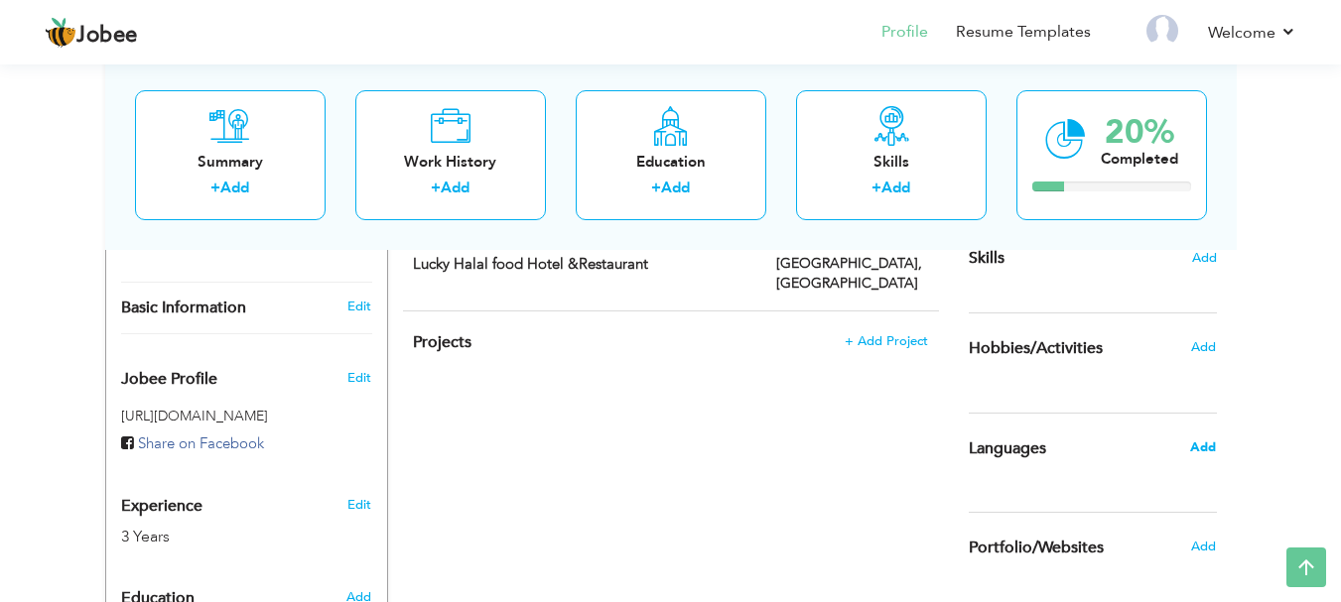
click at [1207, 448] on span "Add" at bounding box center [1203, 448] width 26 height 18
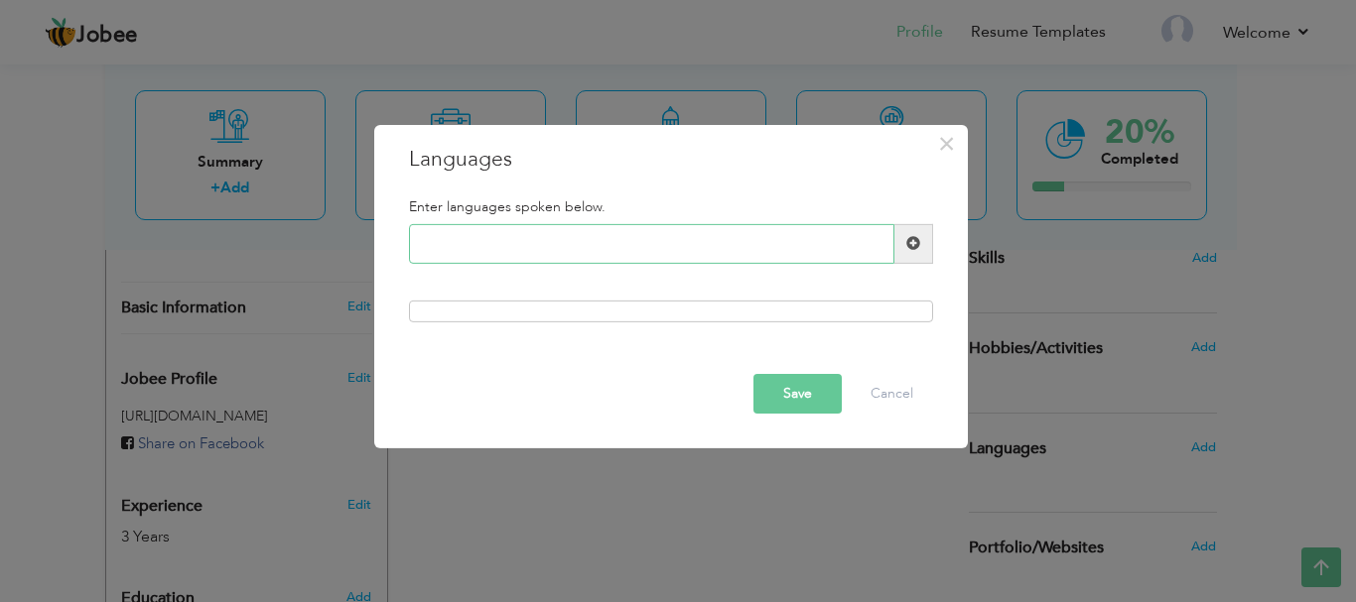
click at [810, 241] on input "text" at bounding box center [651, 244] width 485 height 40
click at [497, 239] on input "Urdu" at bounding box center [651, 244] width 485 height 40
click at [614, 261] on input "Urdu English" at bounding box center [651, 244] width 485 height 40
type input "Urdu"
click at [920, 240] on span at bounding box center [913, 244] width 39 height 40
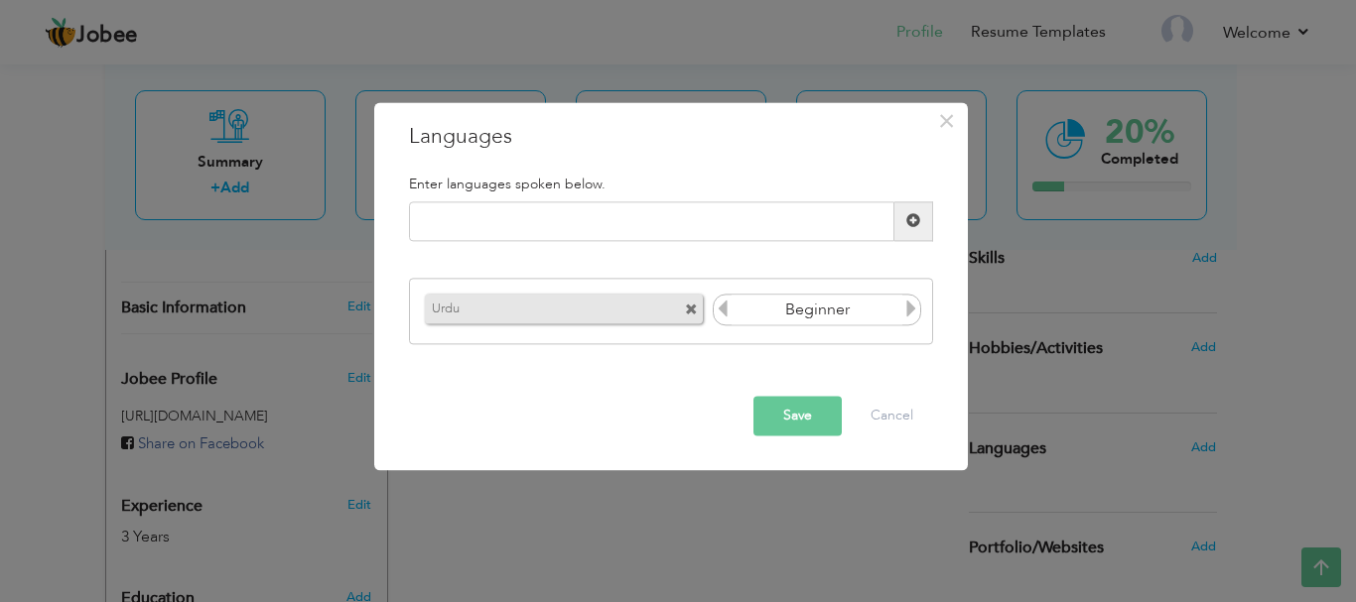
click at [911, 315] on icon at bounding box center [911, 310] width 18 height 18
click at [822, 228] on input "text" at bounding box center [651, 221] width 485 height 40
type input "english"
click at [912, 222] on span at bounding box center [913, 221] width 14 height 14
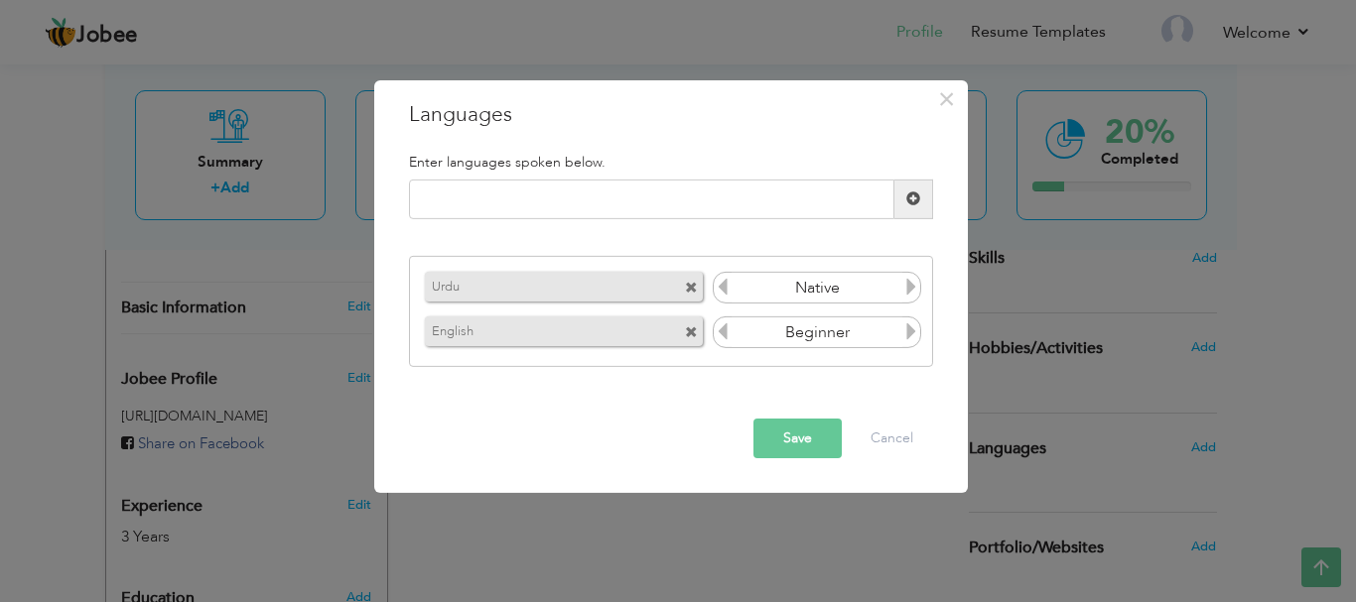
click at [914, 330] on icon at bounding box center [911, 332] width 18 height 18
click at [719, 328] on icon at bounding box center [723, 332] width 18 height 18
click at [767, 437] on button "Save" at bounding box center [797, 439] width 88 height 40
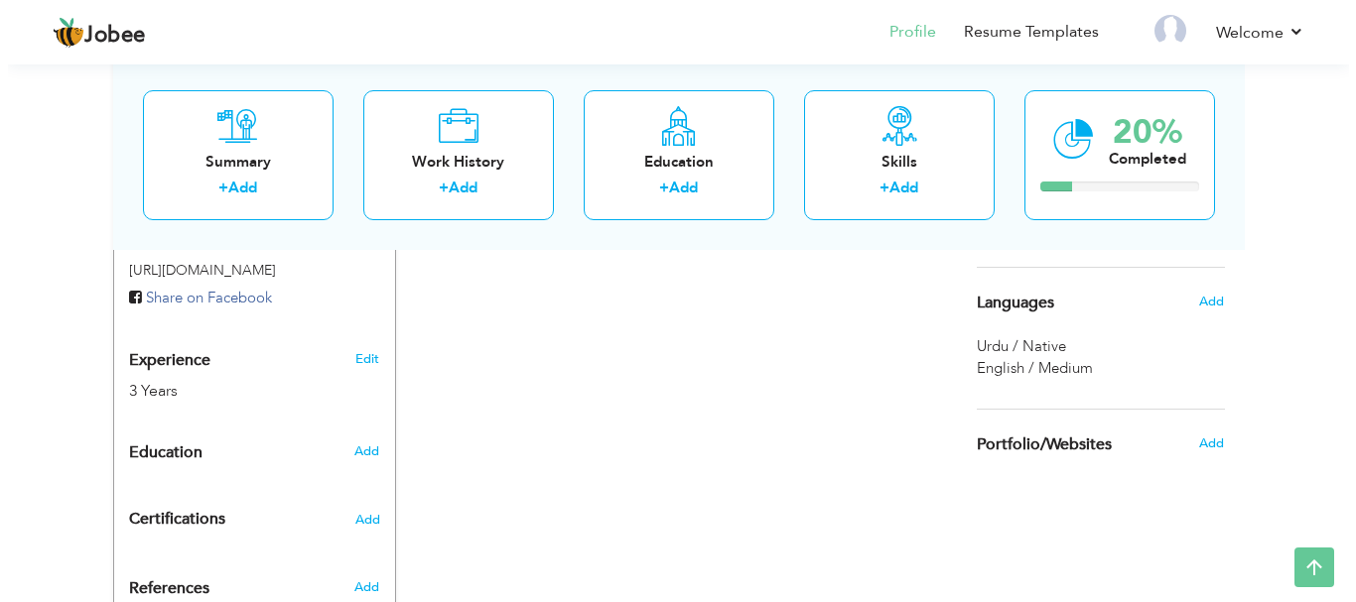
scroll to position [688, 0]
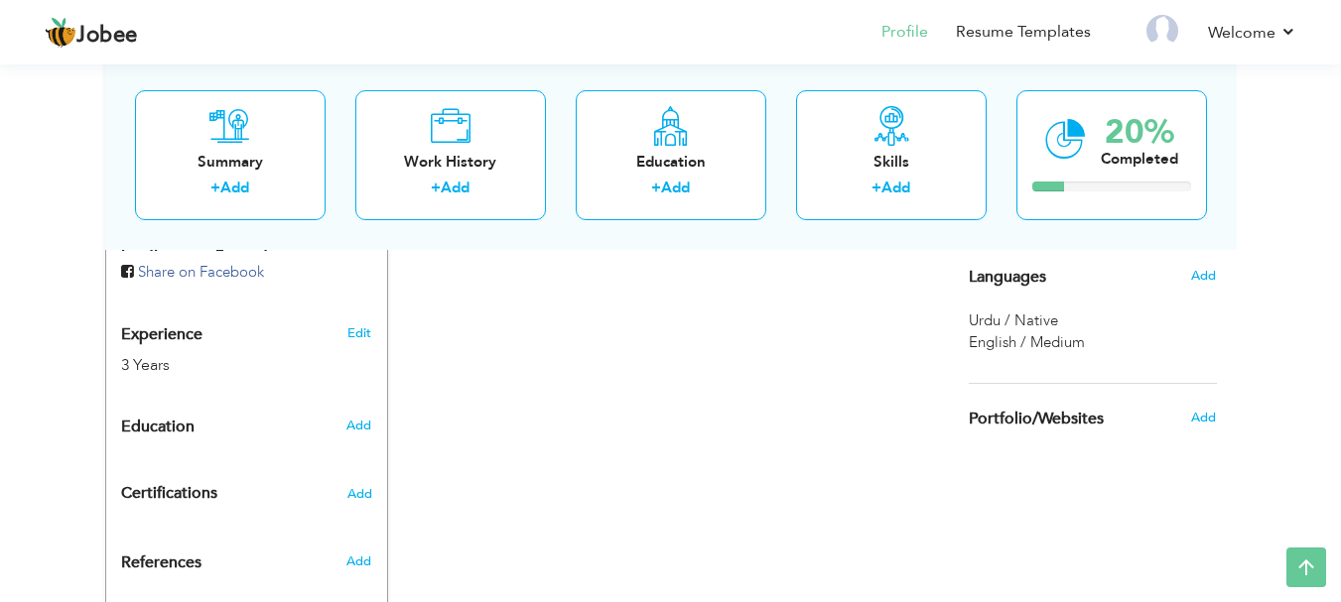
click at [365, 305] on div "Edit" at bounding box center [362, 329] width 47 height 48
type input "maham"
type input "imran"
type input "03090303944"
select select "number:166"
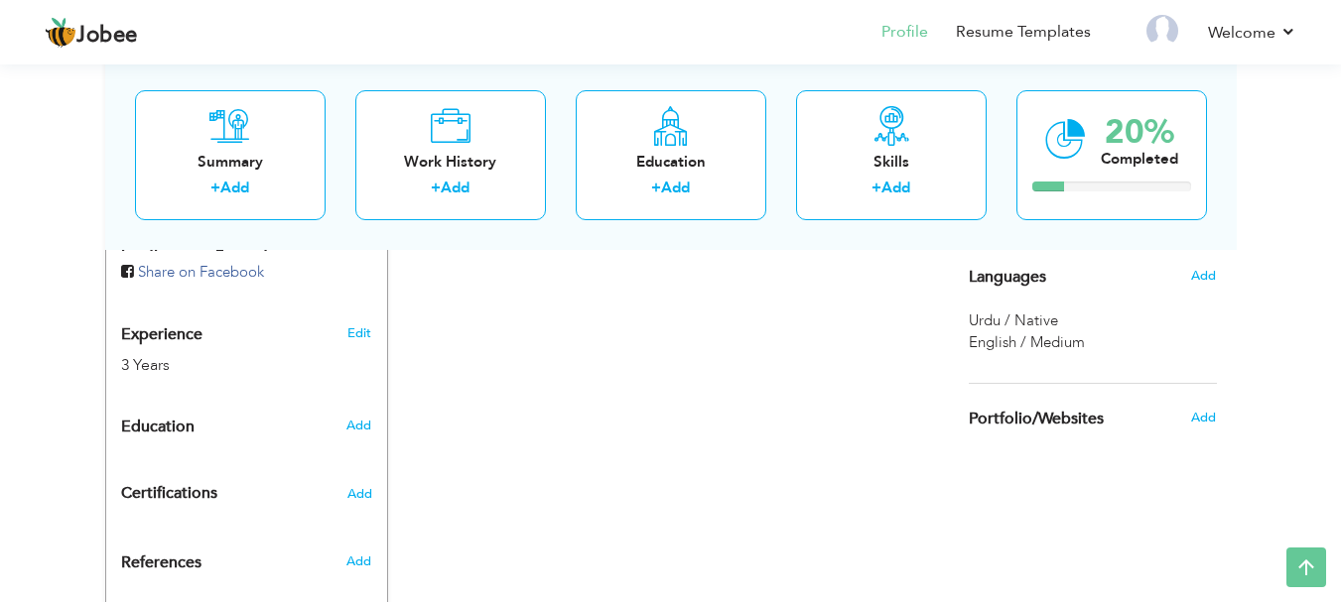
type input "[GEOGRAPHIC_DATA]"
select select "number:5"
type input "digital marketer"
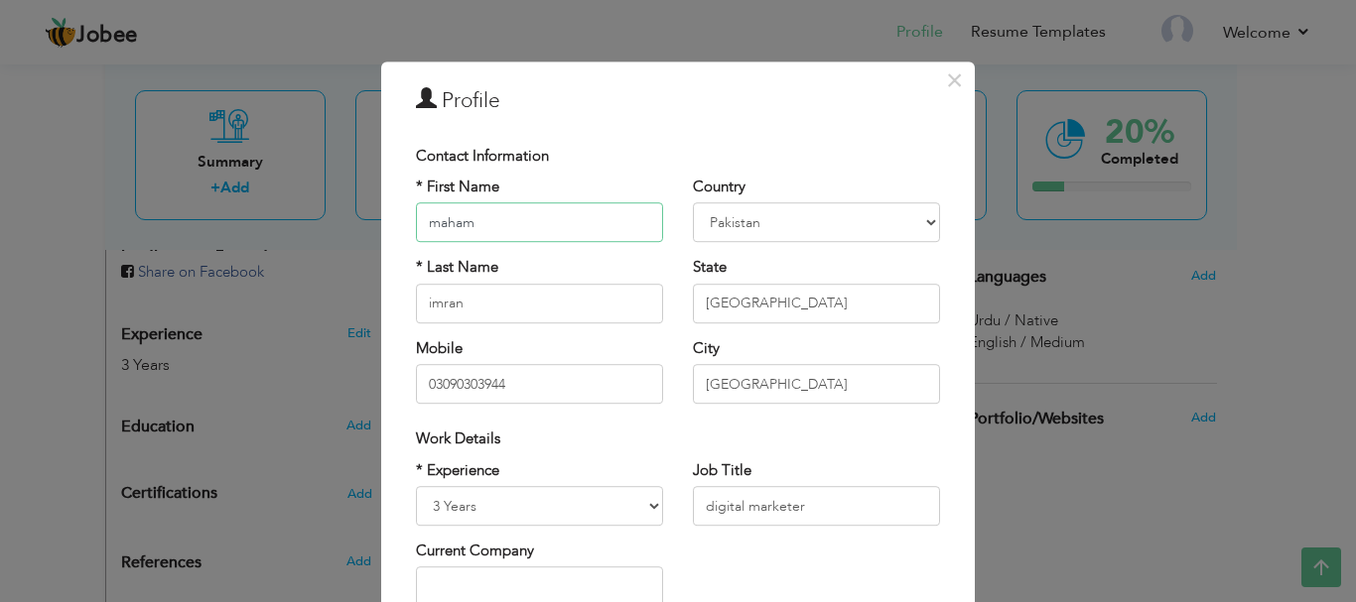
click at [429, 223] on input "maham" at bounding box center [539, 223] width 247 height 40
drag, startPoint x: 454, startPoint y: 222, endPoint x: 429, endPoint y: 213, distance: 26.4
click at [429, 213] on input "maham" at bounding box center [539, 223] width 247 height 40
click at [435, 223] on input "maham" at bounding box center [539, 223] width 247 height 40
type input "Maham"
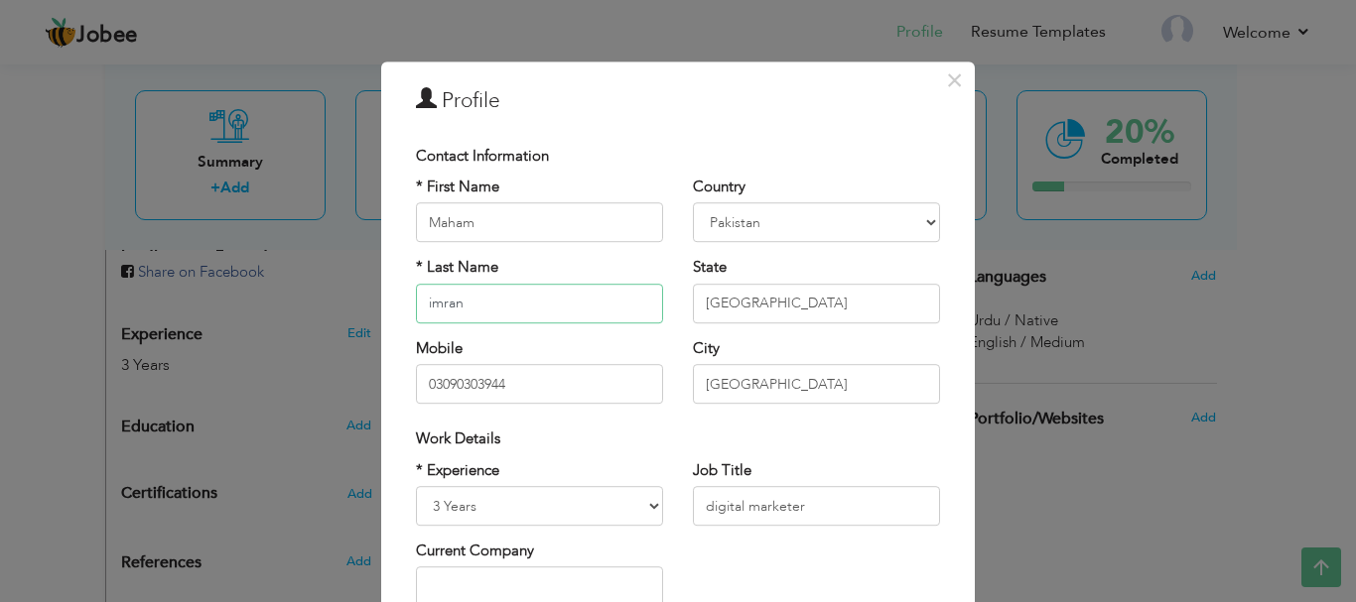
click at [422, 303] on input "imran" at bounding box center [539, 304] width 247 height 40
click at [427, 304] on input "imran" at bounding box center [539, 304] width 247 height 40
type input "Imran"
click at [647, 510] on select "Entry Level Less than 1 Year 1 Year 2 Years 3 Years 4 Years 5 Years 6 Years 7 Y…" at bounding box center [539, 506] width 247 height 40
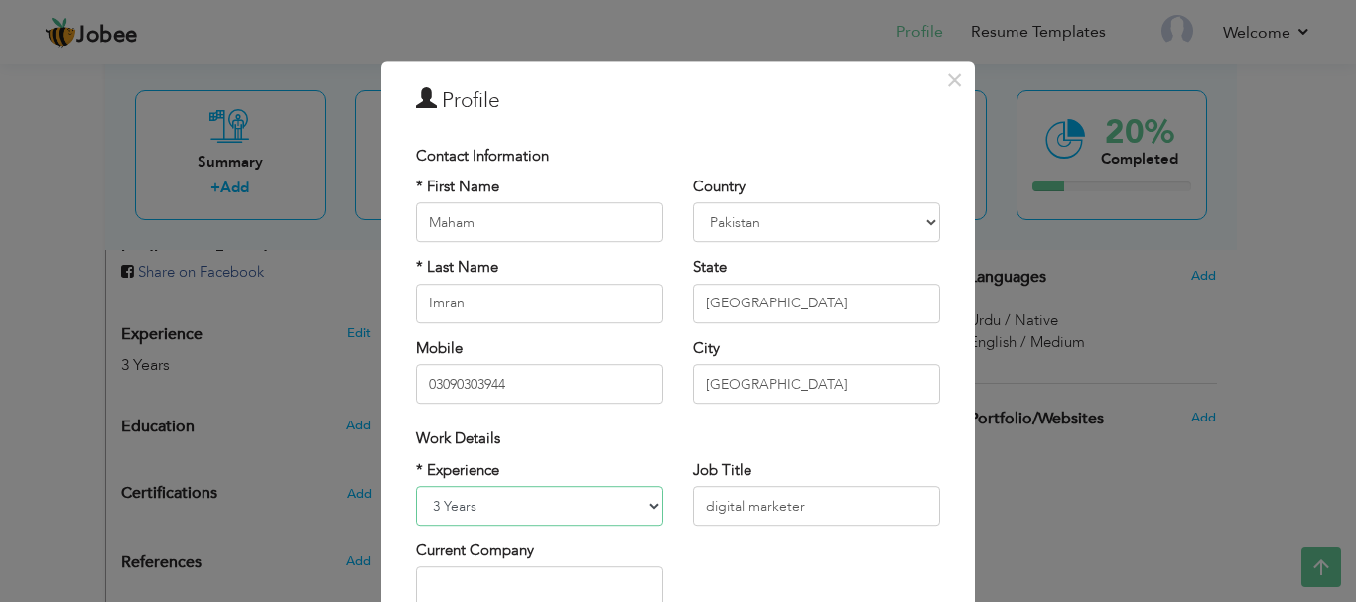
click at [647, 510] on select "Entry Level Less than 1 Year 1 Year 2 Years 3 Years 4 Years 5 Years 6 Years 7 Y…" at bounding box center [539, 506] width 247 height 40
select select "number:2"
click at [416, 486] on select "Entry Level Less than 1 Year 1 Year 2 Years 3 Years 4 Years 5 Years 6 Years 7 Y…" at bounding box center [539, 506] width 247 height 40
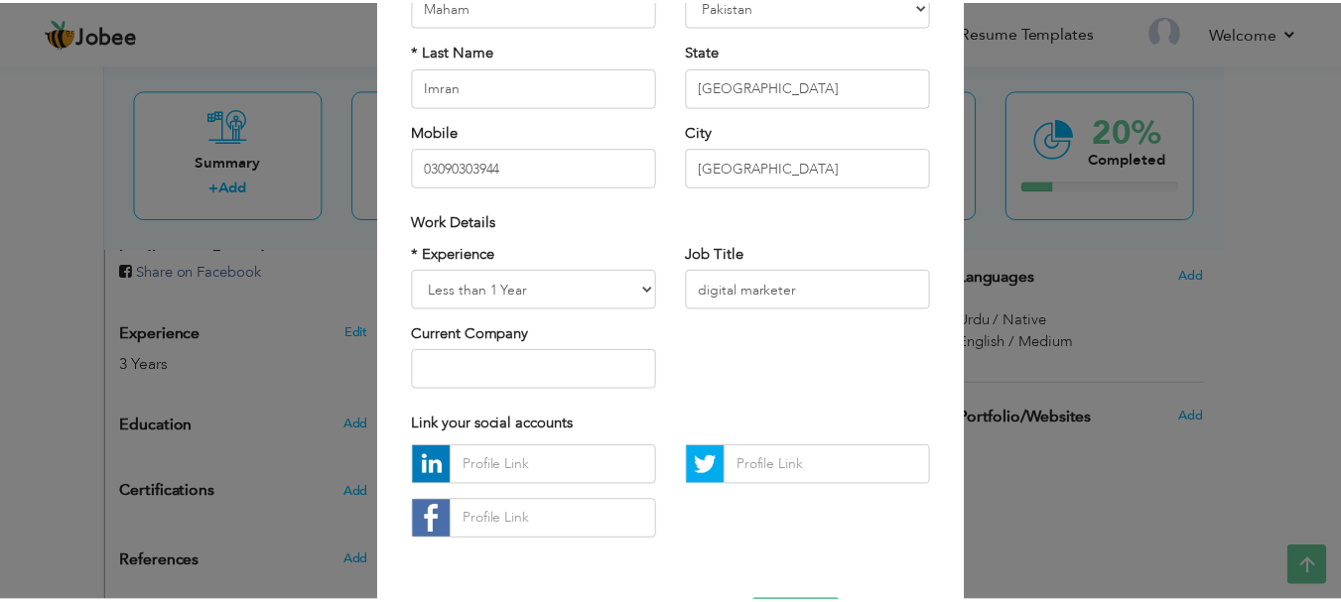
scroll to position [238, 0]
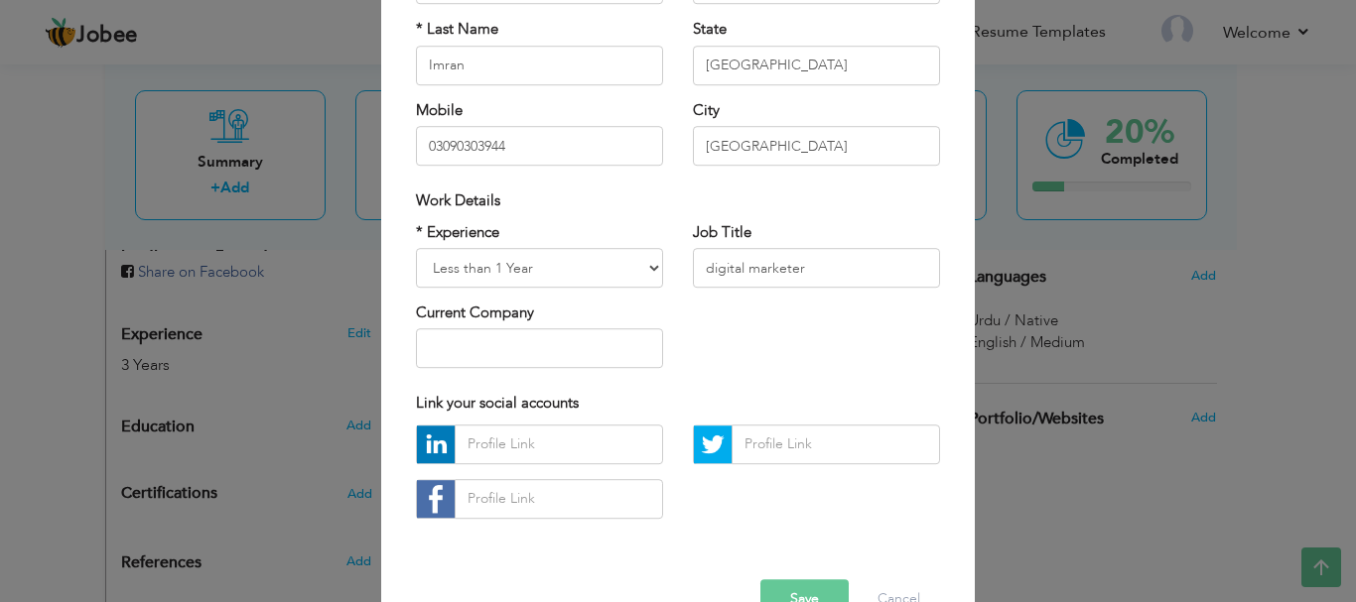
click at [782, 587] on button "Save" at bounding box center [804, 600] width 88 height 40
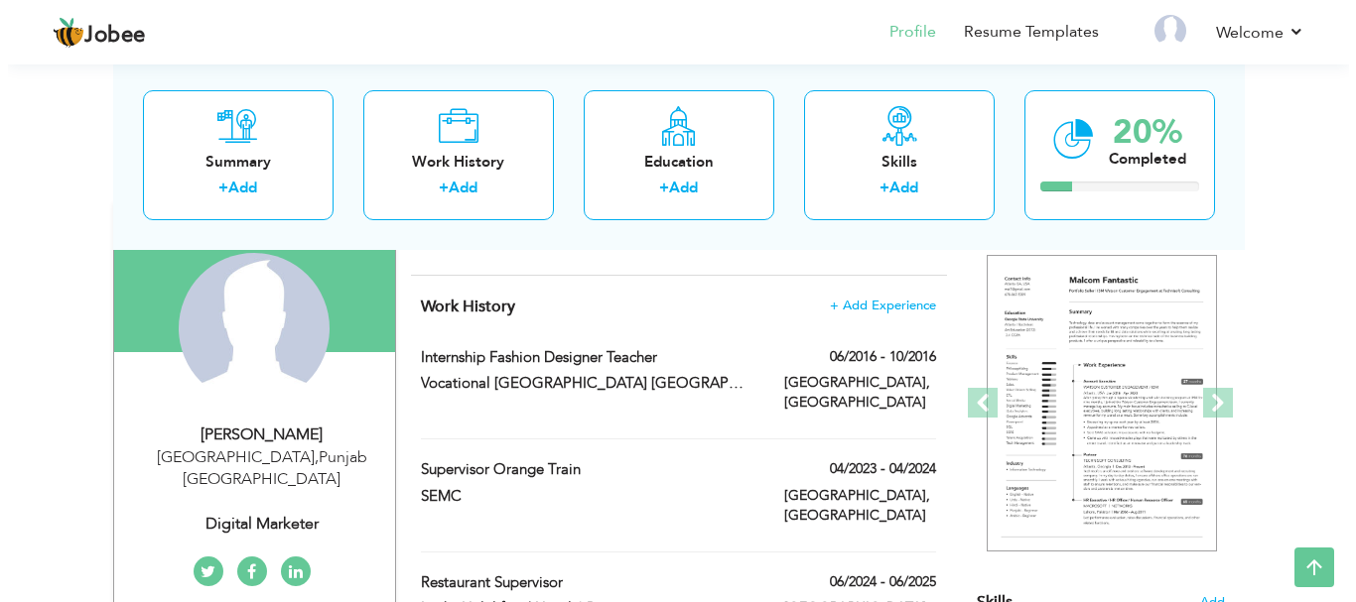
scroll to position [72, 0]
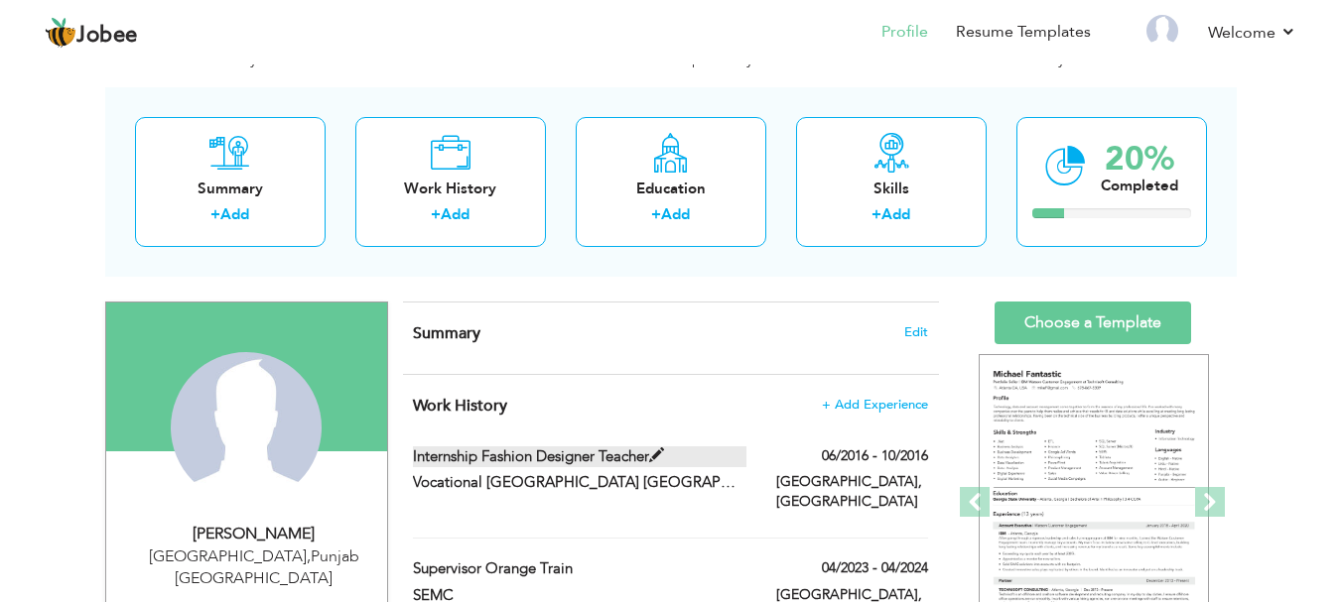
click at [657, 453] on span at bounding box center [656, 456] width 15 height 15
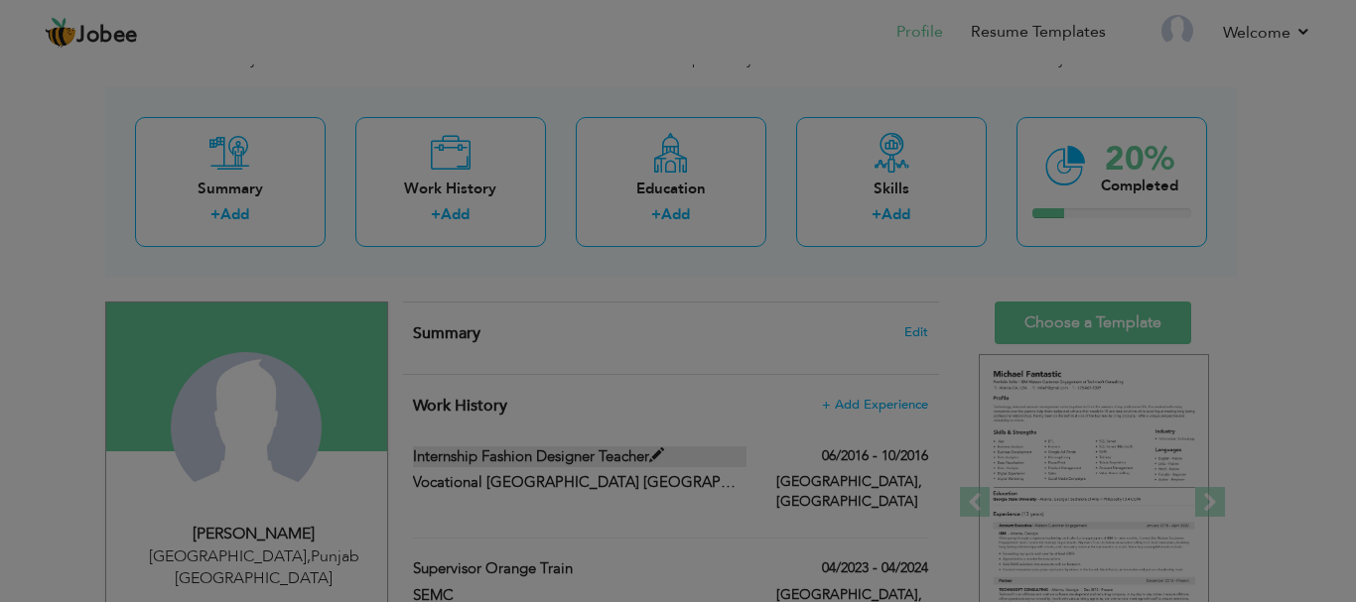
scroll to position [0, 0]
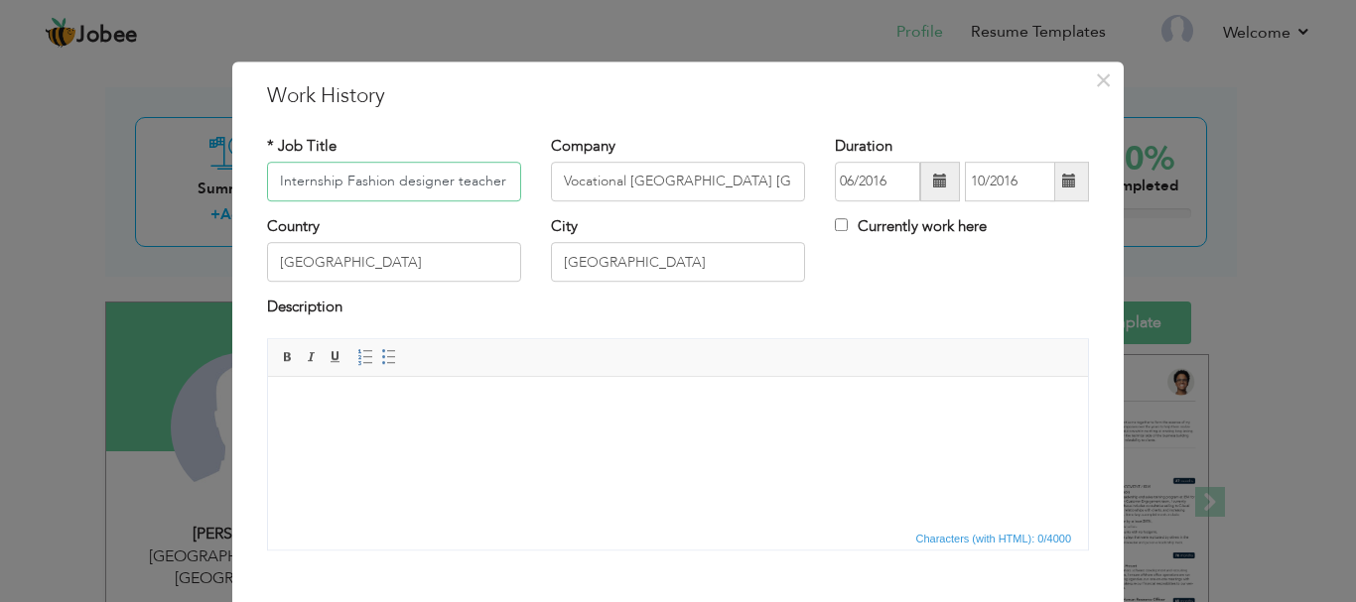
click at [496, 182] on input "Internship Fashion designer teacher" at bounding box center [394, 182] width 254 height 40
drag, startPoint x: 496, startPoint y: 182, endPoint x: 337, endPoint y: 169, distance: 159.3
click at [337, 169] on input "Internship Fashion designer teacher" at bounding box center [394, 182] width 254 height 40
type input "Internship"
click at [344, 415] on body at bounding box center [678, 406] width 780 height 21
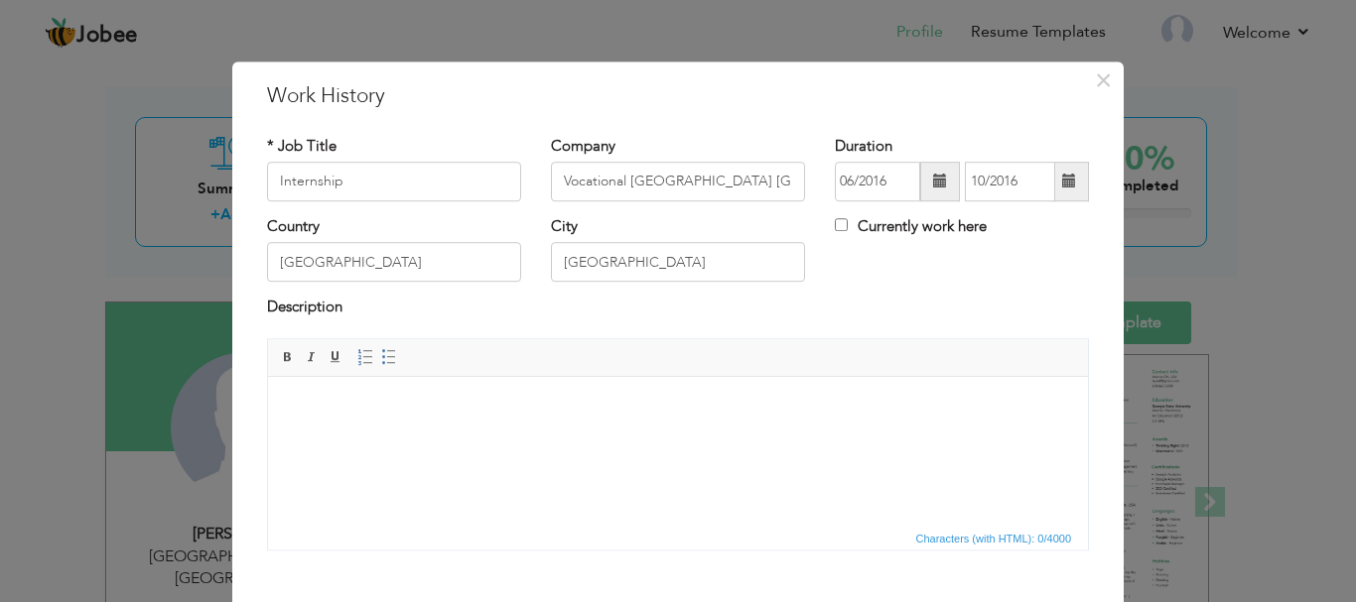
click at [933, 180] on span at bounding box center [940, 182] width 14 height 14
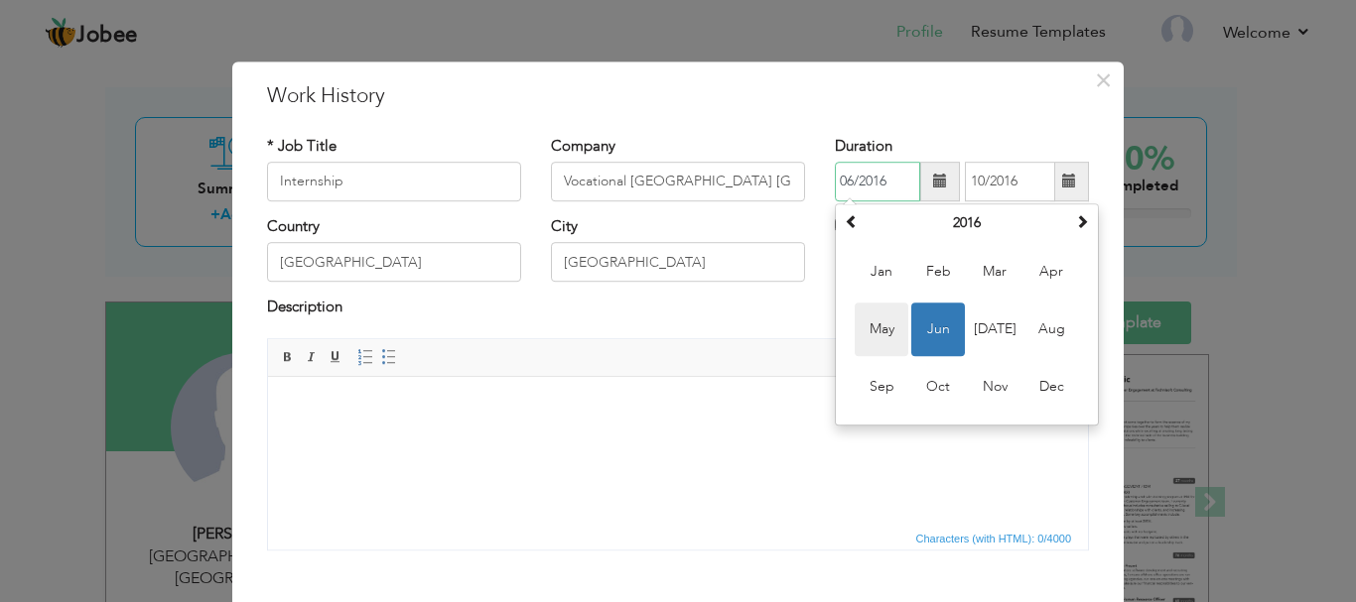
click at [873, 334] on span "May" at bounding box center [882, 330] width 54 height 54
type input "05/2016"
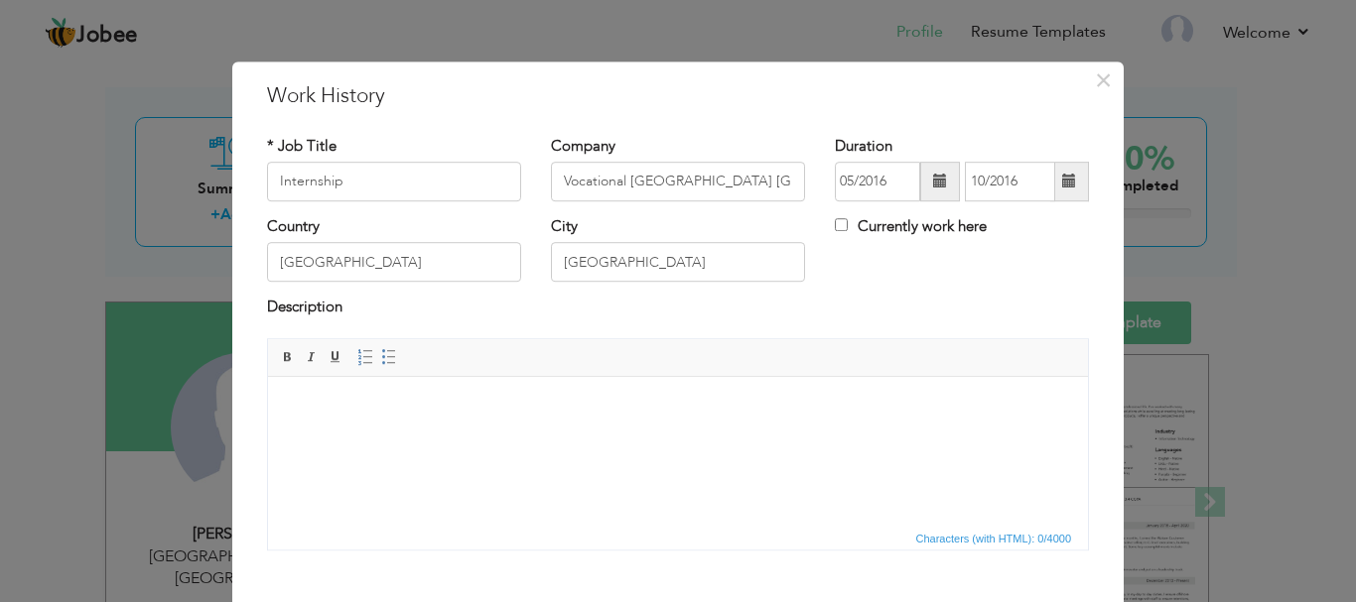
click at [448, 430] on html at bounding box center [678, 406] width 820 height 61
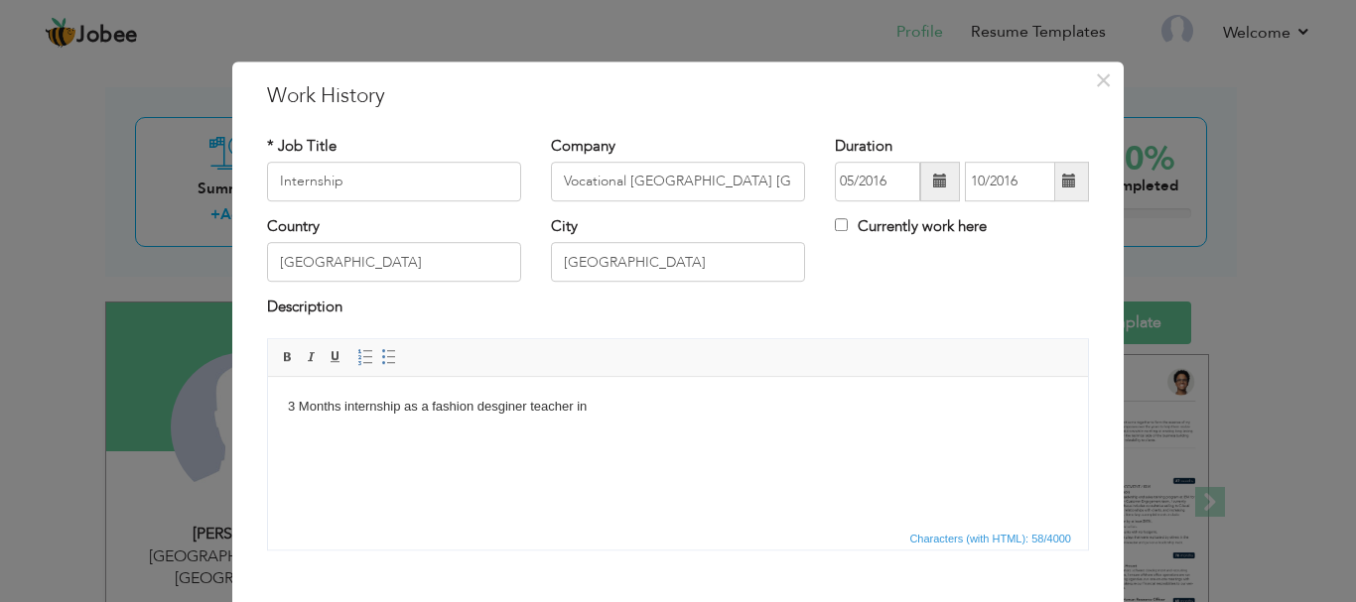
click at [604, 404] on body "3 Months internship as a fashion desginer teacher in" at bounding box center [678, 406] width 780 height 21
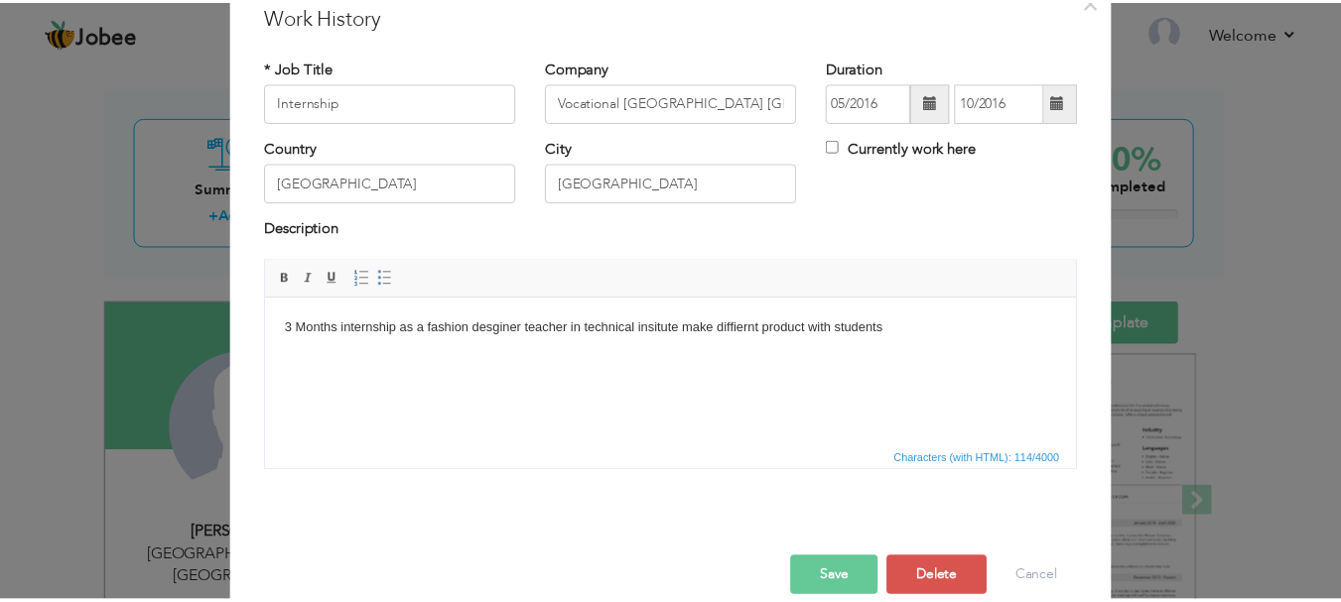
scroll to position [109, 0]
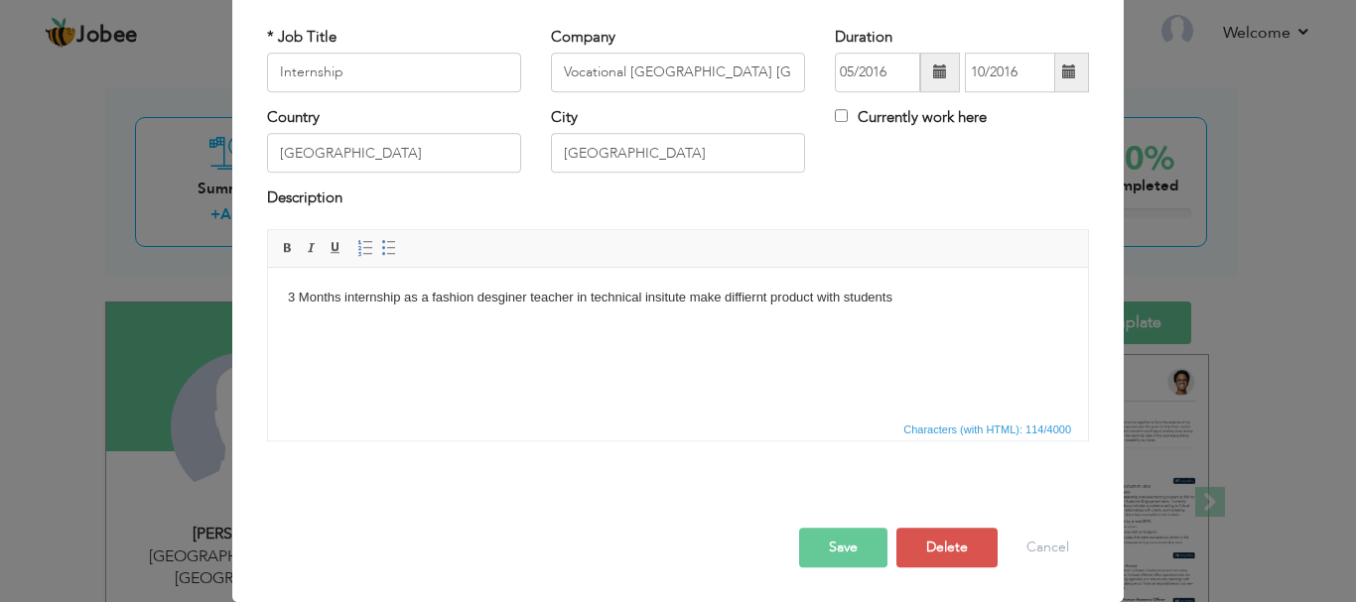
click at [833, 555] on button "Save" at bounding box center [843, 548] width 88 height 40
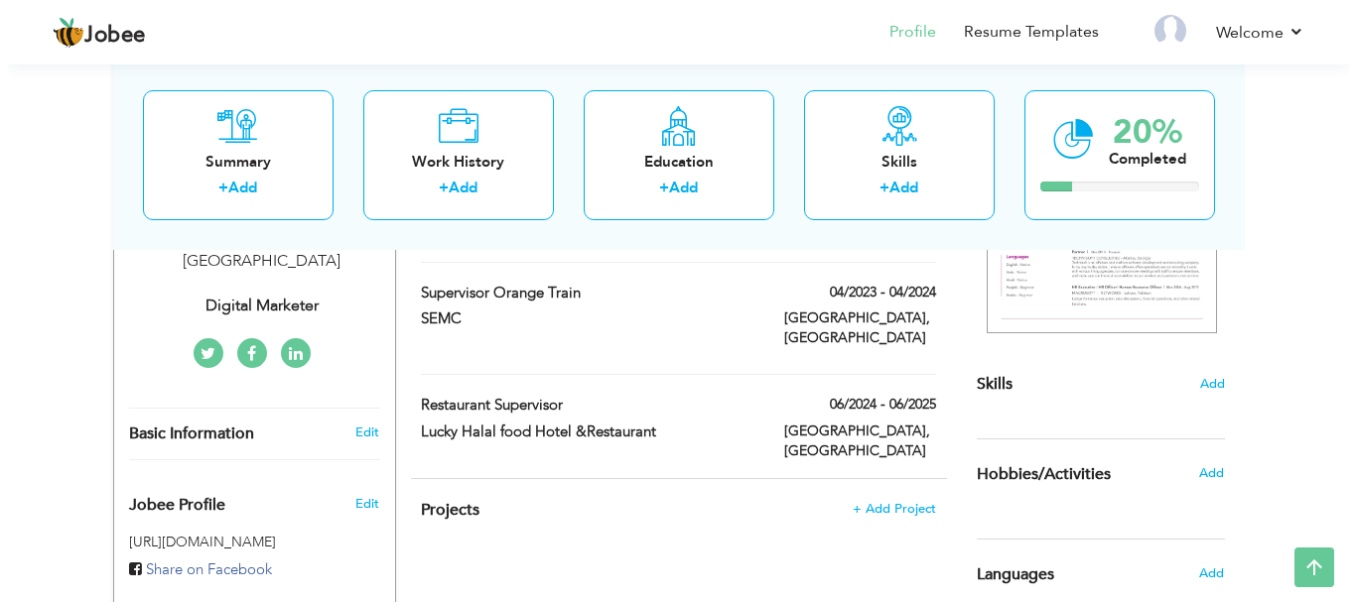
scroll to position [350, 0]
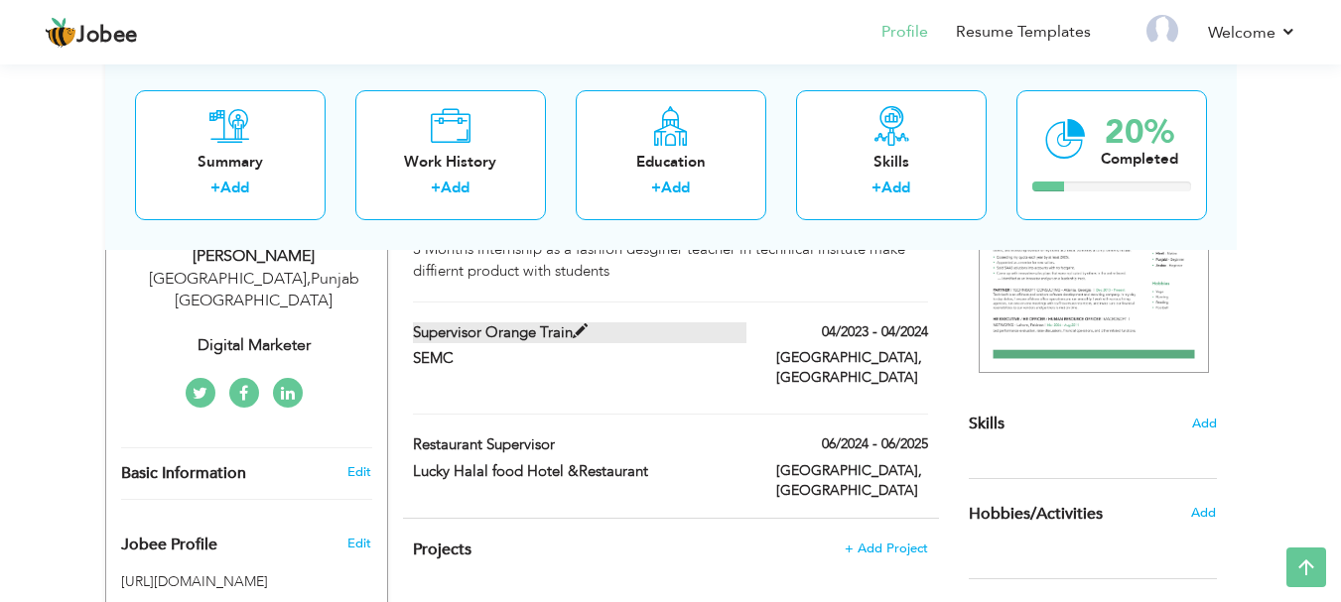
click at [578, 325] on span at bounding box center [580, 332] width 15 height 15
type input "Supervisor Orange train"
type input "SEMC"
type input "04/2023"
type input "04/2024"
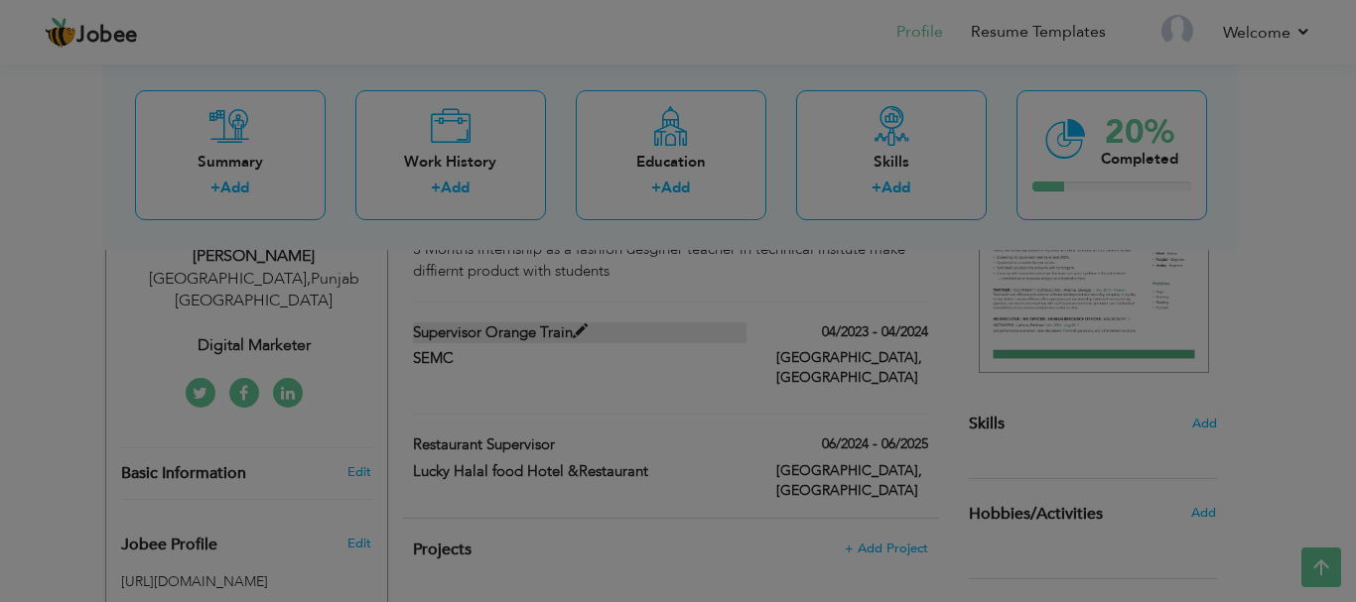
scroll to position [0, 0]
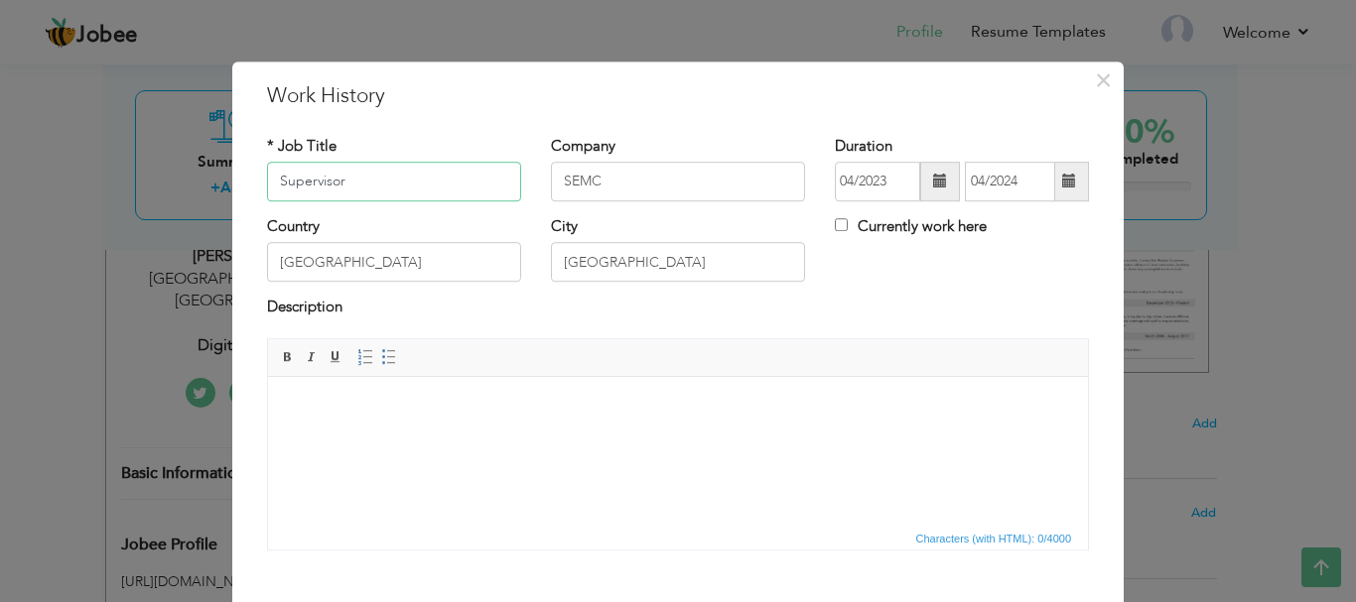
type input "Supervisor"
click at [406, 403] on body at bounding box center [678, 406] width 780 height 21
click at [406, 401] on body at bounding box center [678, 406] width 780 height 21
click at [385, 437] on html at bounding box center [678, 406] width 820 height 61
drag, startPoint x: 385, startPoint y: 446, endPoint x: 293, endPoint y: 418, distance: 96.4
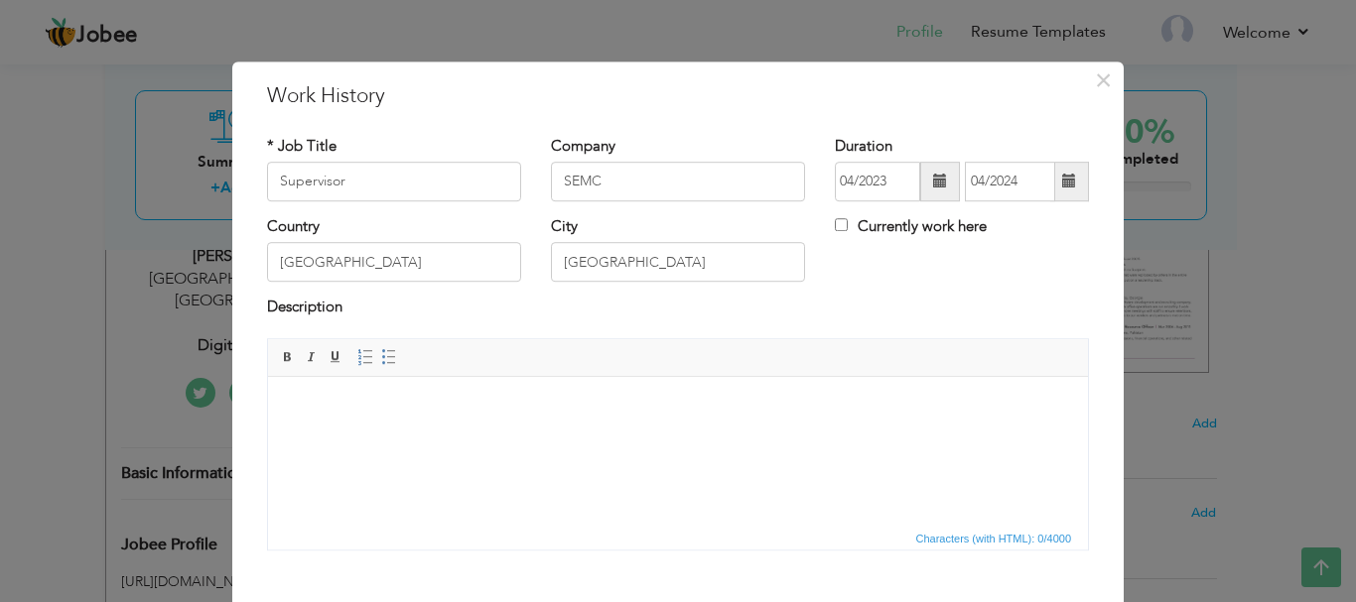
drag, startPoint x: 293, startPoint y: 418, endPoint x: 280, endPoint y: 400, distance: 22.0
click at [280, 400] on html at bounding box center [678, 406] width 820 height 61
click at [280, 394] on html at bounding box center [678, 406] width 820 height 61
click at [319, 410] on span "Paste" at bounding box center [364, 416] width 103 height 24
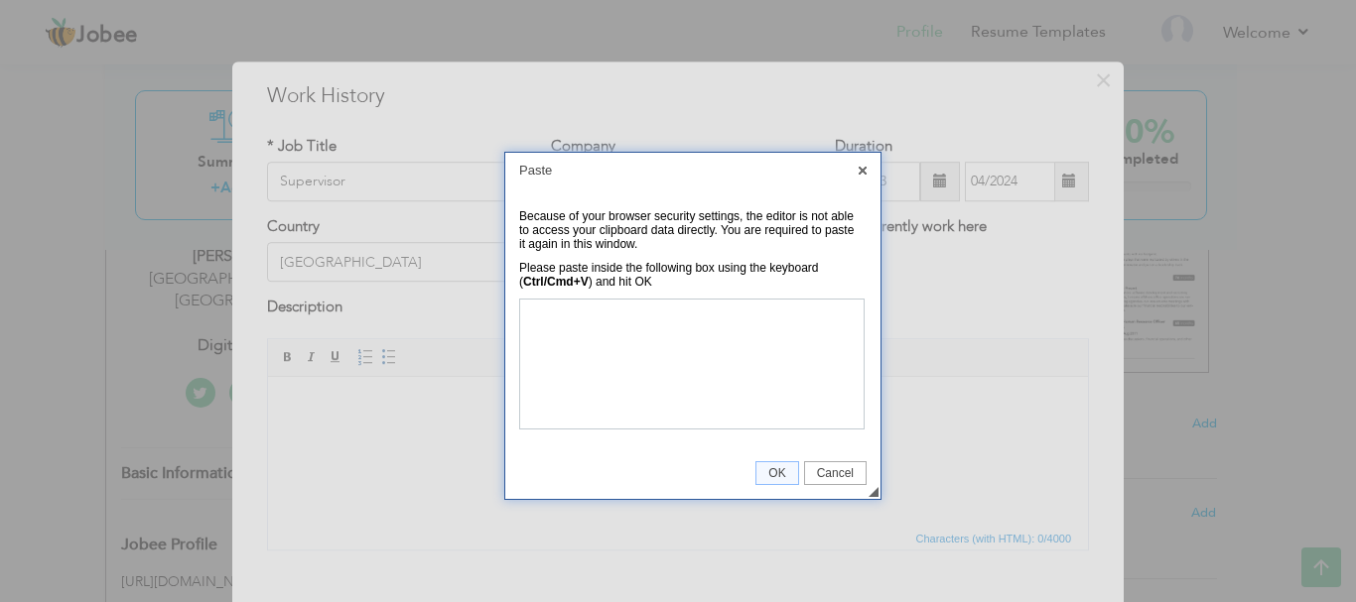
click at [769, 487] on td "◢ OK Cancel" at bounding box center [692, 474] width 375 height 52
click at [771, 474] on span "OK" at bounding box center [776, 474] width 41 height 14
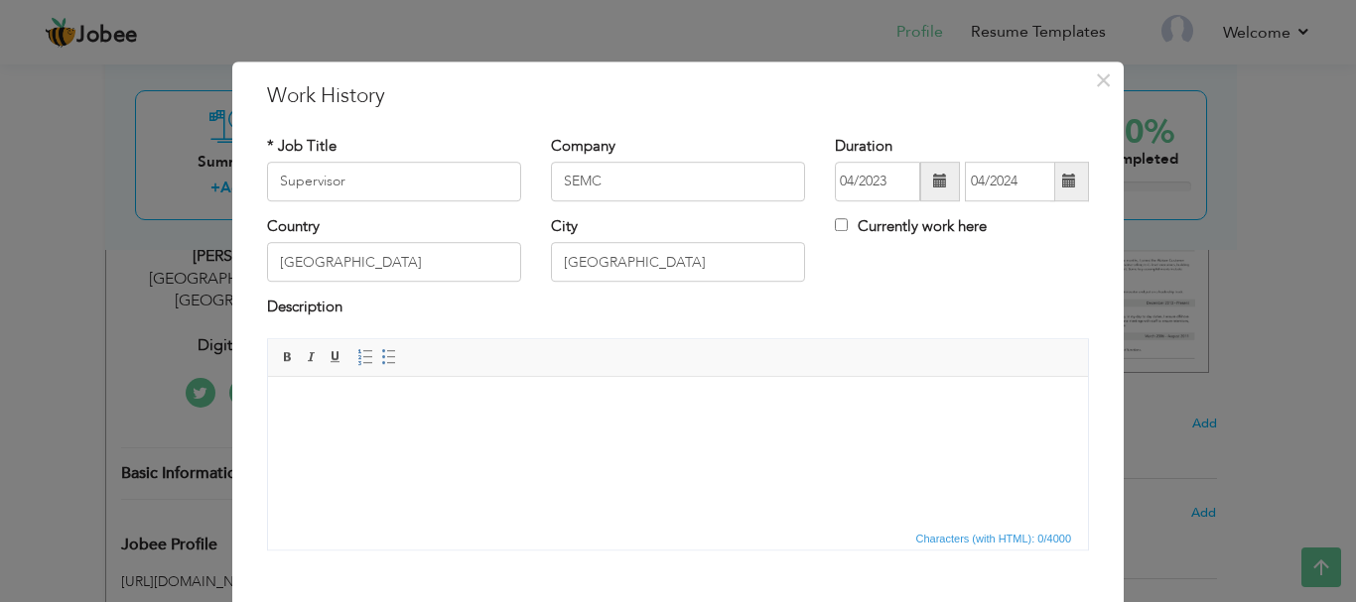
drag, startPoint x: 724, startPoint y: 444, endPoint x: 674, endPoint y: 412, distance: 58.9
click at [725, 429] on span "Paste" at bounding box center [743, 426] width 103 height 24
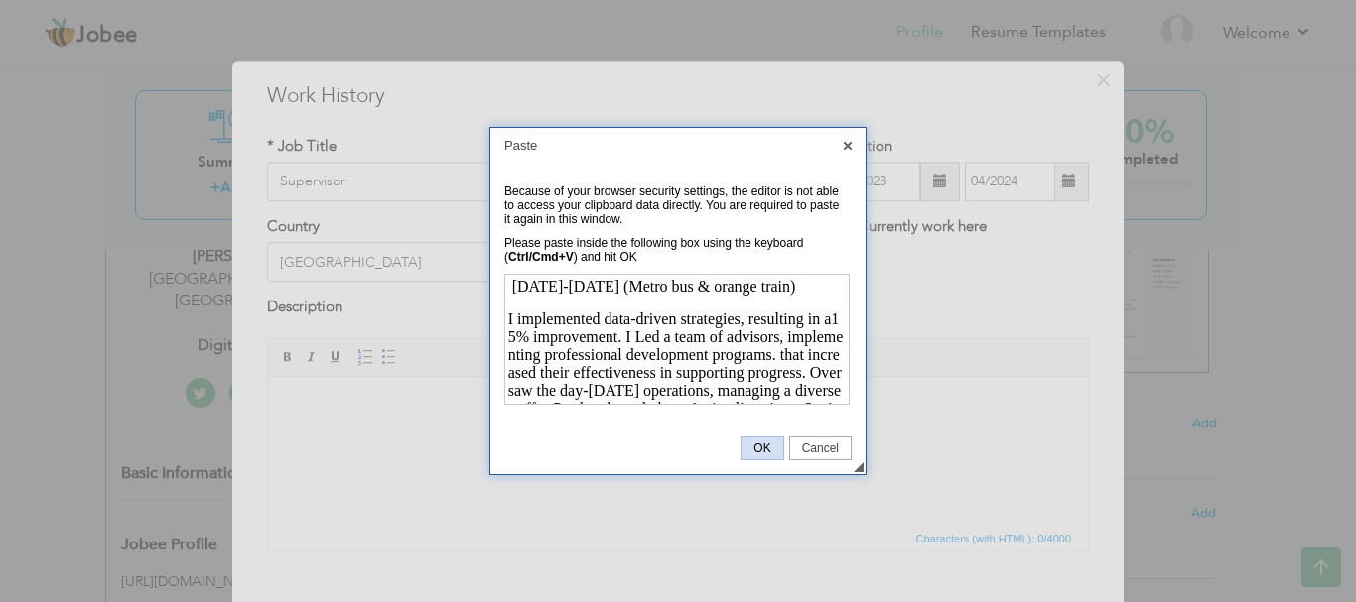
click at [773, 447] on span "OK" at bounding box center [761, 449] width 41 height 14
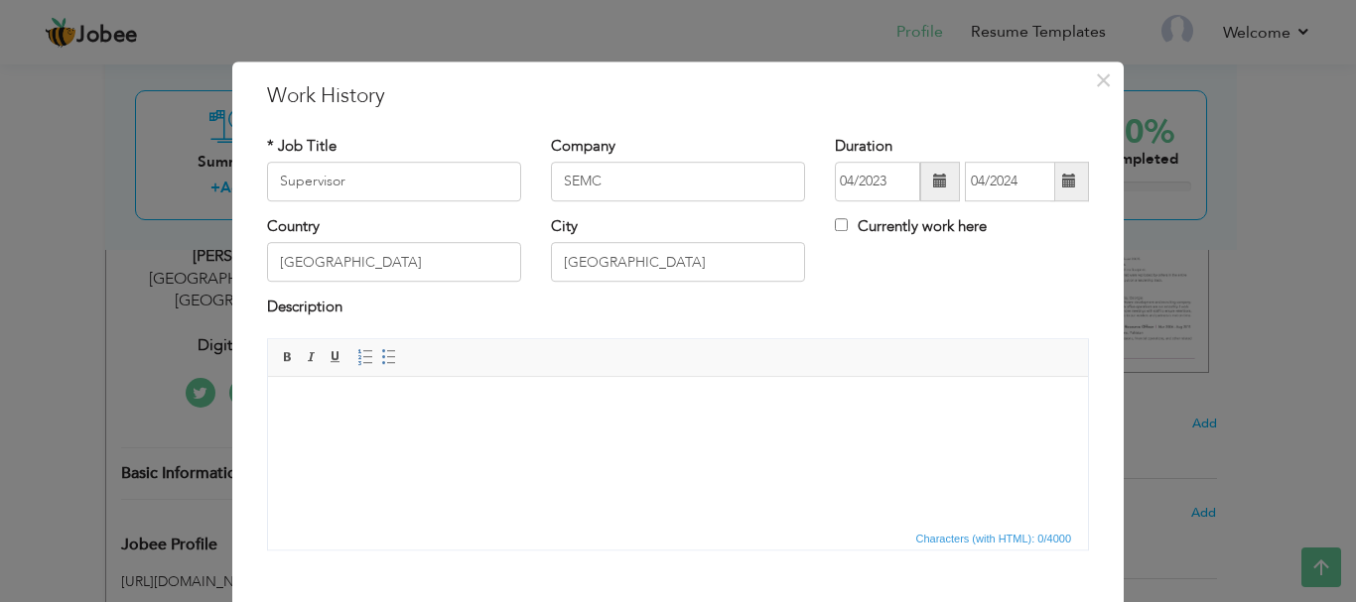
drag, startPoint x: 1041, startPoint y: 823, endPoint x: 685, endPoint y: 427, distance: 532.7
click at [685, 427] on html at bounding box center [678, 406] width 820 height 61
drag, startPoint x: 685, startPoint y: 427, endPoint x: 643, endPoint y: 398, distance: 50.7
click at [667, 408] on span "Paste" at bounding box center [712, 412] width 103 height 24
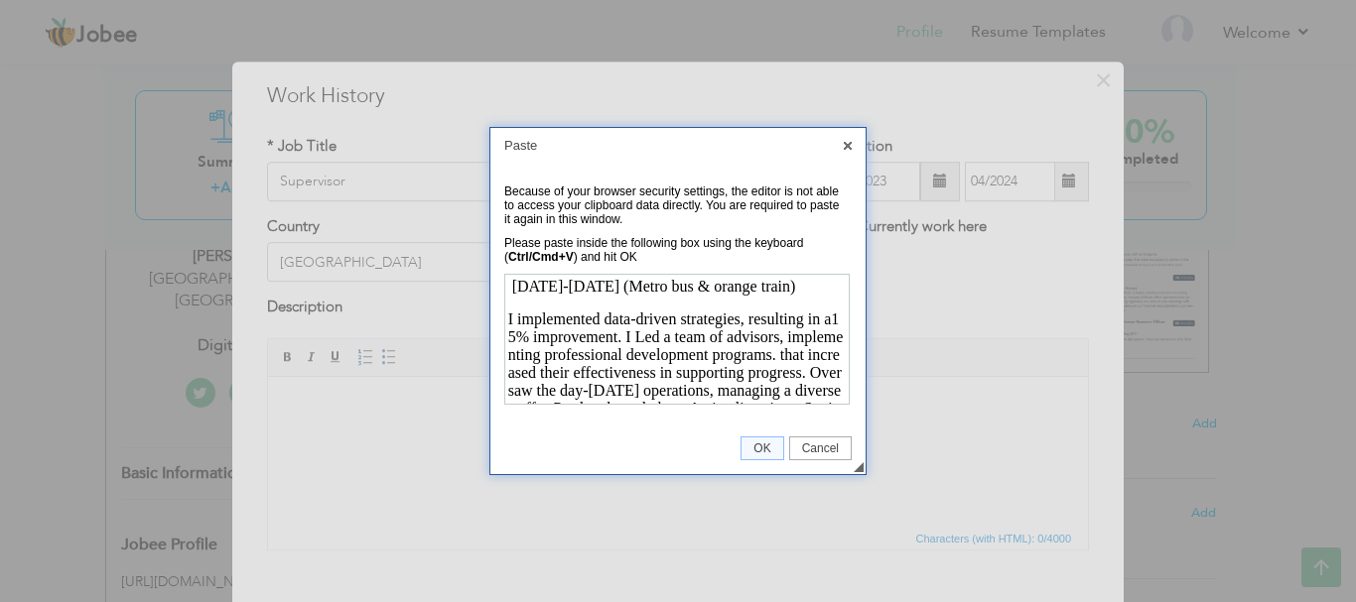
click at [666, 375] on p "I implemented data-driven strategies, resulting in a15% improvement. I Led a te…" at bounding box center [675, 372] width 337 height 125
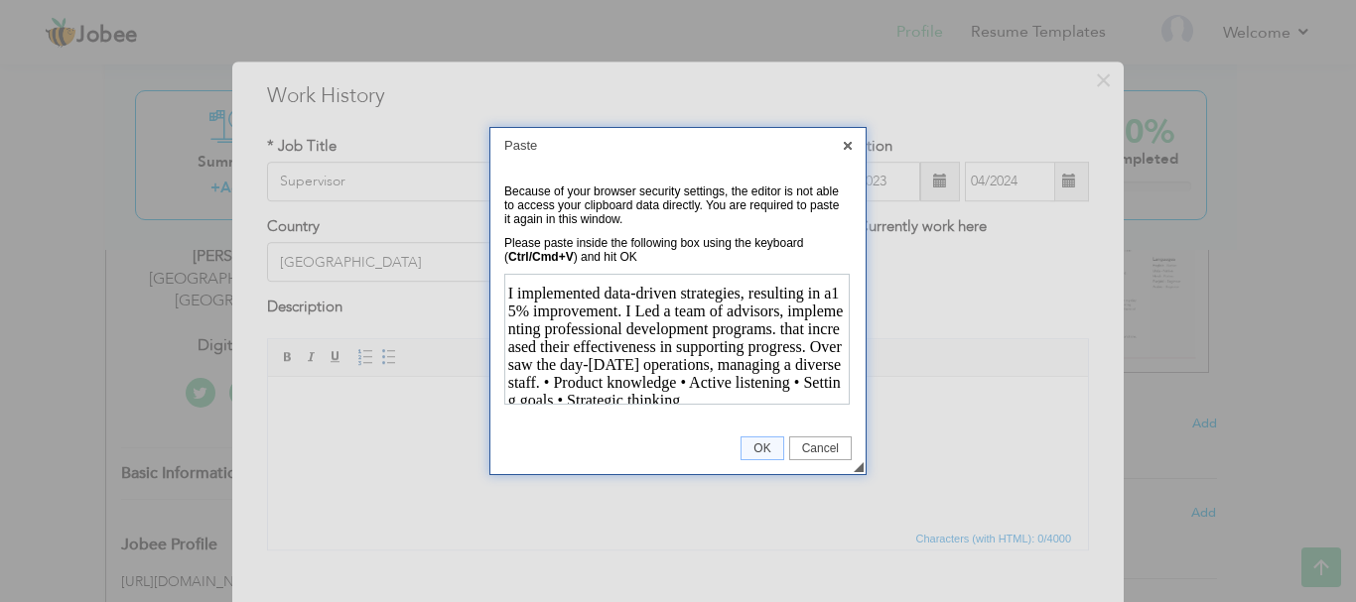
scroll to position [32, 0]
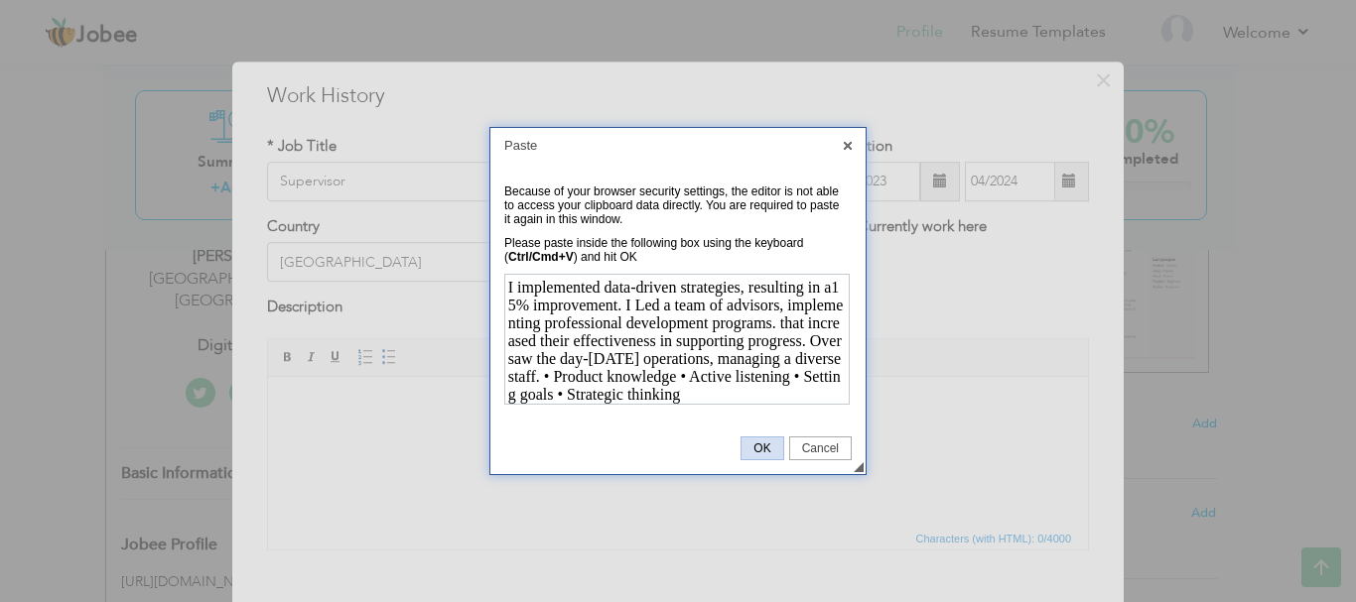
click at [765, 445] on span "OK" at bounding box center [761, 449] width 41 height 14
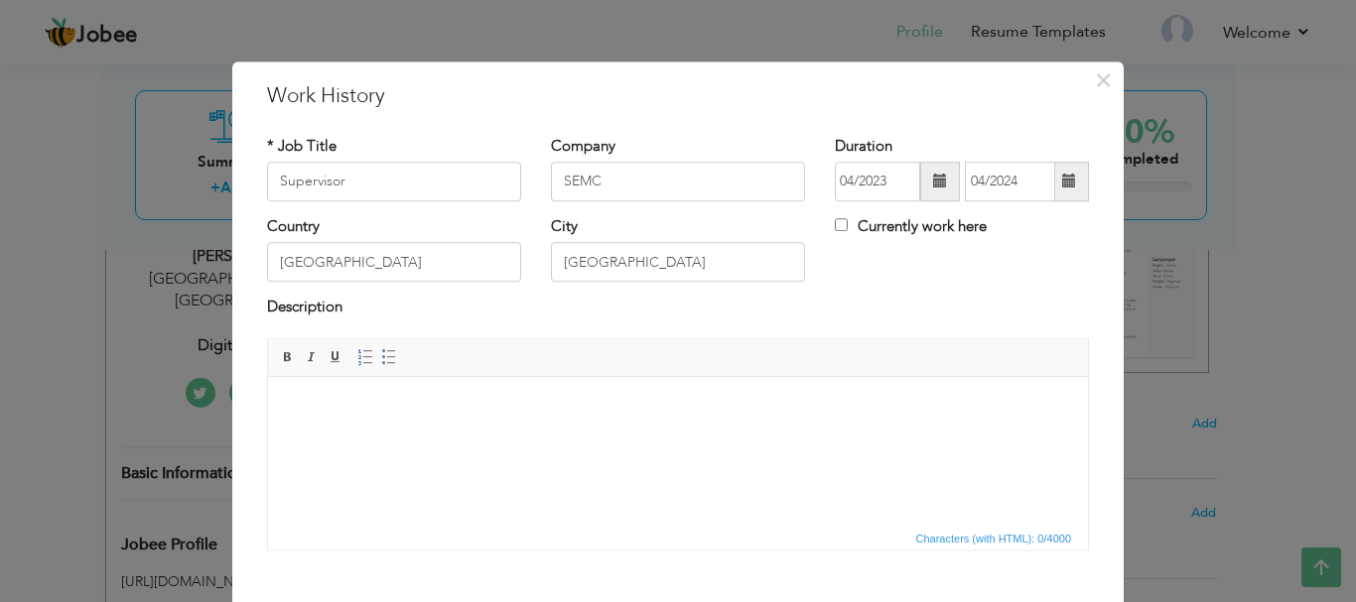
scroll to position [0, 0]
click at [824, 437] on html at bounding box center [678, 406] width 820 height 61
click at [762, 421] on html at bounding box center [678, 406] width 820 height 61
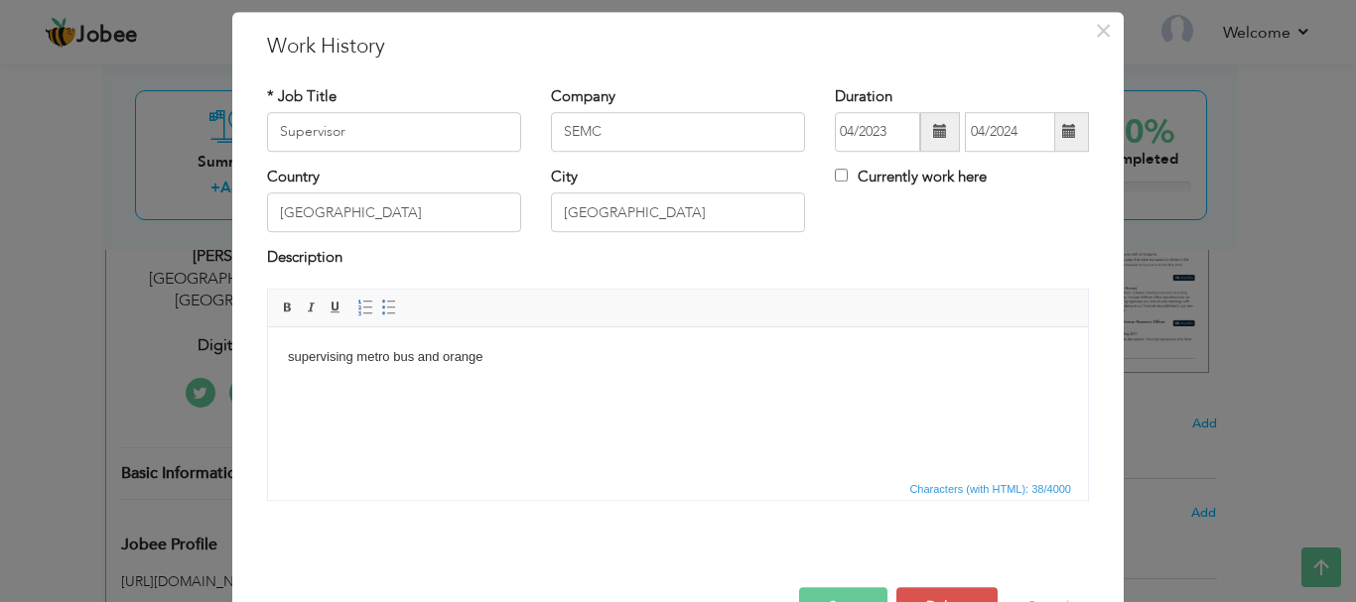
scroll to position [92, 0]
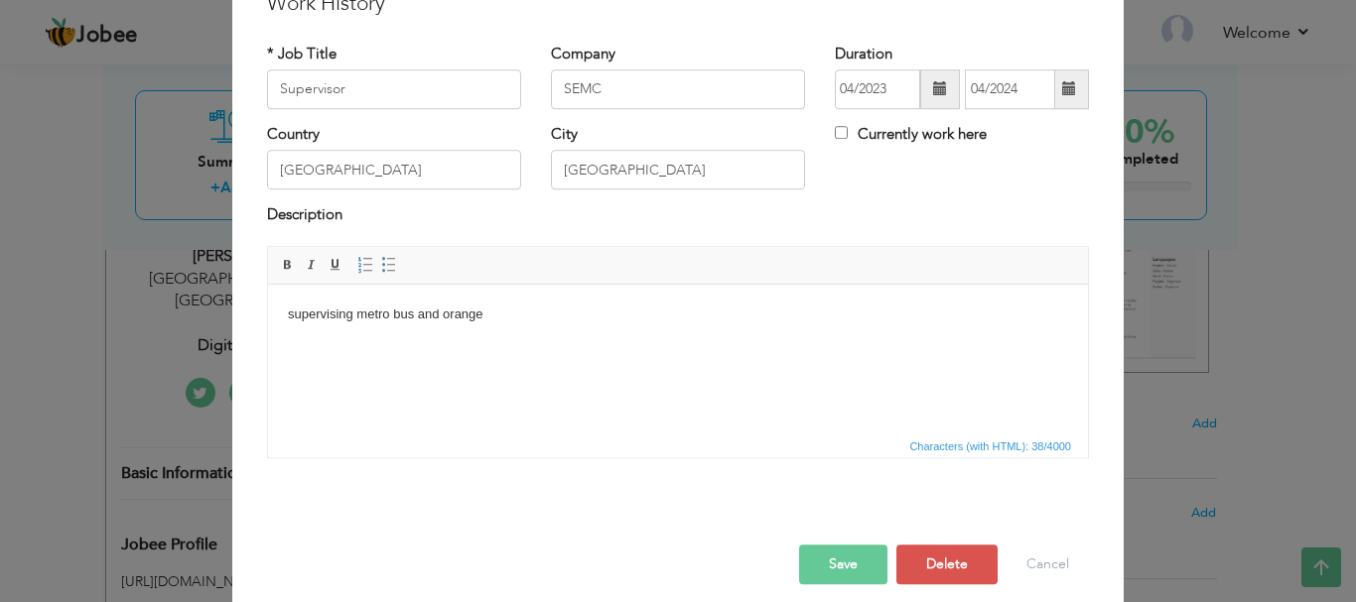
click at [487, 309] on body "supervising metro bus and orange" at bounding box center [678, 314] width 780 height 21
click at [521, 378] on span "Paste" at bounding box center [556, 372] width 103 height 24
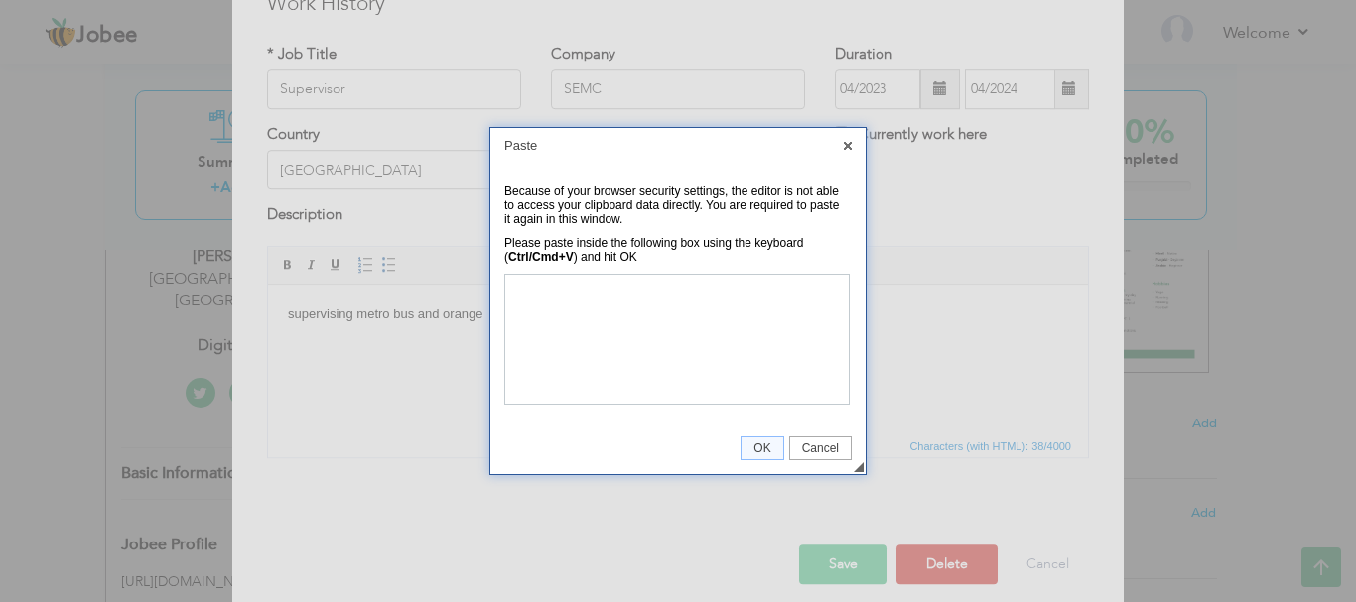
click at [730, 248] on div "Please paste inside the following box using the keyboard ( Ctrl/Cmd+V ) and hit…" at bounding box center [672, 250] width 337 height 28
click at [850, 150] on link "X" at bounding box center [848, 146] width 18 height 18
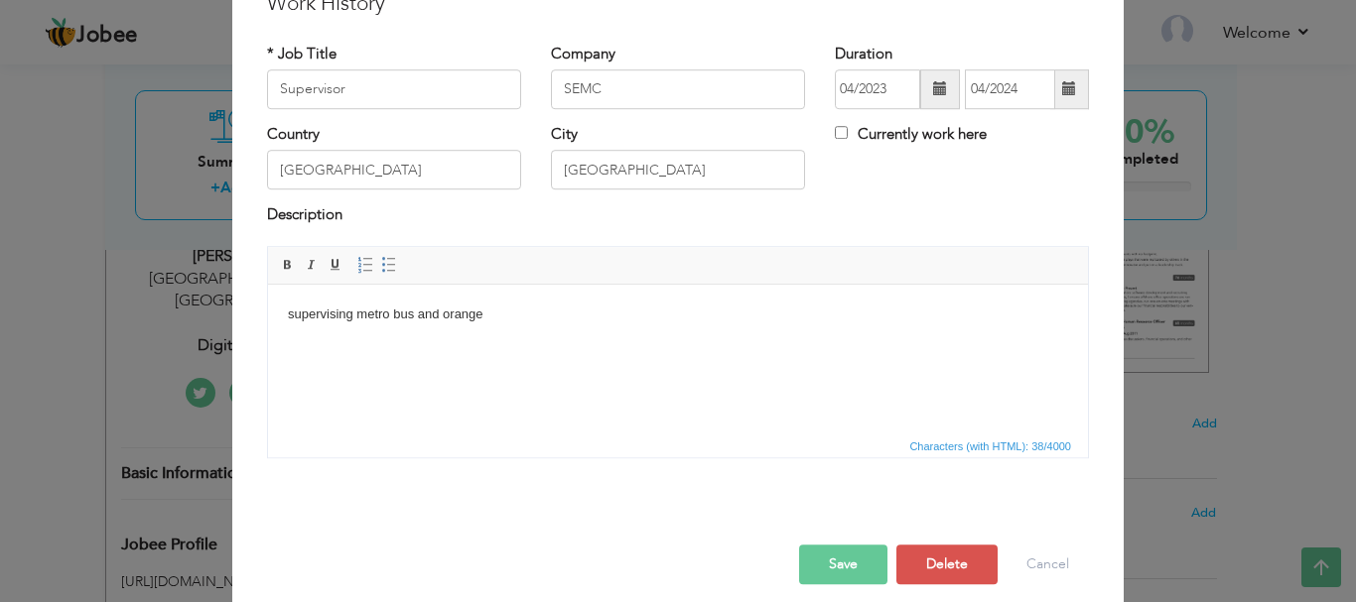
click at [493, 320] on body "supervising metro bus and orange" at bounding box center [678, 314] width 780 height 21
click at [1061, 568] on button "Cancel" at bounding box center [1047, 565] width 82 height 40
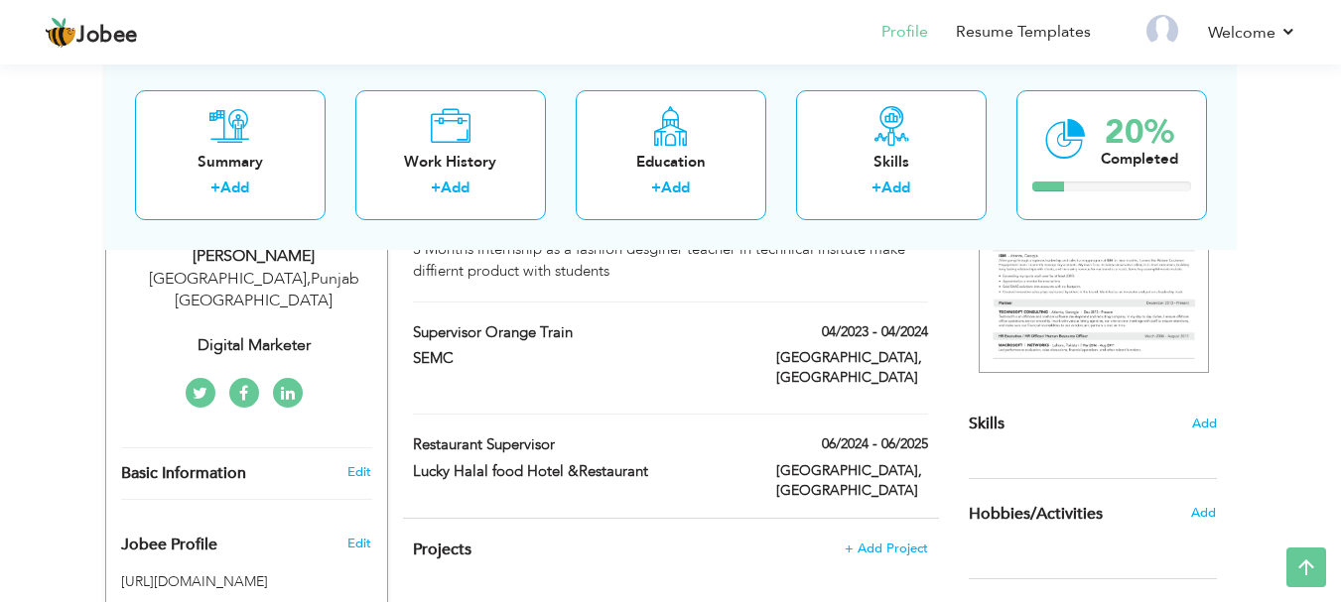
click at [915, 235] on div "Summary + Add Work History + Add Education + Add Skills + Add 20% Completed" at bounding box center [671, 155] width 1132 height 190
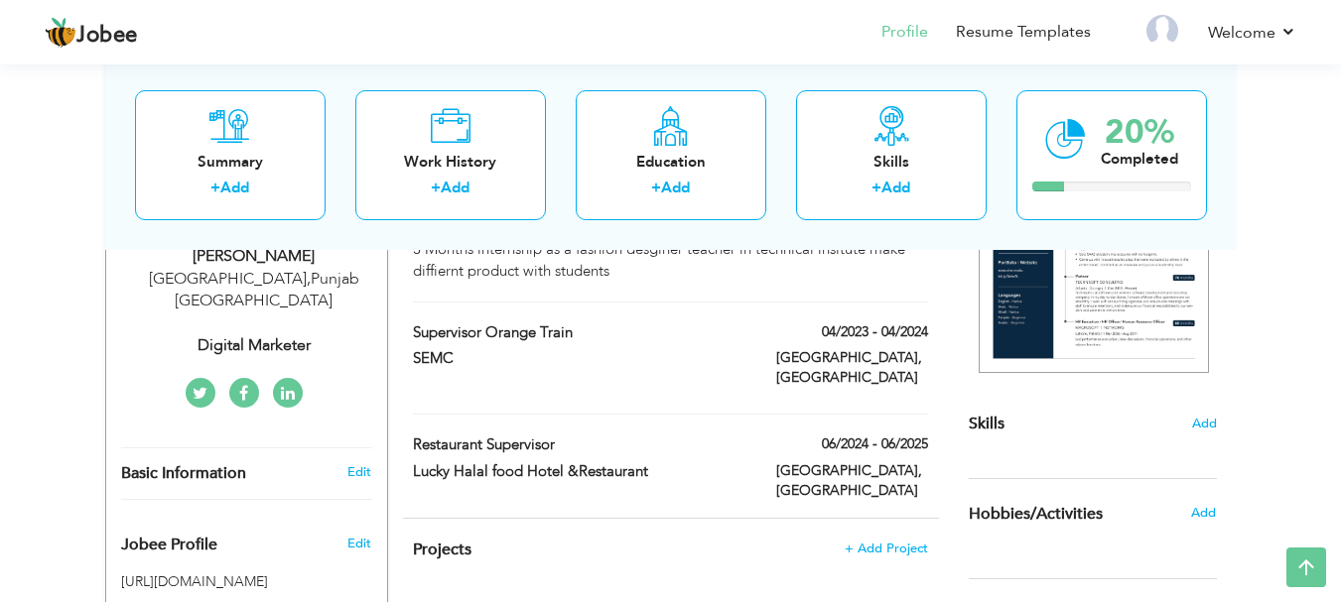
click at [372, 464] on div "Edit" at bounding box center [362, 473] width 47 height 18
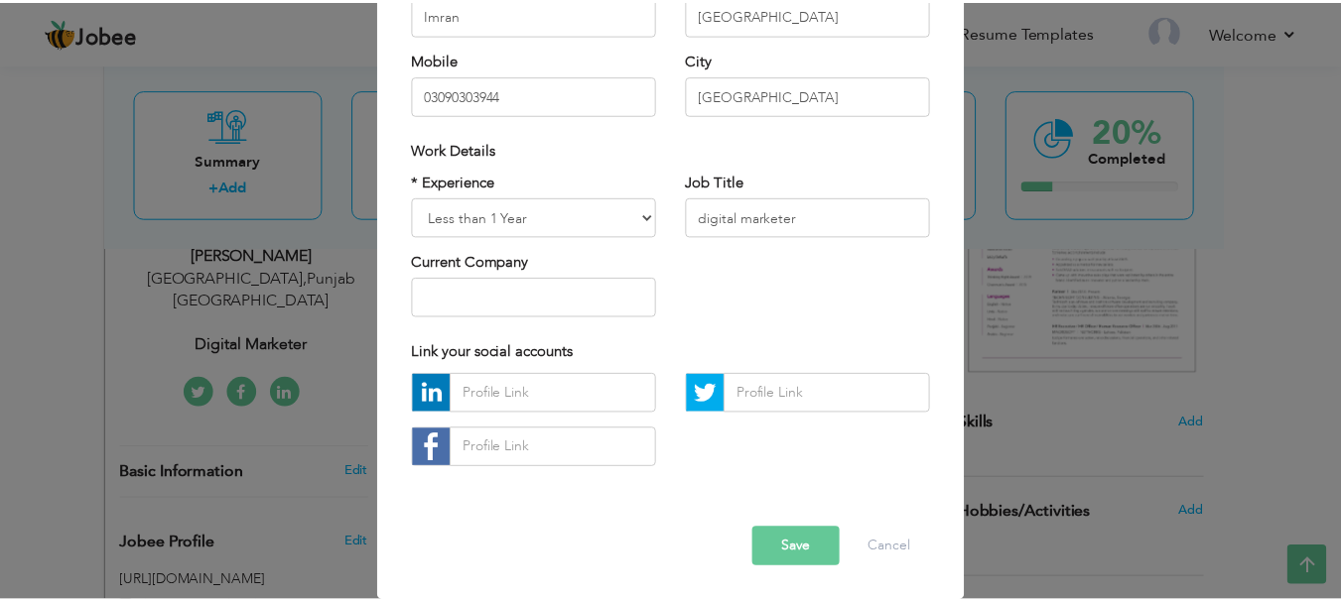
scroll to position [290, 0]
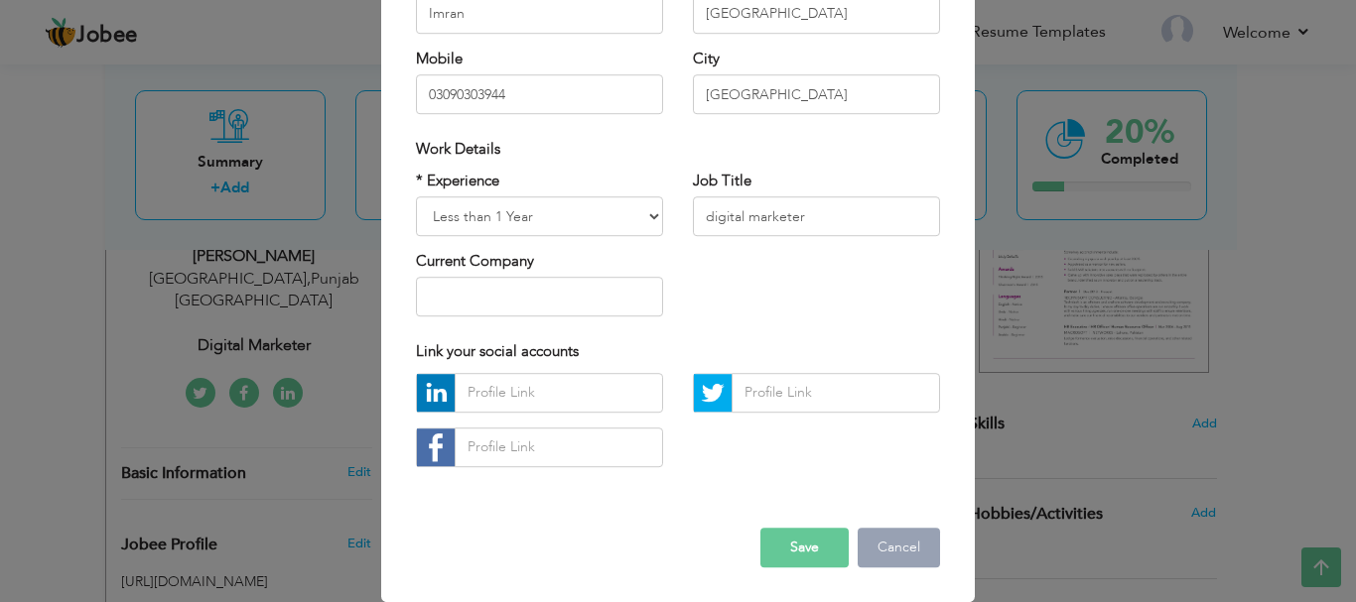
click at [918, 556] on button "Cancel" at bounding box center [899, 548] width 82 height 40
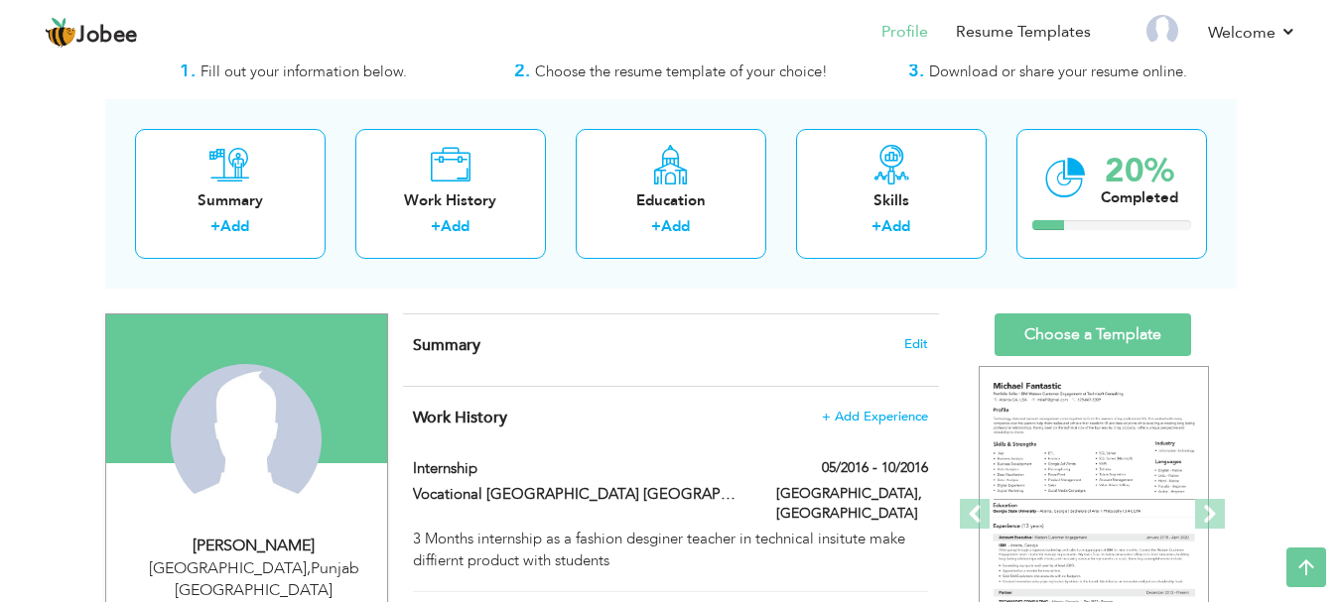
scroll to position [0, 0]
